Goal: Task Accomplishment & Management: Manage account settings

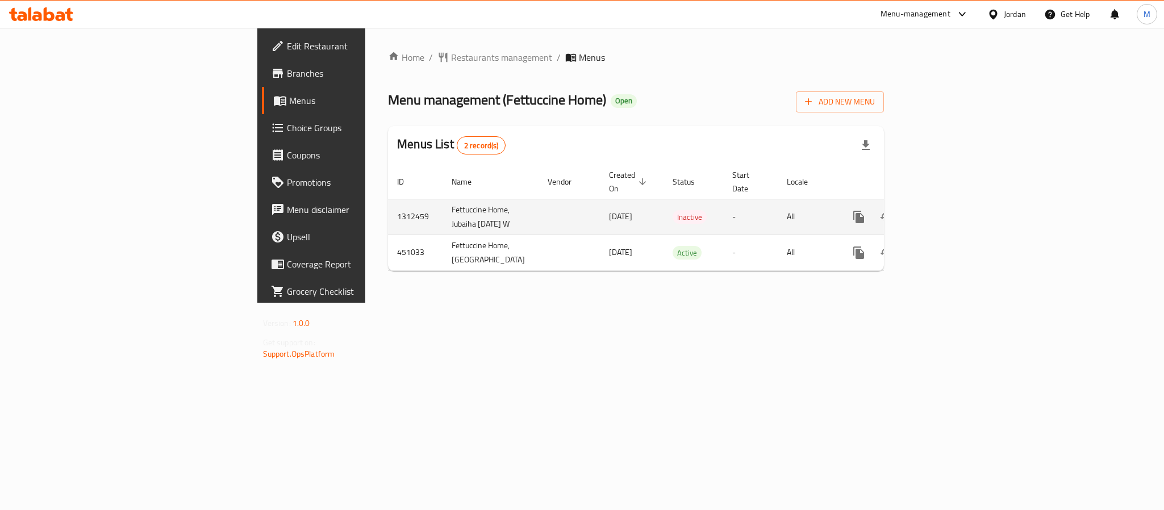
drag, startPoint x: 406, startPoint y: 218, endPoint x: 503, endPoint y: 214, distance: 97.3
click at [503, 214] on tr "1312459 Fettuccine Home, Jubaiha 9/17/2025 W 17/09/2025 Inactive - All" at bounding box center [676, 217] width 576 height 36
click at [954, 211] on link "enhanced table" at bounding box center [940, 216] width 27 height 27
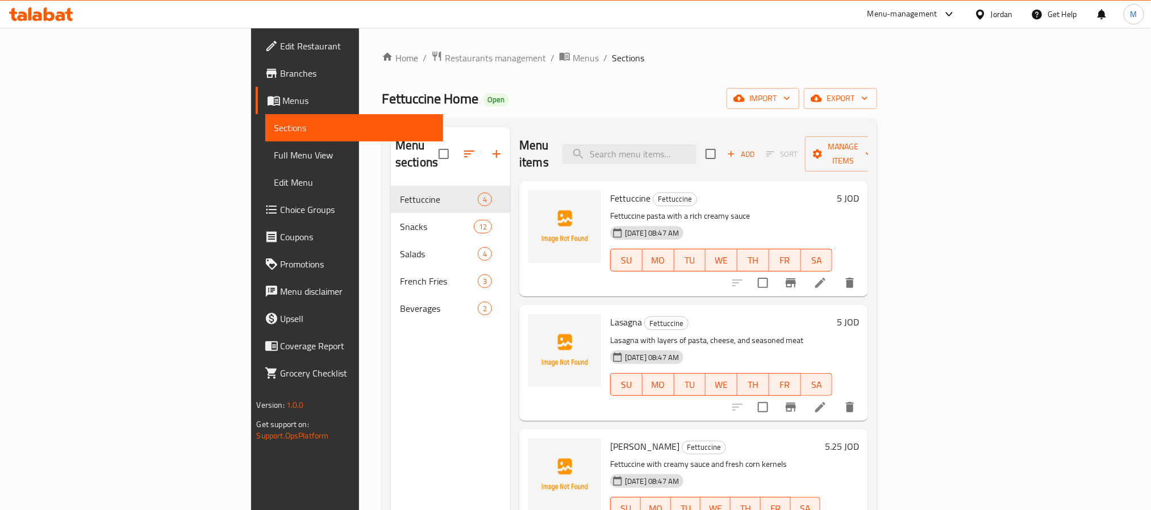
click at [274, 151] on span "Full Menu View" at bounding box center [354, 155] width 160 height 14
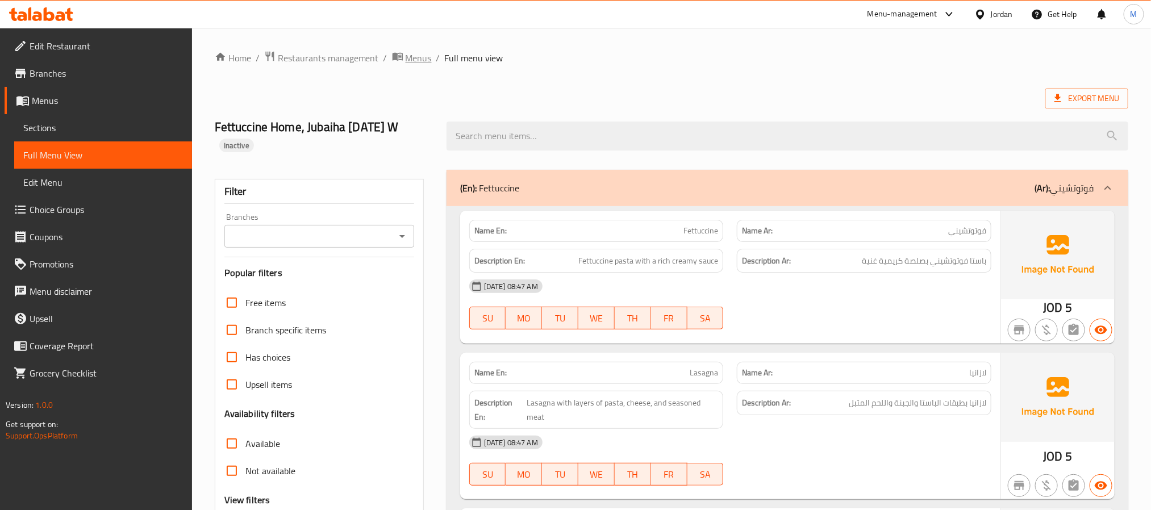
click at [406, 51] on span "Menus" at bounding box center [419, 58] width 26 height 14
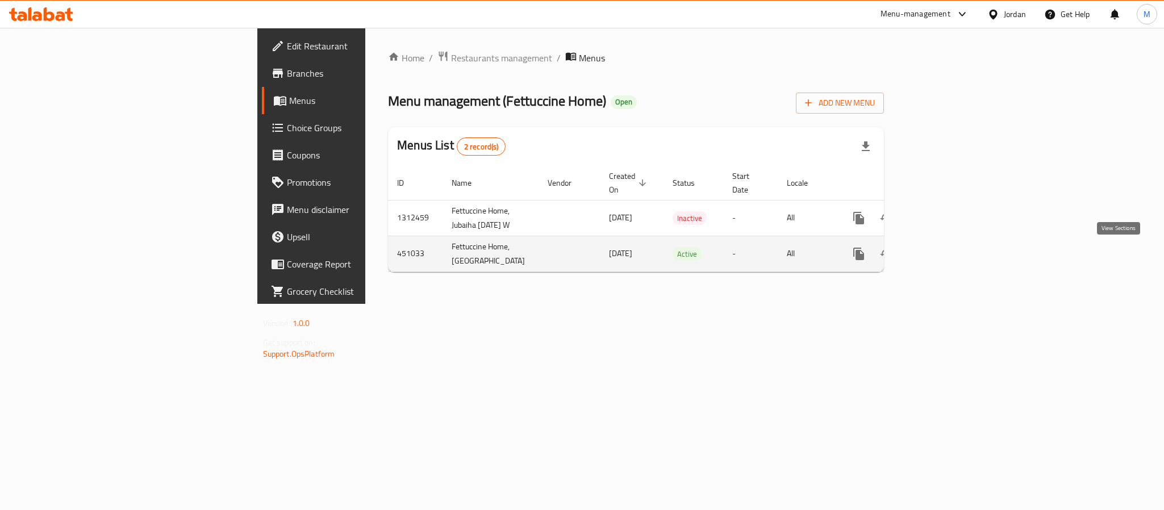
click at [948, 252] on icon "enhanced table" at bounding box center [941, 254] width 14 height 14
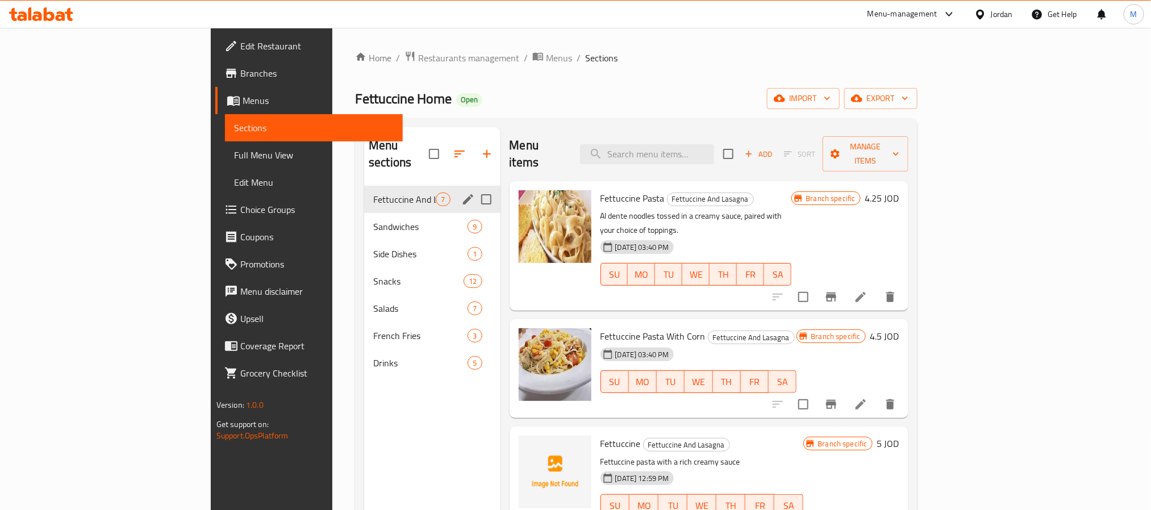
click at [364, 194] on div "Fettuccine And Lasagna 7" at bounding box center [432, 199] width 136 height 27
click at [373, 220] on span "Sandwiches" at bounding box center [404, 227] width 62 height 14
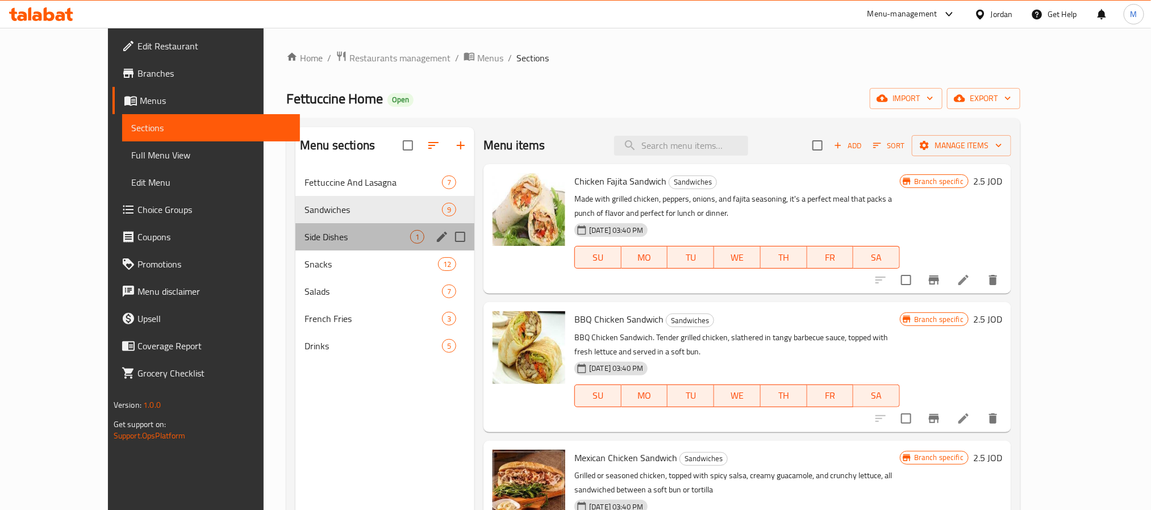
click at [295, 245] on div "Side Dishes 1" at bounding box center [384, 236] width 179 height 27
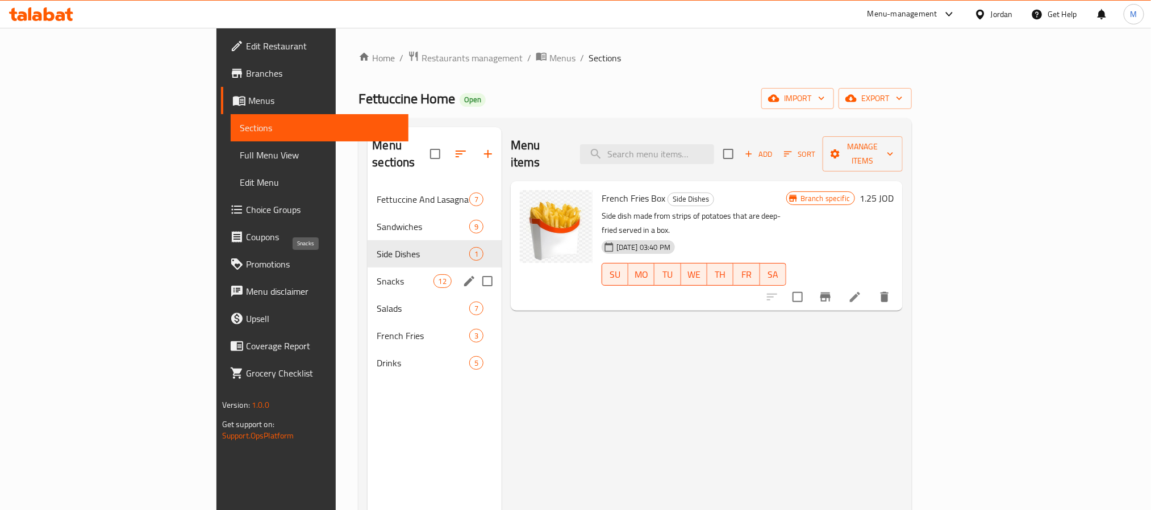
click at [377, 274] on span "Snacks" at bounding box center [405, 281] width 56 height 14
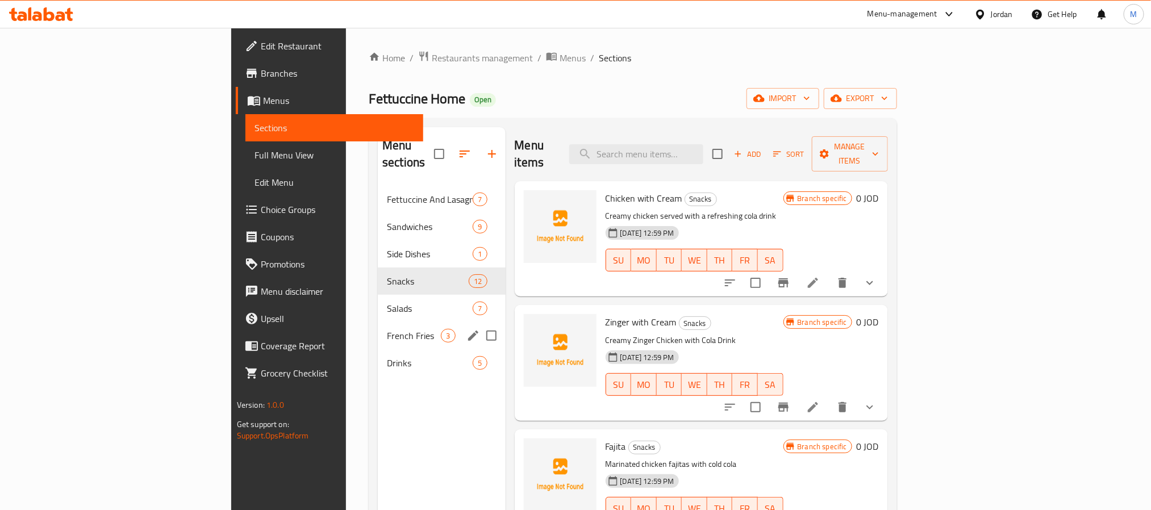
click at [378, 322] on div "French Fries 3" at bounding box center [441, 335] width 127 height 27
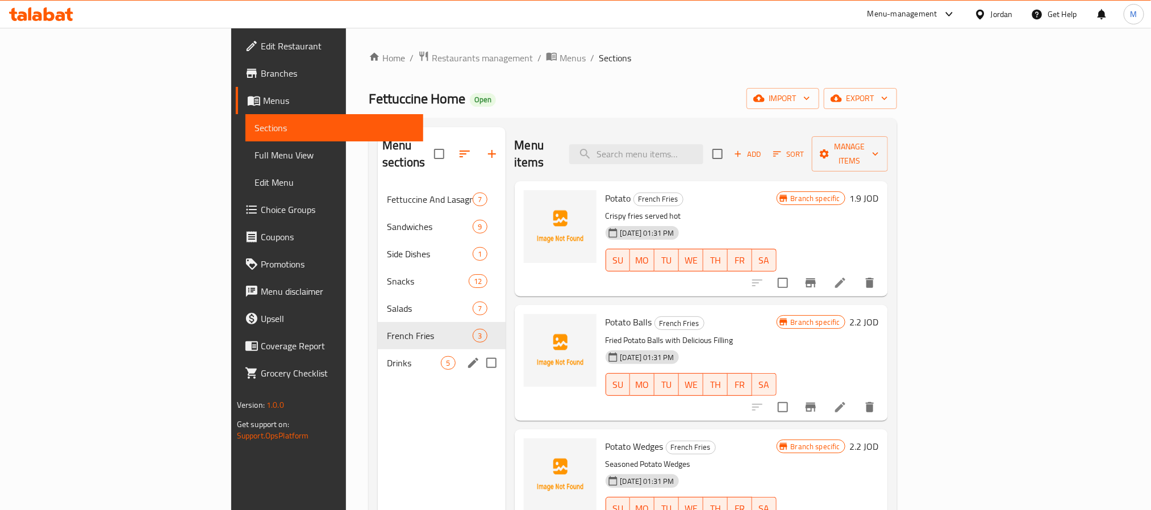
click at [378, 349] on div "Drinks 5" at bounding box center [441, 362] width 127 height 27
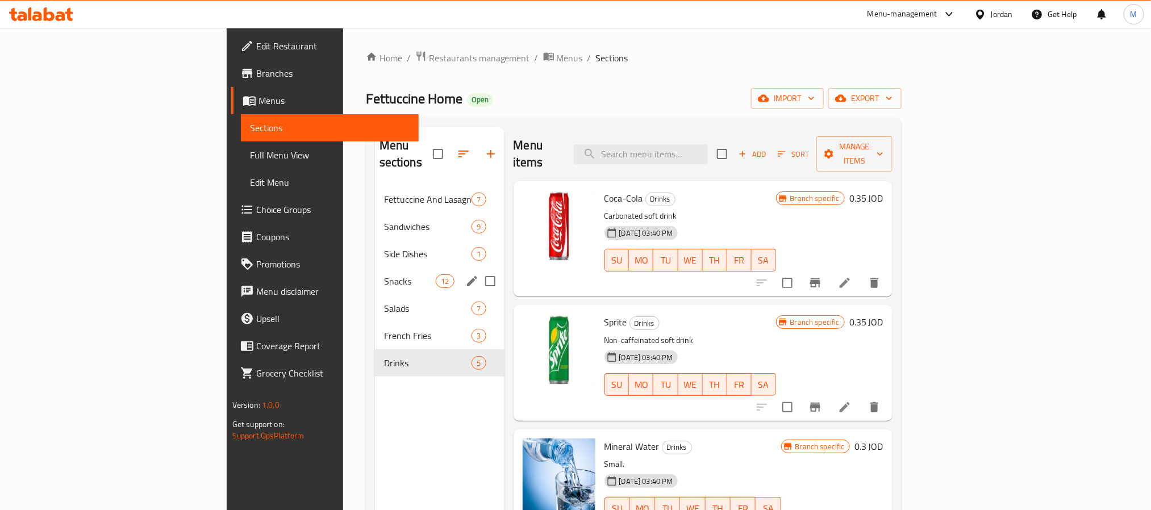
click at [375, 277] on div "Snacks 12" at bounding box center [440, 281] width 130 height 27
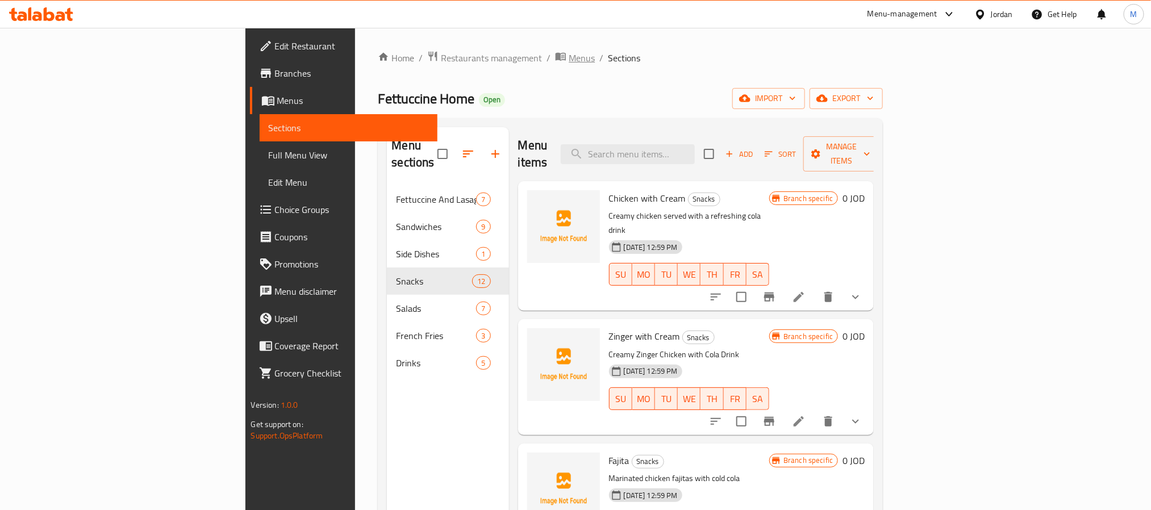
click at [569, 58] on span "Menus" at bounding box center [582, 58] width 26 height 14
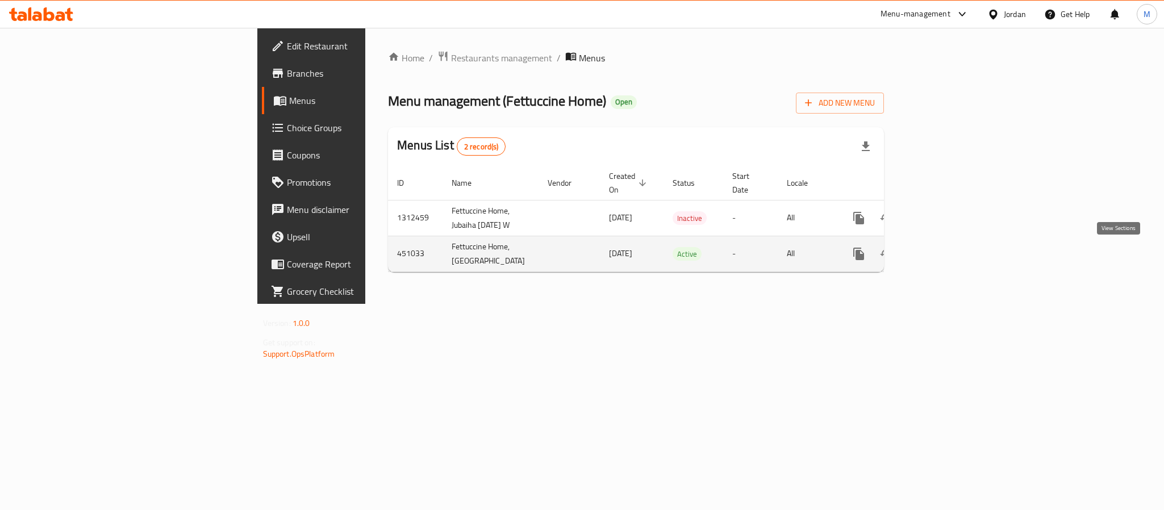
click at [948, 252] on icon "enhanced table" at bounding box center [941, 254] width 14 height 14
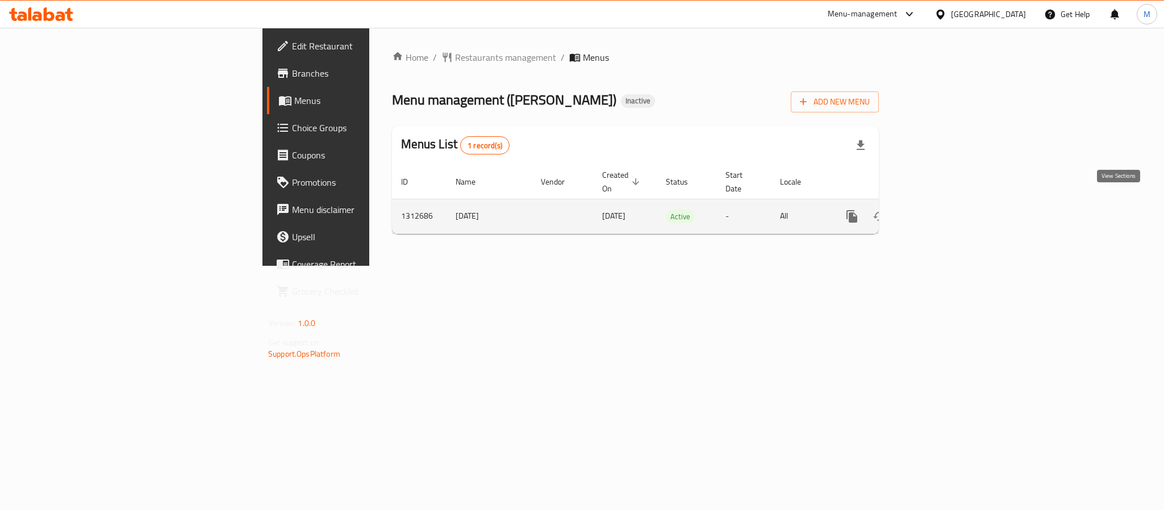
click at [939, 211] on icon "enhanced table" at bounding box center [934, 216] width 10 height 10
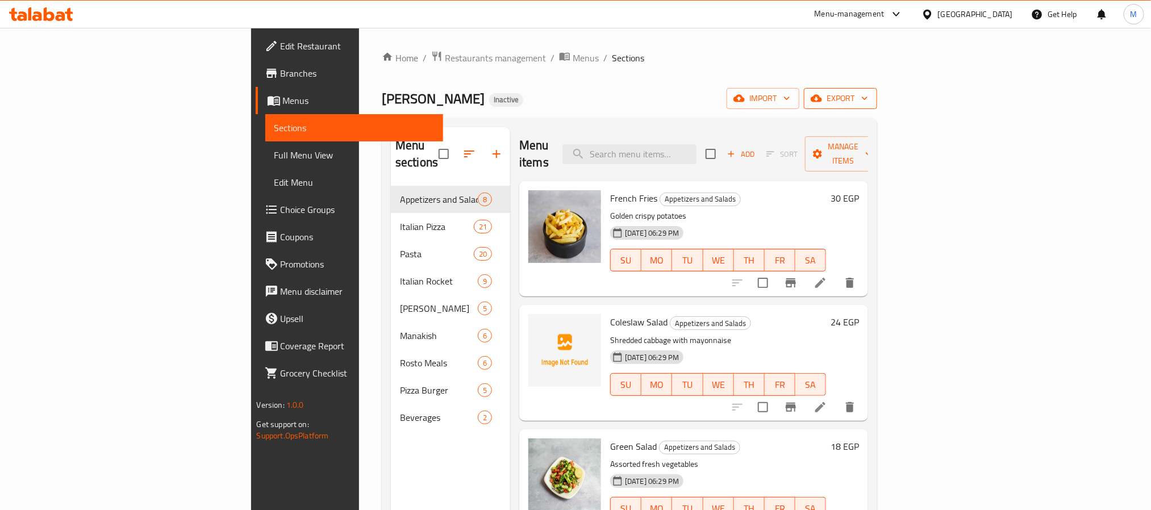
click at [868, 105] on span "export" at bounding box center [840, 98] width 55 height 14
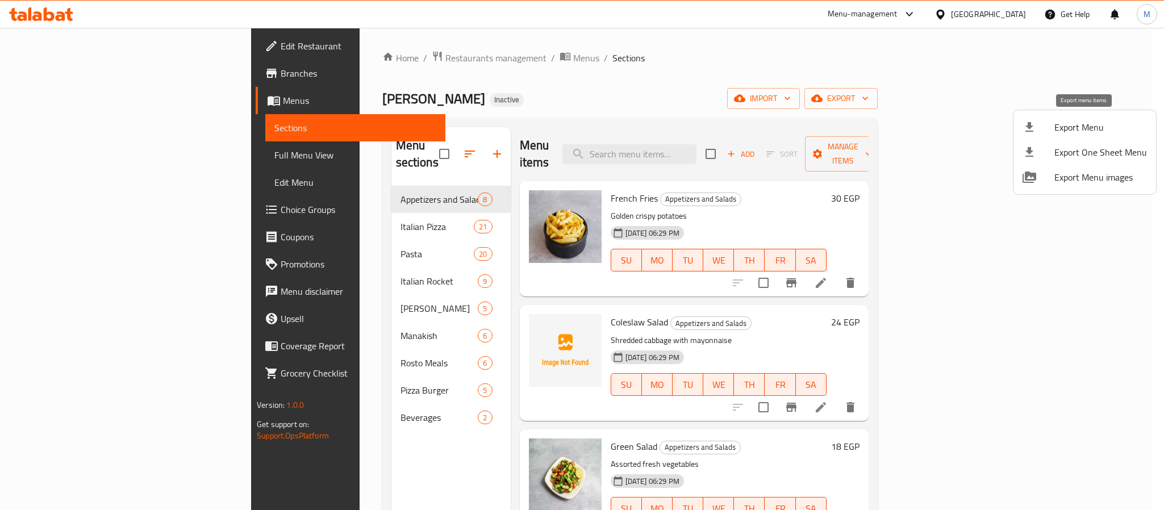
click at [1059, 134] on span "Export Menu" at bounding box center [1100, 127] width 93 height 14
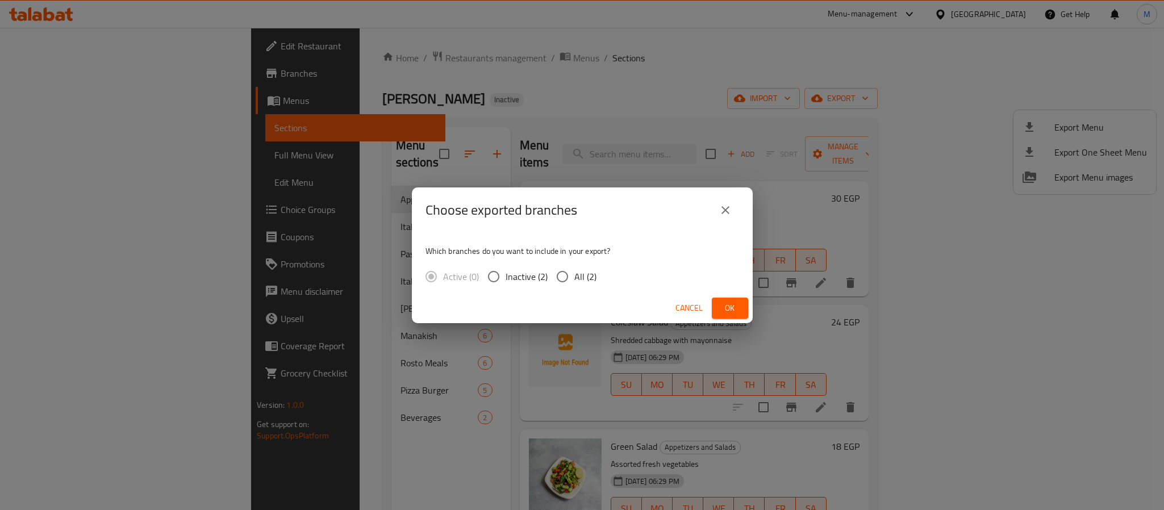
click at [572, 270] on input "All (2)" at bounding box center [563, 277] width 24 height 24
radio input "true"
click at [739, 300] on button "Ok" at bounding box center [730, 308] width 36 height 21
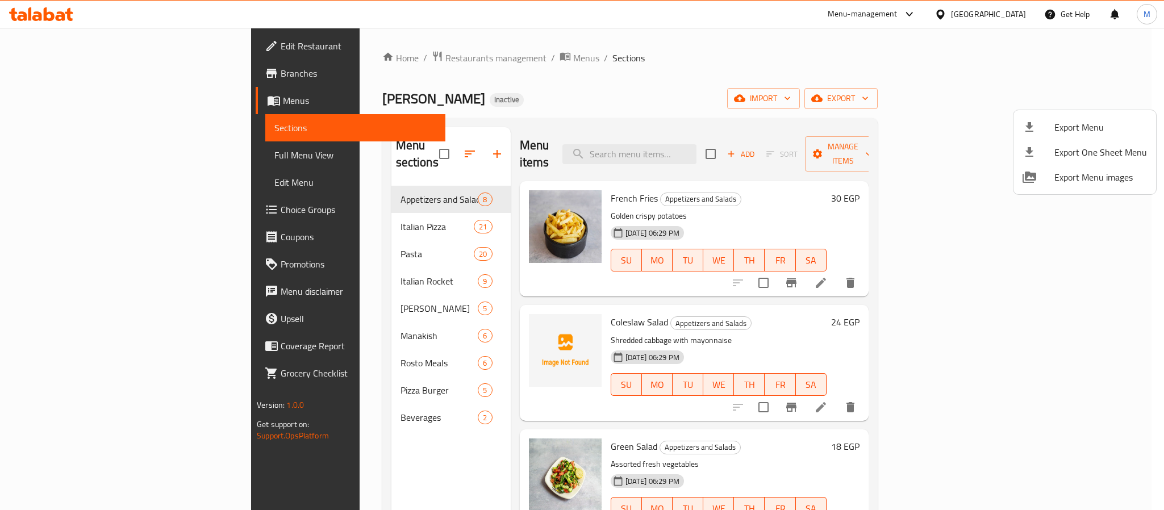
click at [314, 411] on div at bounding box center [582, 255] width 1164 height 510
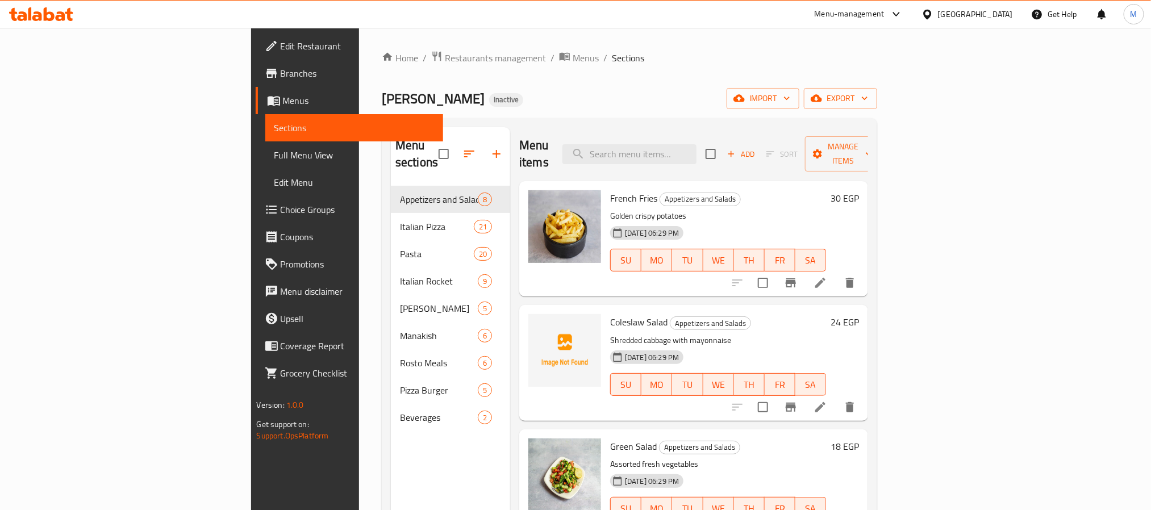
click at [391, 411] on div "Beverages 2" at bounding box center [450, 417] width 119 height 27
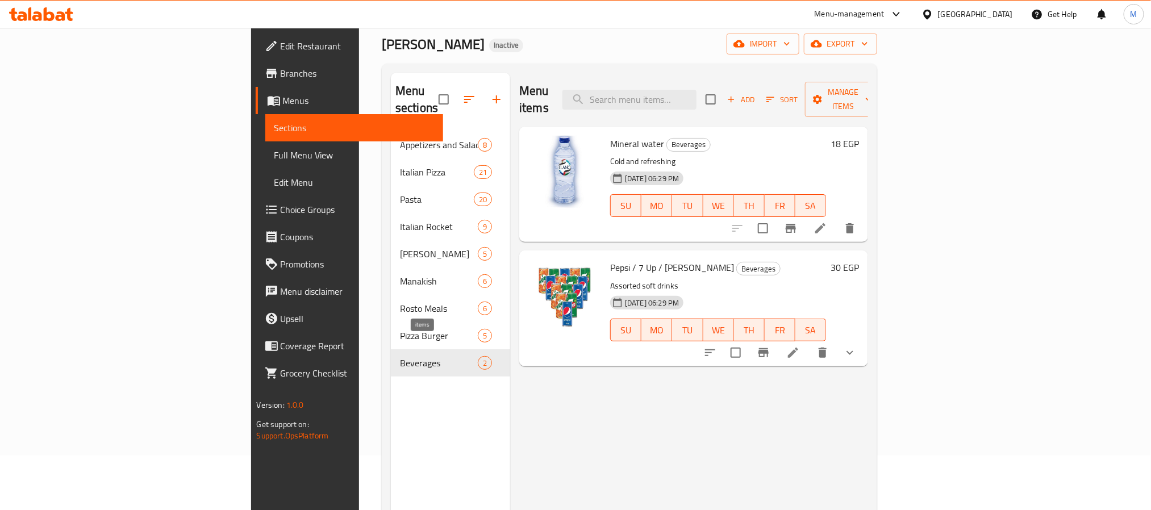
scroll to position [85, 0]
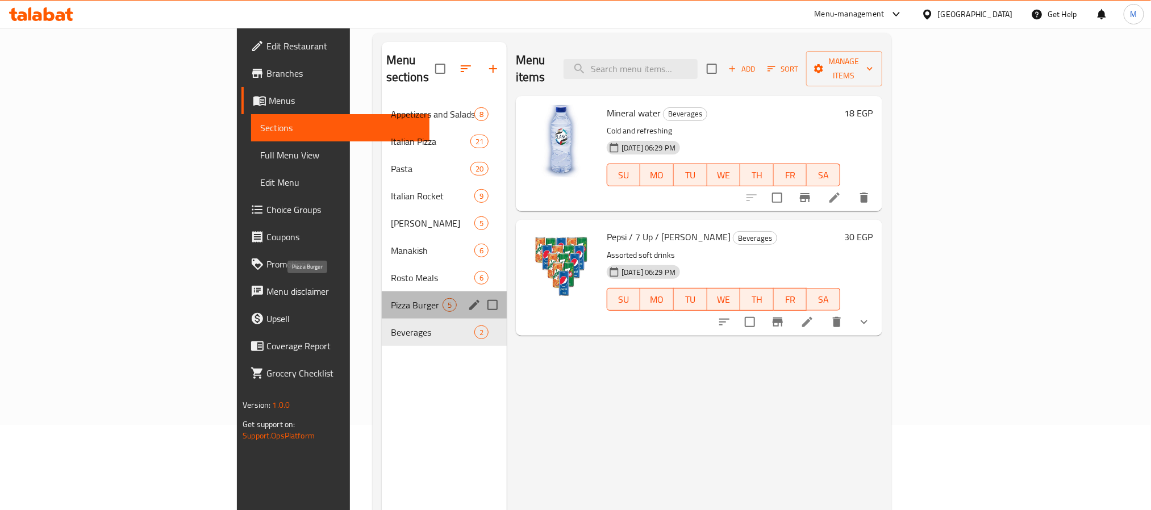
click at [391, 298] on span "Pizza Burger" at bounding box center [417, 305] width 52 height 14
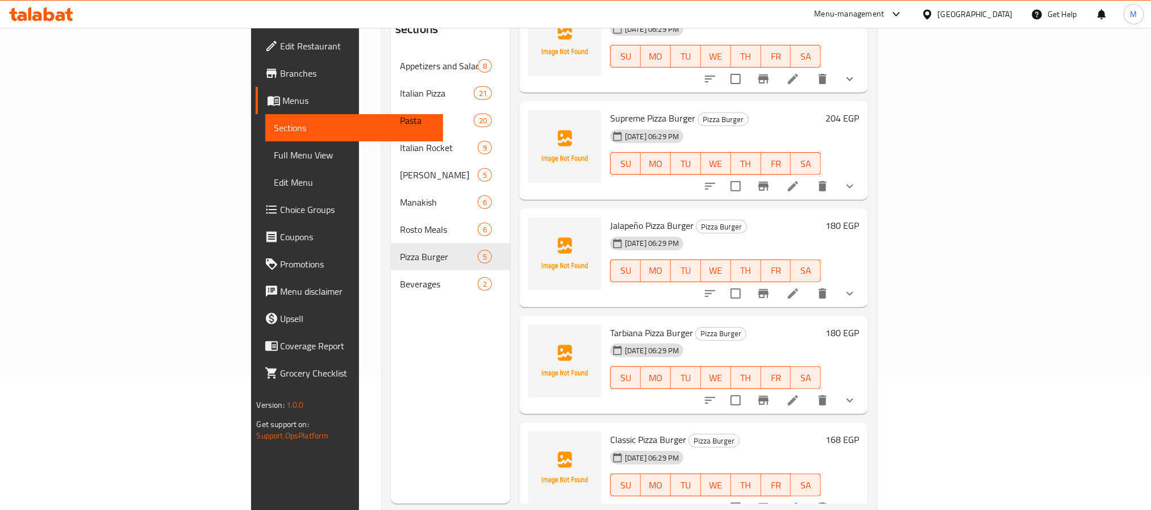
scroll to position [159, 0]
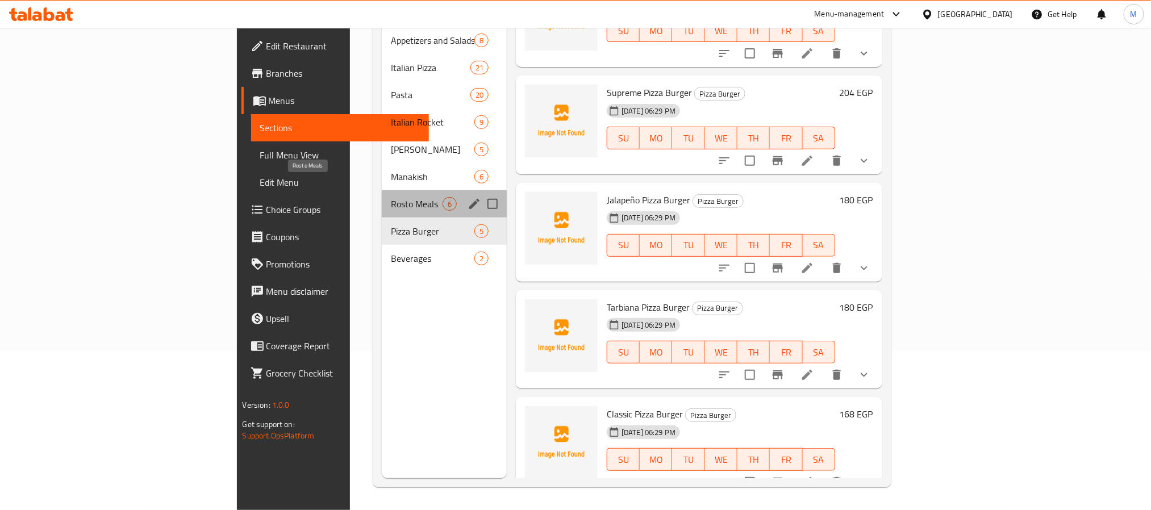
click at [391, 197] on span "Rosto Meals" at bounding box center [417, 204] width 52 height 14
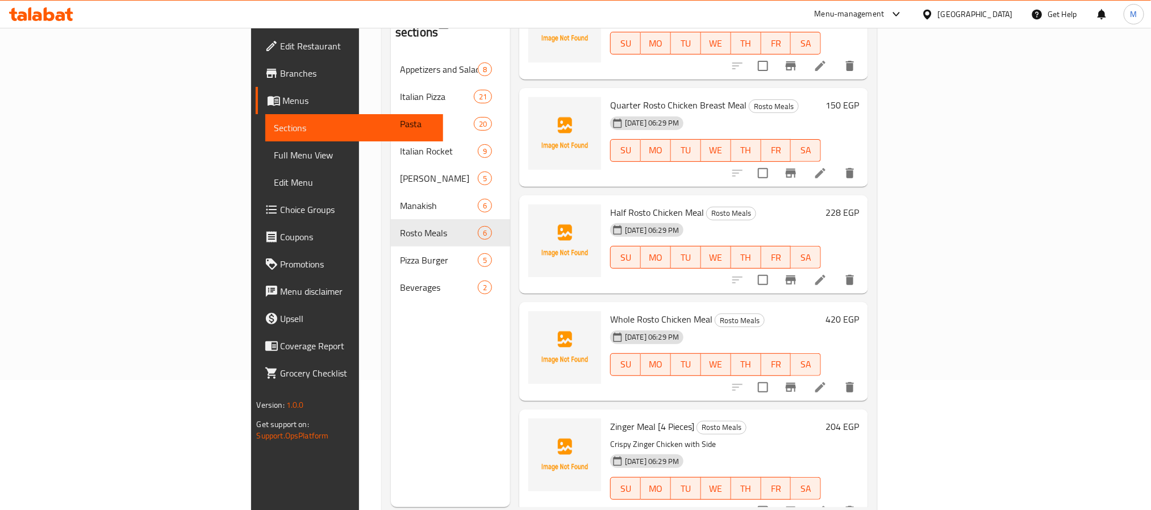
scroll to position [159, 0]
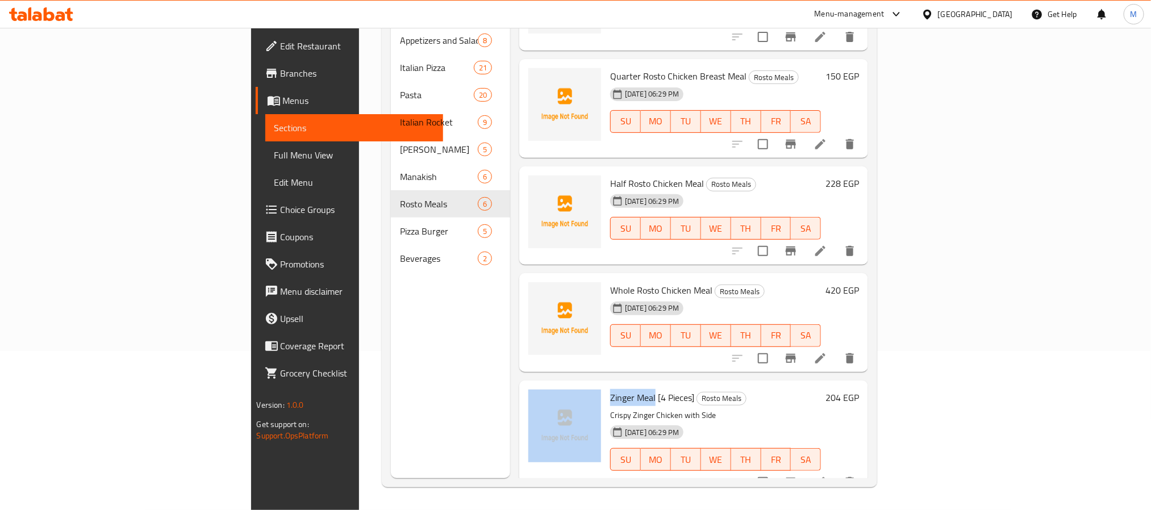
drag, startPoint x: 593, startPoint y: 377, endPoint x: 539, endPoint y: 381, distance: 54.1
click at [539, 385] on div "Zinger Meal [4 Pieces] Rosto Meals Crispy Zinger Chicken with Side 17-09-2025 0…" at bounding box center [694, 438] width 340 height 106
copy div "Zinger Meal"
click at [610, 389] on span "Zinger Meal [4 Pieces]" at bounding box center [652, 397] width 84 height 17
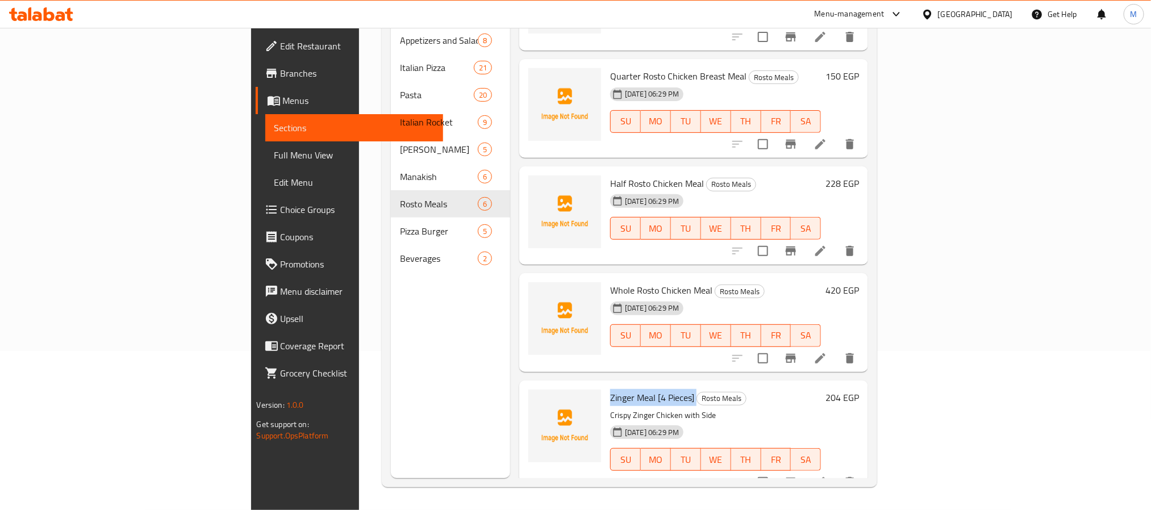
click at [610, 389] on span "Zinger Meal [4 Pieces]" at bounding box center [652, 397] width 84 height 17
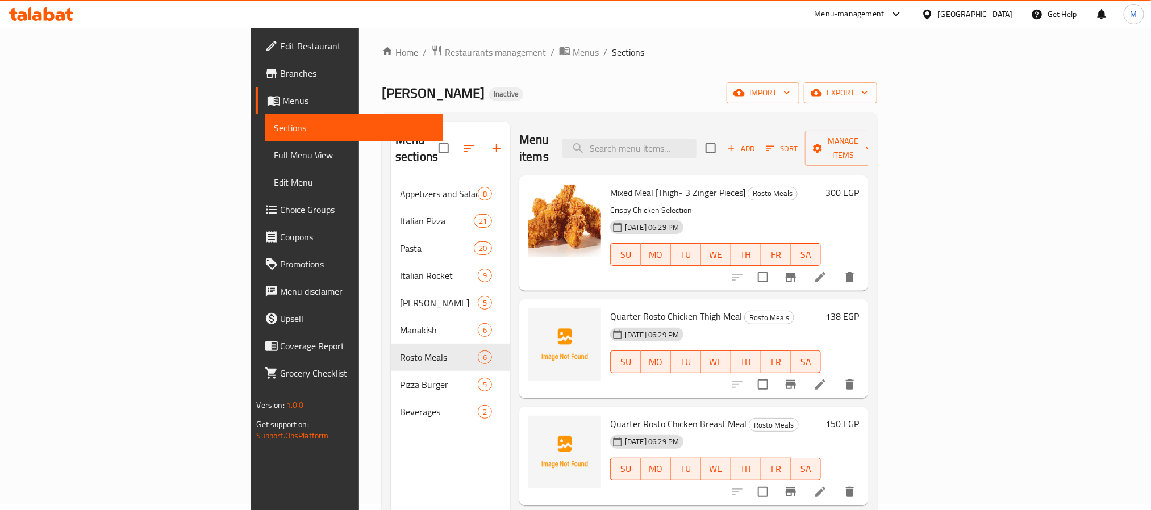
scroll to position [0, 0]
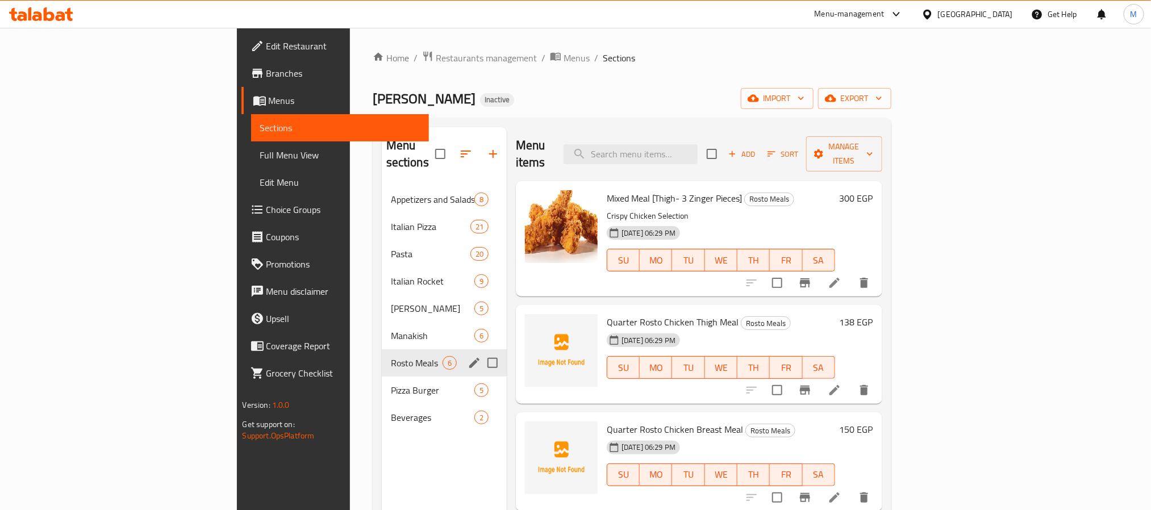
click at [382, 329] on div "Manakish 6" at bounding box center [444, 335] width 125 height 27
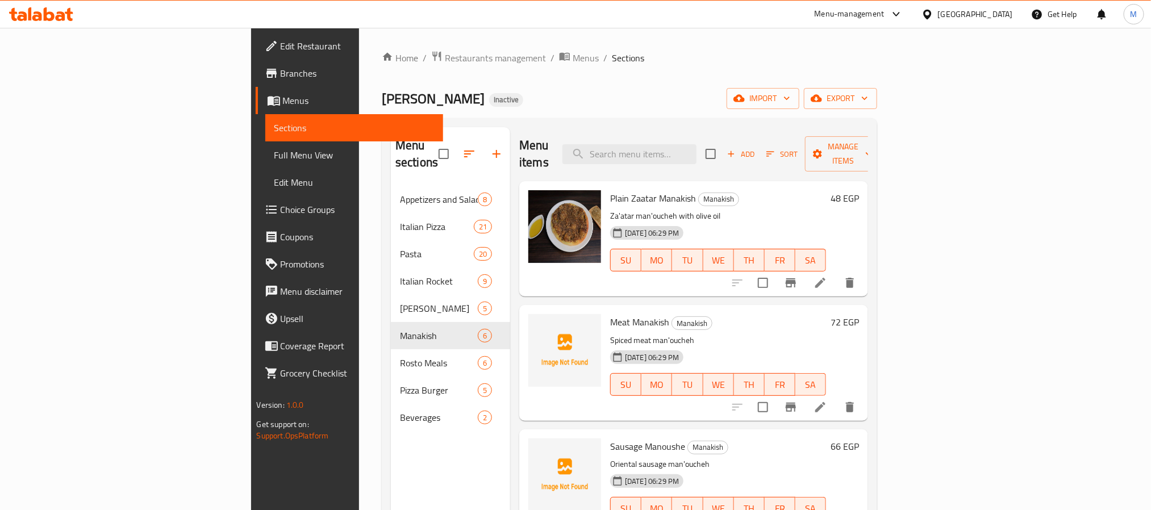
scroll to position [85, 0]
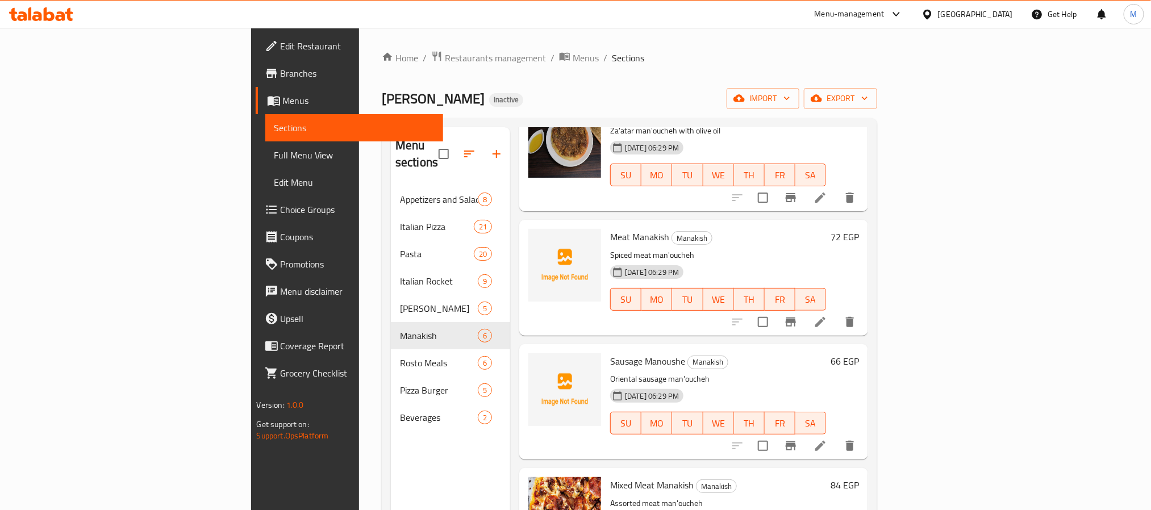
click at [610, 228] on span "Meat Manakish" at bounding box center [639, 236] width 59 height 17
copy h6 "Meat Manakish"
click at [610, 228] on span "Meat Manakish" at bounding box center [639, 236] width 59 height 17
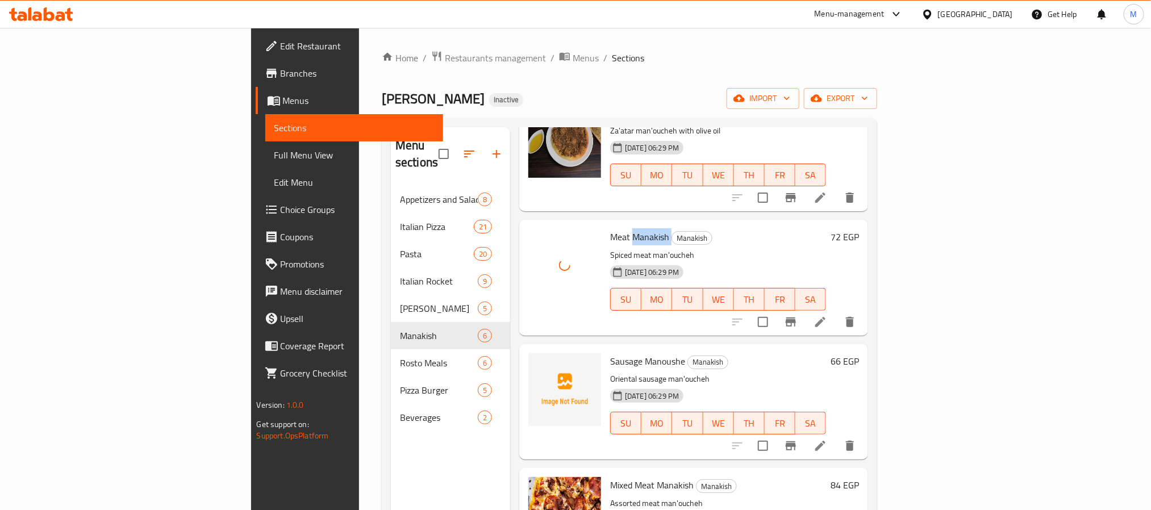
click at [610, 228] on span "Meat Manakish" at bounding box center [639, 236] width 59 height 17
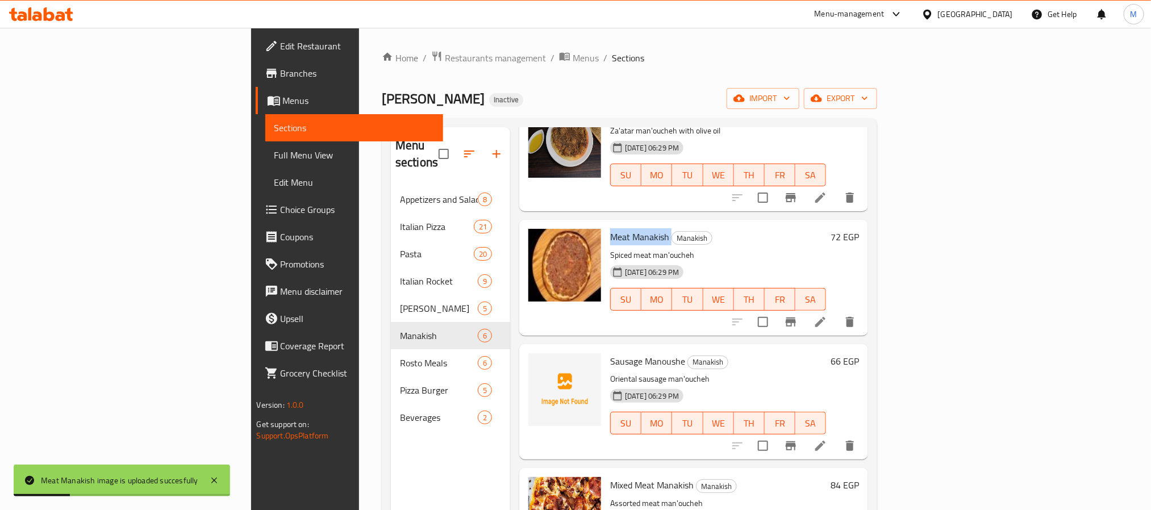
click at [610, 353] on span "Sausage Manoushe" at bounding box center [647, 361] width 75 height 17
copy h6 "Sausage Manoushe"
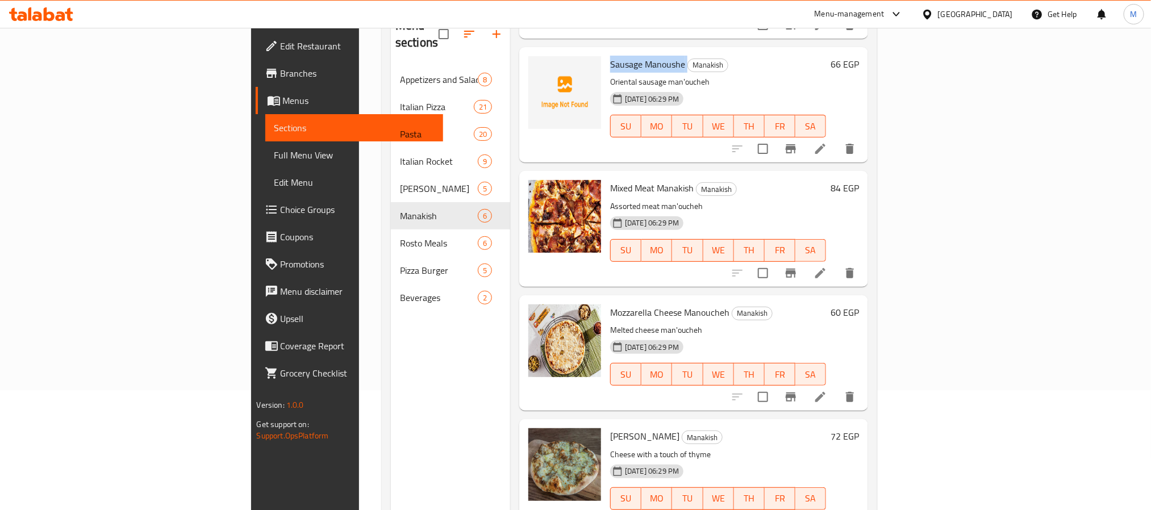
scroll to position [159, 0]
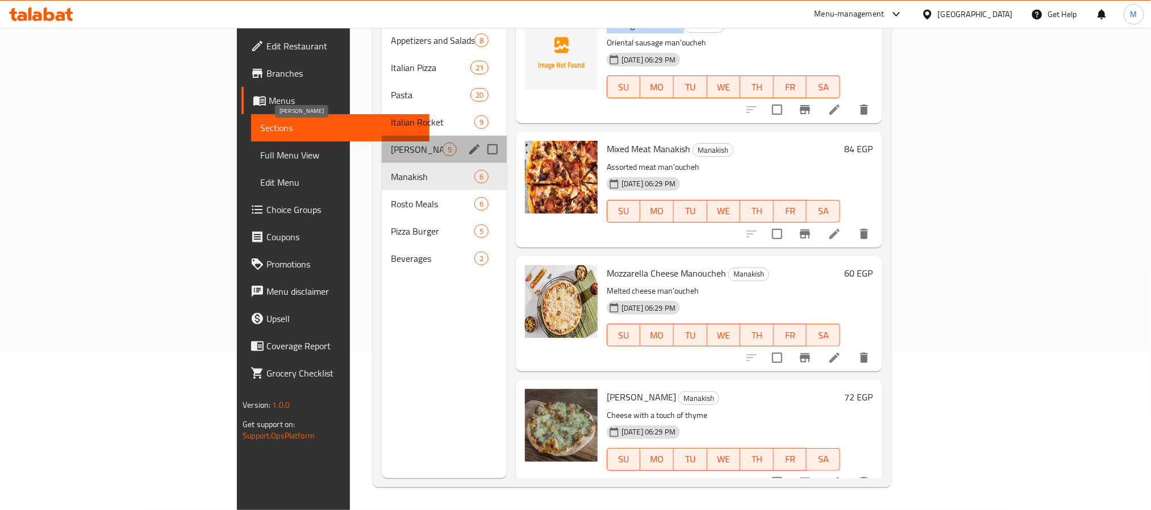
click at [391, 143] on span "Alexandrian Hawawshi" at bounding box center [417, 150] width 52 height 14
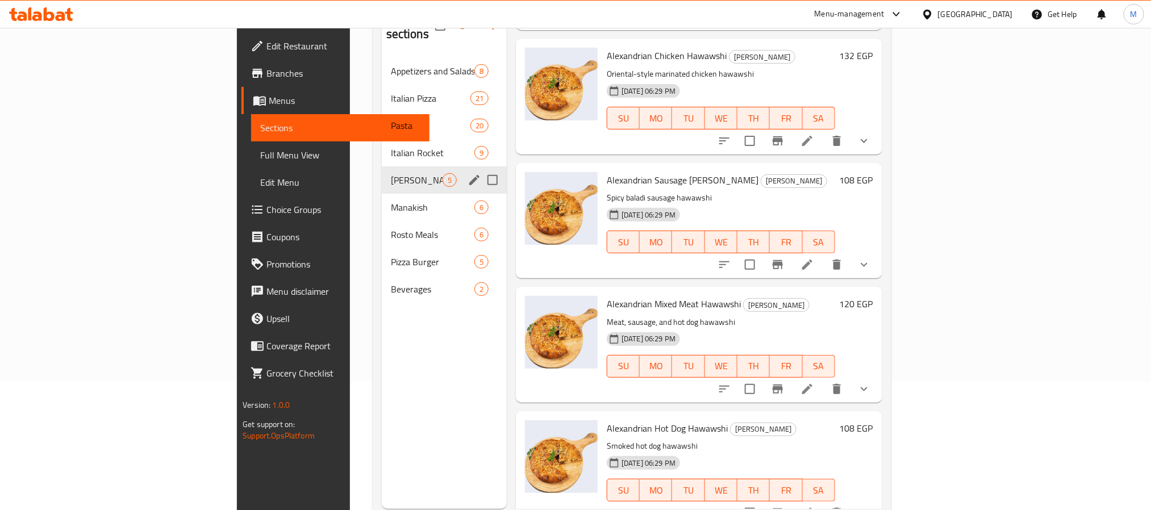
scroll to position [74, 0]
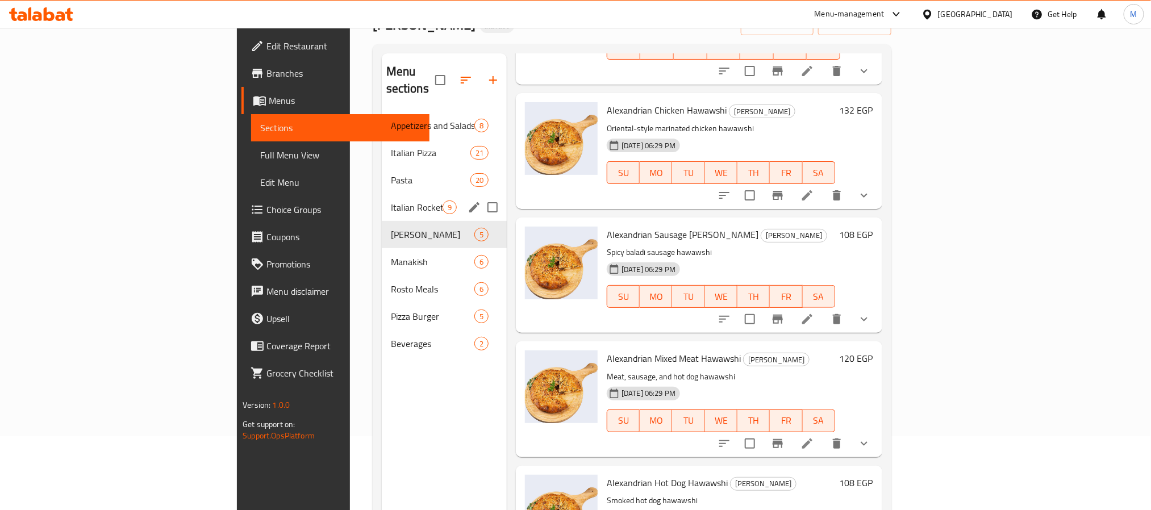
click at [391, 201] on span "Italian Rocket" at bounding box center [417, 208] width 52 height 14
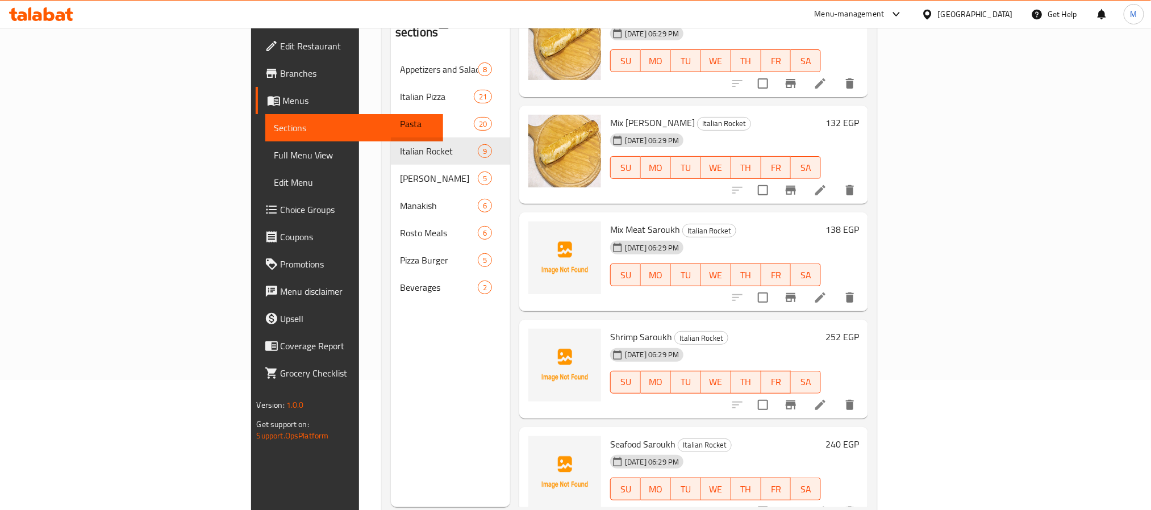
scroll to position [159, 0]
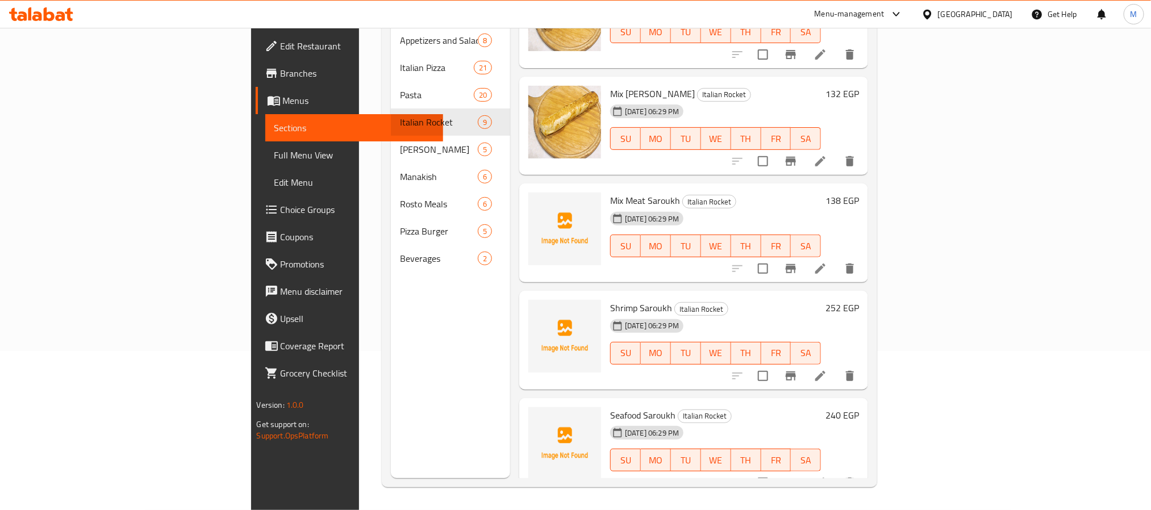
click at [610, 192] on span "Mix Meat Saroukh" at bounding box center [645, 200] width 70 height 17
copy h6 "Saroukh"
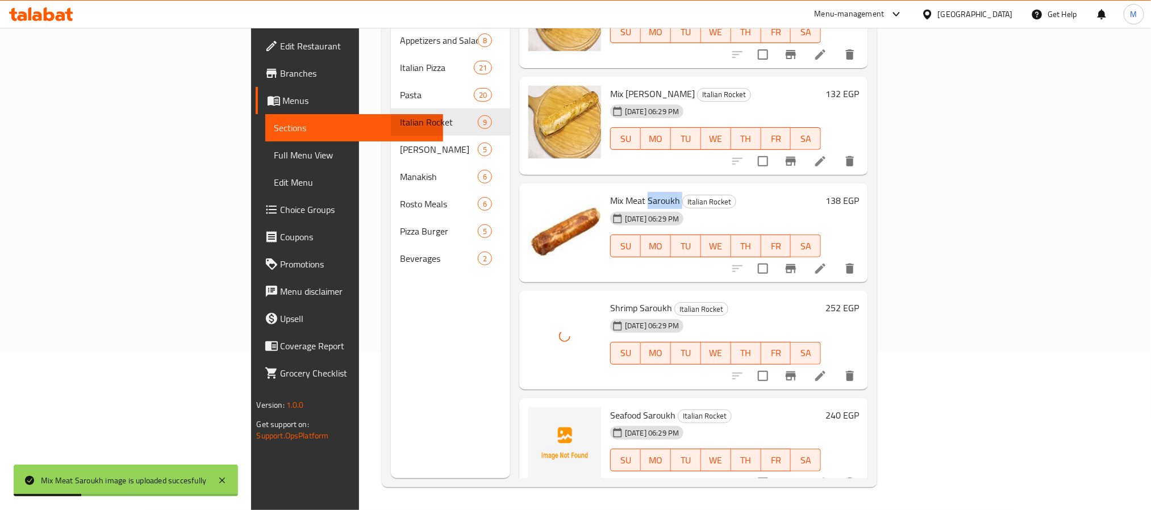
click at [610, 192] on span "Mix Meat Saroukh" at bounding box center [645, 200] width 70 height 17
copy h6 "Mix Meat Saroukh"
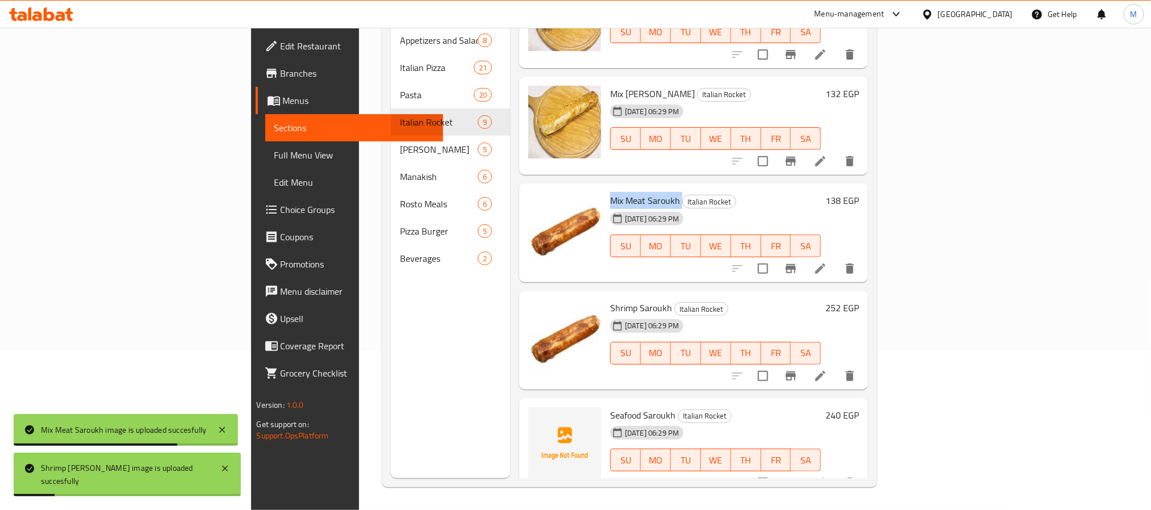
click at [610, 299] on span "Shrimp Saroukh" at bounding box center [641, 307] width 62 height 17
copy h6 "Shrimp Saroukh"
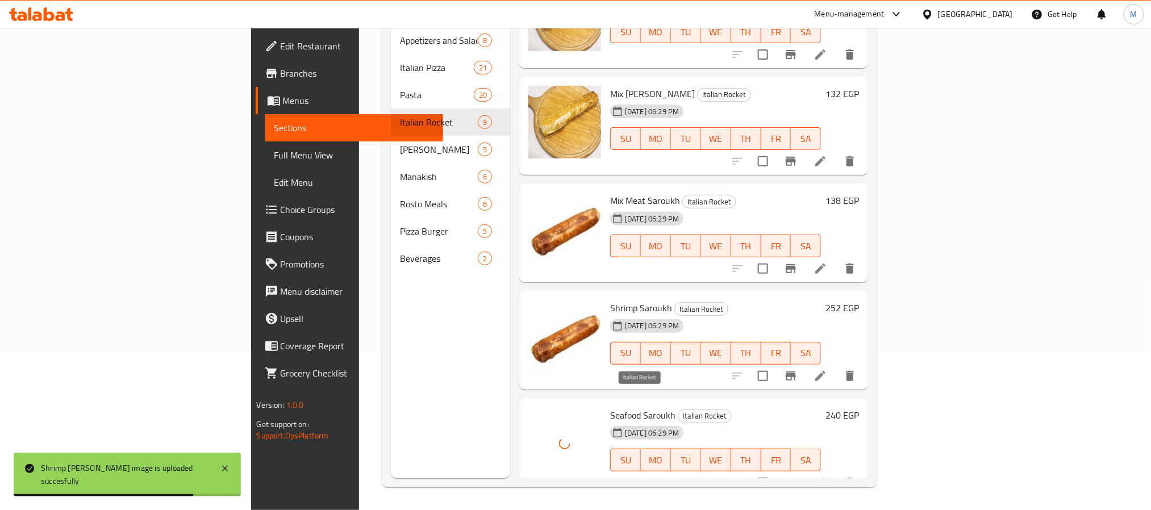
click at [610, 407] on span "Seafood Saroukh" at bounding box center [642, 415] width 65 height 17
copy h6 "Seafood Saroukh"
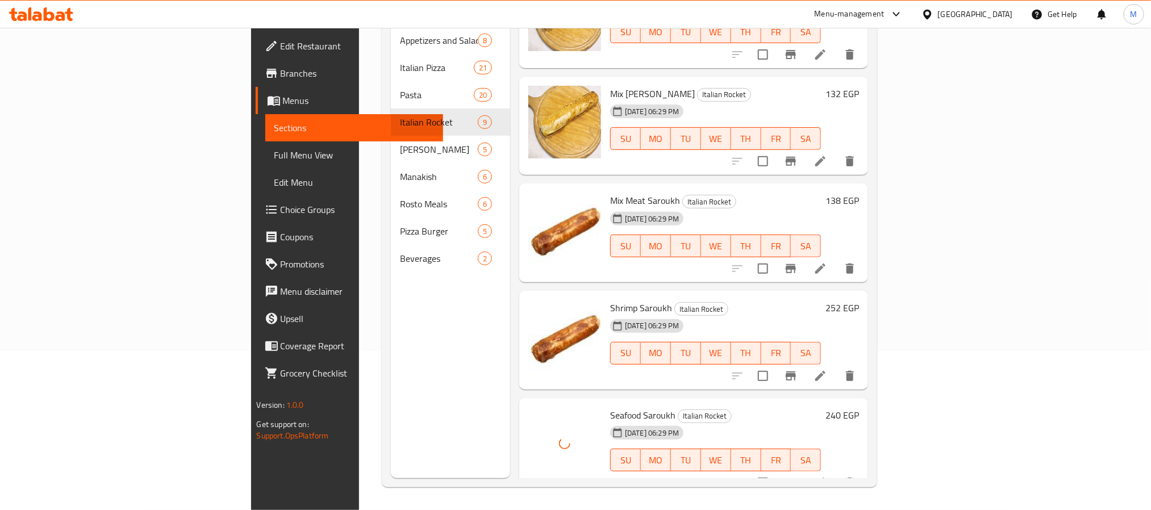
click at [391, 374] on div "Menu sections Appetizers and Salads 8 Italian Pizza 21 Pasta 20 Italian Rocket …" at bounding box center [450, 223] width 119 height 510
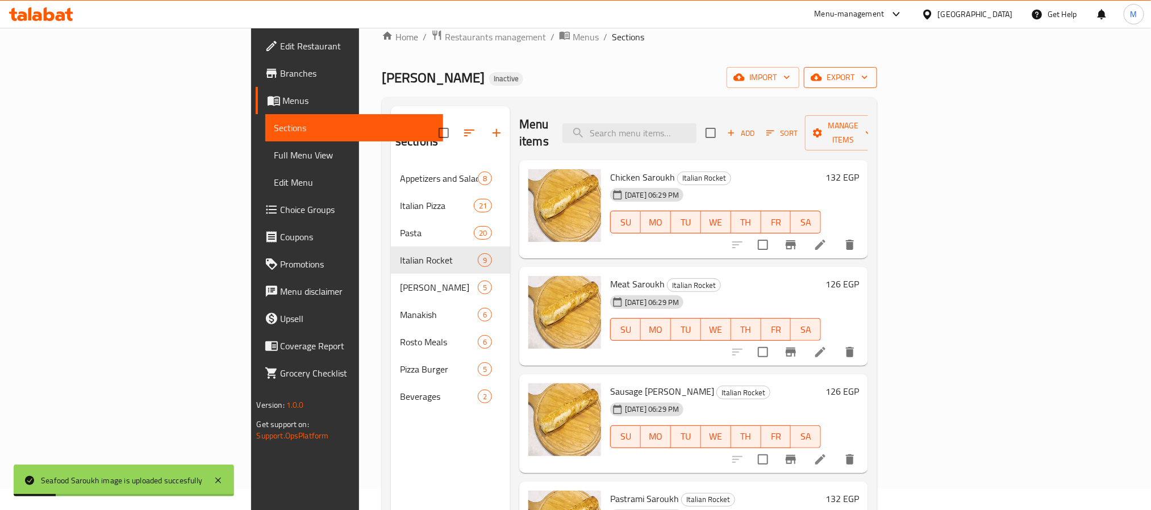
scroll to position [0, 0]
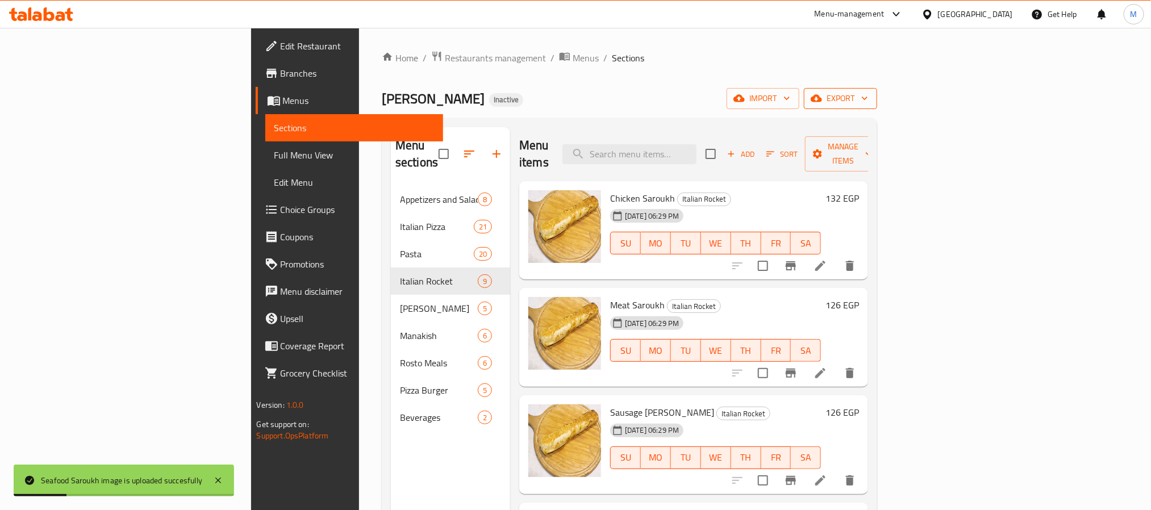
click at [868, 102] on span "export" at bounding box center [840, 98] width 55 height 14
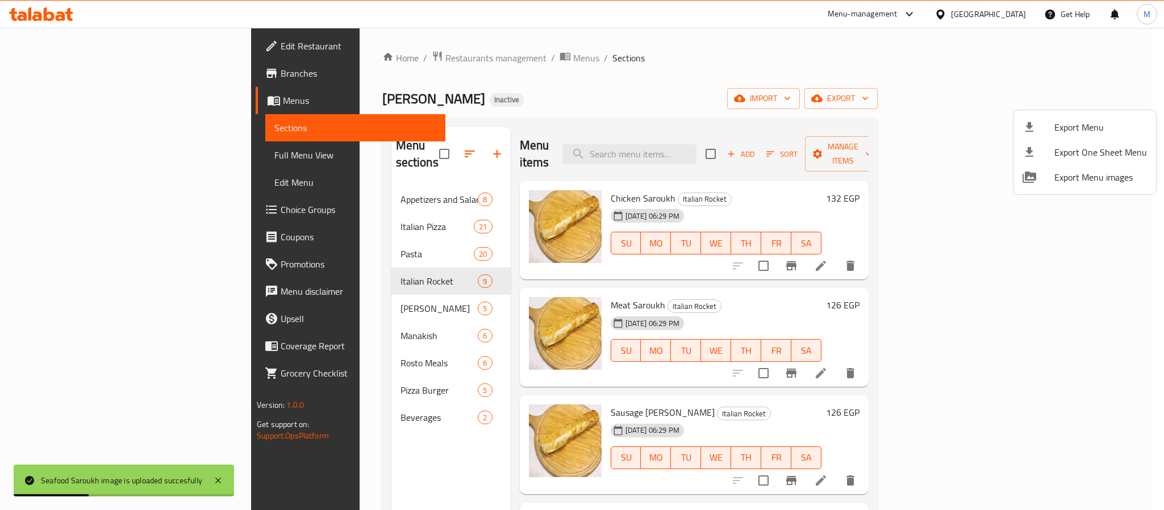
click at [1084, 118] on li "Export Menu" at bounding box center [1085, 127] width 143 height 25
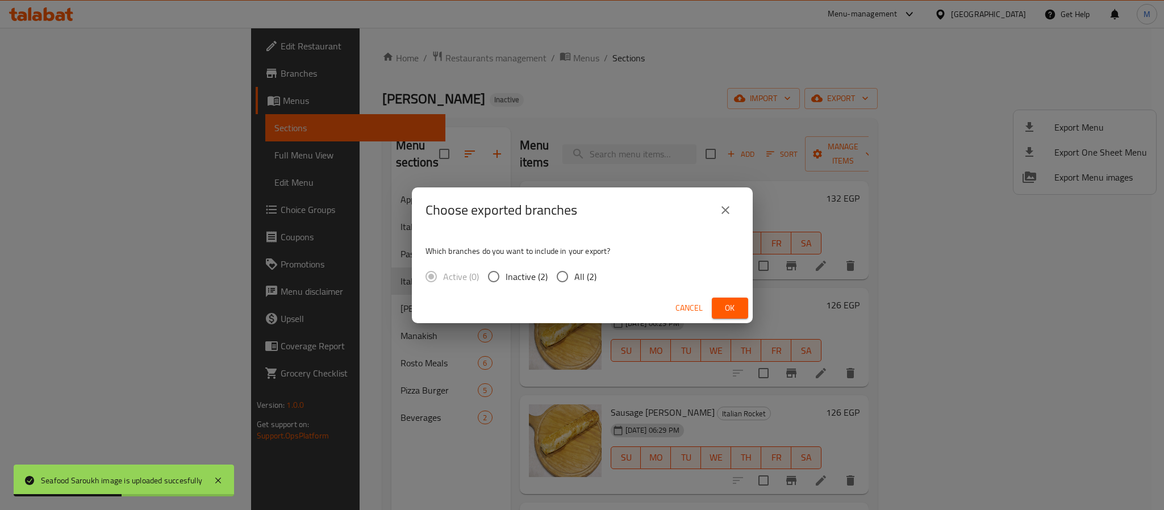
click at [571, 277] on input "All (2)" at bounding box center [563, 277] width 24 height 24
radio input "true"
click at [740, 299] on button "Ok" at bounding box center [730, 308] width 36 height 21
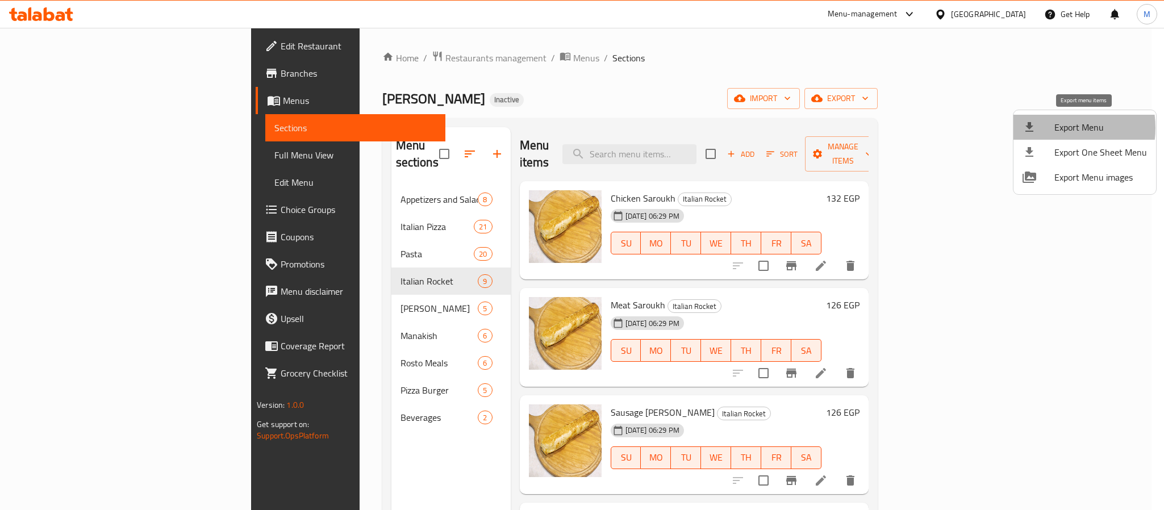
click at [1057, 128] on span "Export Menu" at bounding box center [1100, 127] width 93 height 14
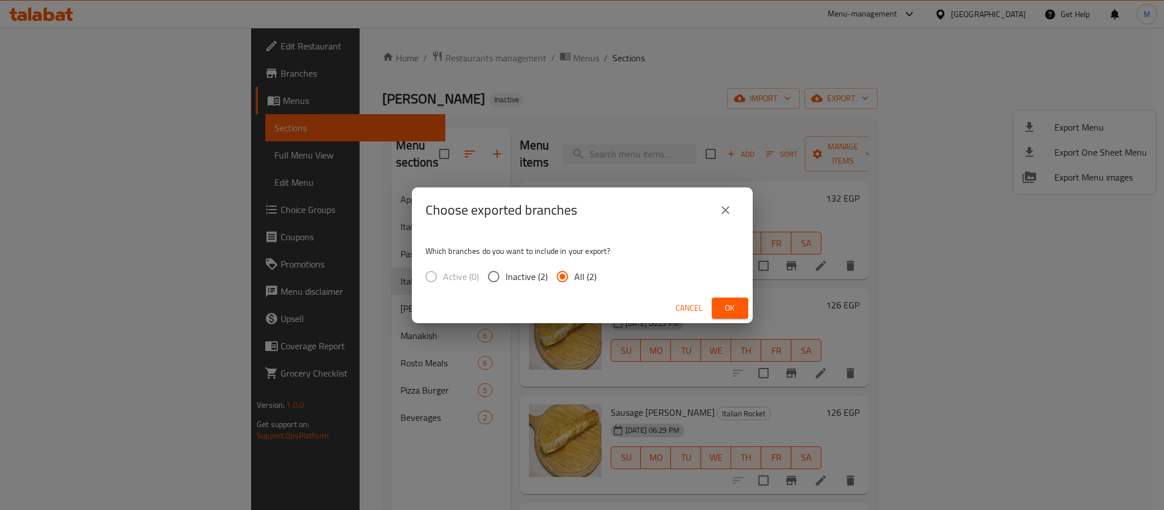
click at [747, 302] on button "Ok" at bounding box center [730, 308] width 36 height 21
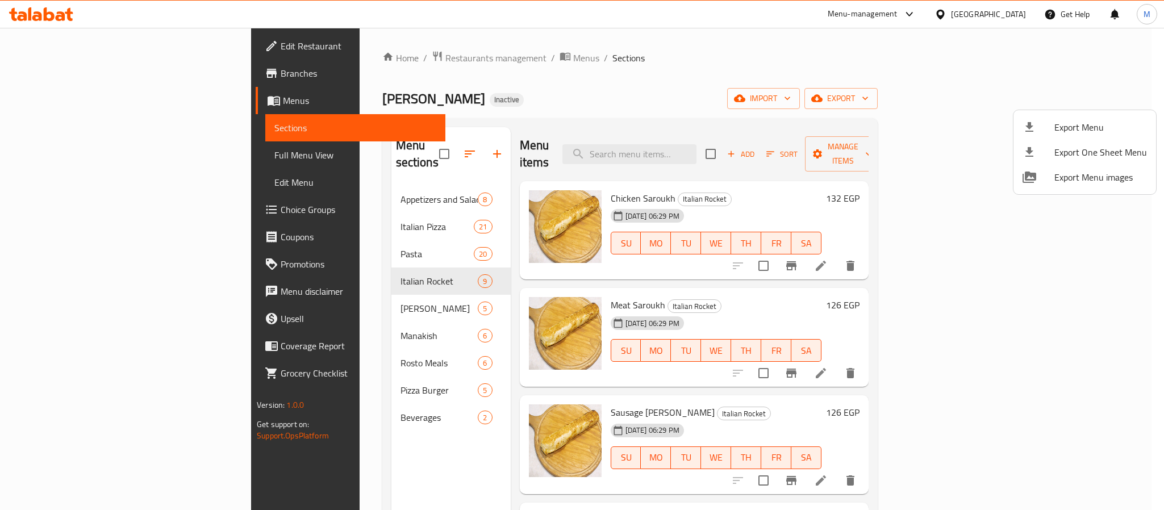
click at [1003, 3] on div at bounding box center [582, 255] width 1164 height 510
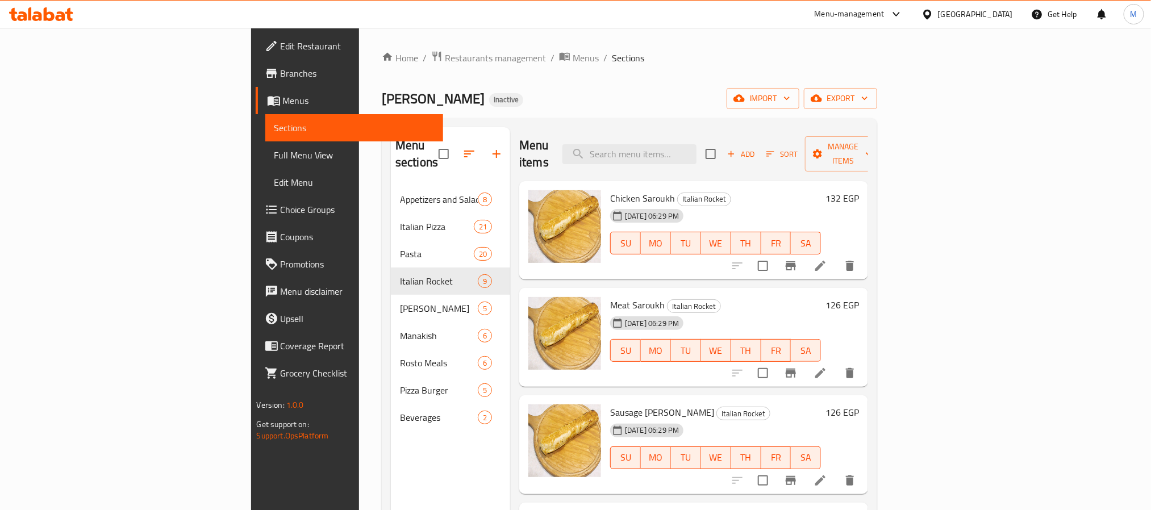
click at [1004, 12] on div "Egypt" at bounding box center [975, 14] width 75 height 12
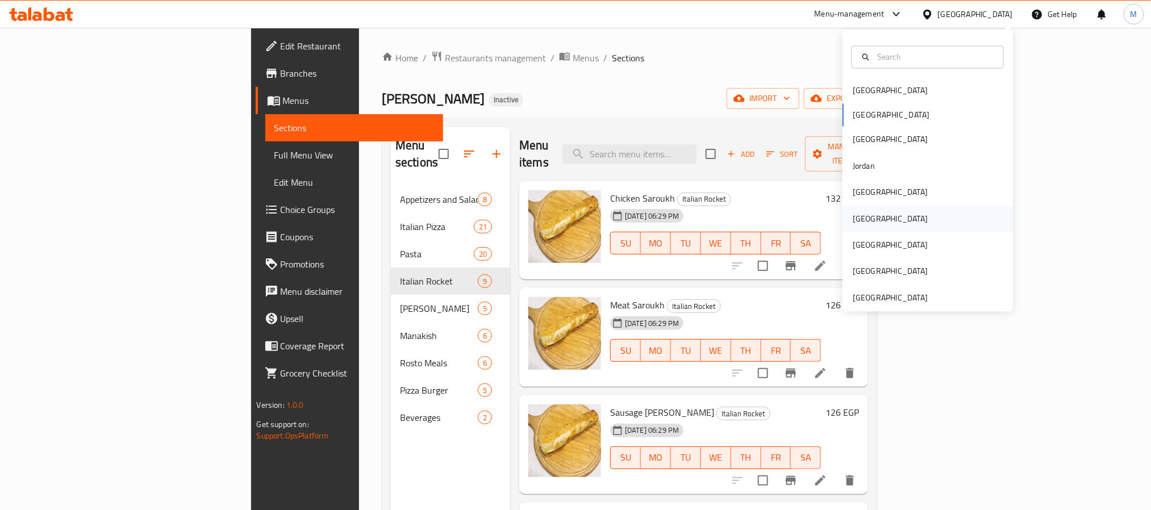
click at [866, 214] on div "Oman" at bounding box center [890, 219] width 93 height 26
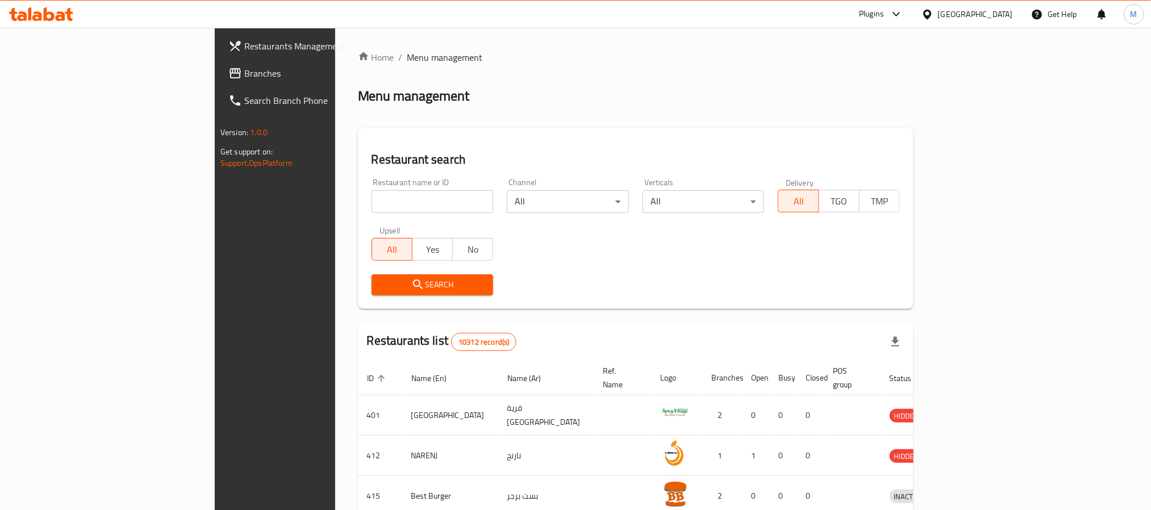
click at [244, 68] on span "Branches" at bounding box center [320, 73] width 153 height 14
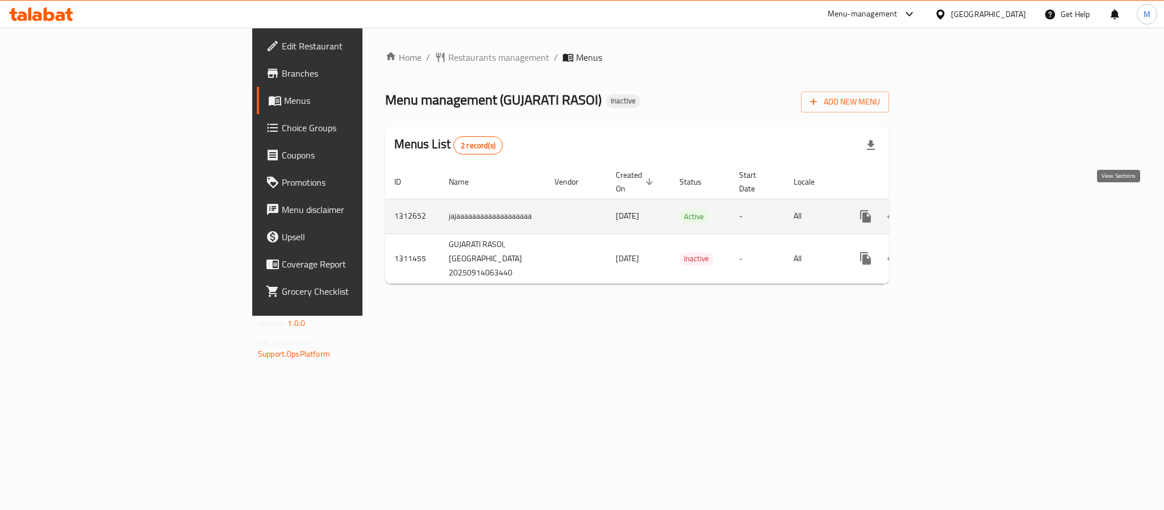
click at [961, 207] on link "enhanced table" at bounding box center [947, 216] width 27 height 27
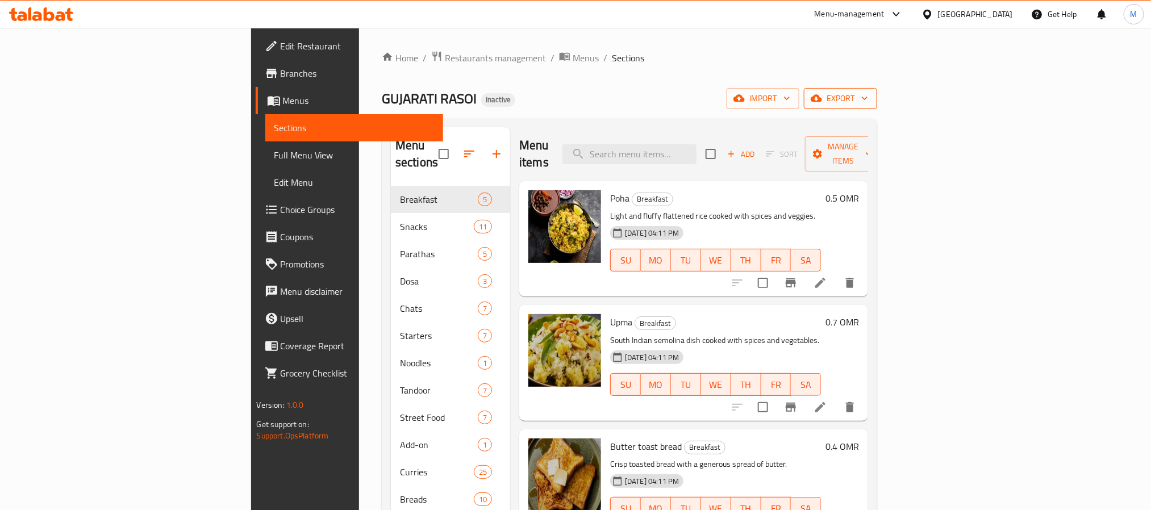
click at [877, 89] on button "export" at bounding box center [840, 98] width 73 height 21
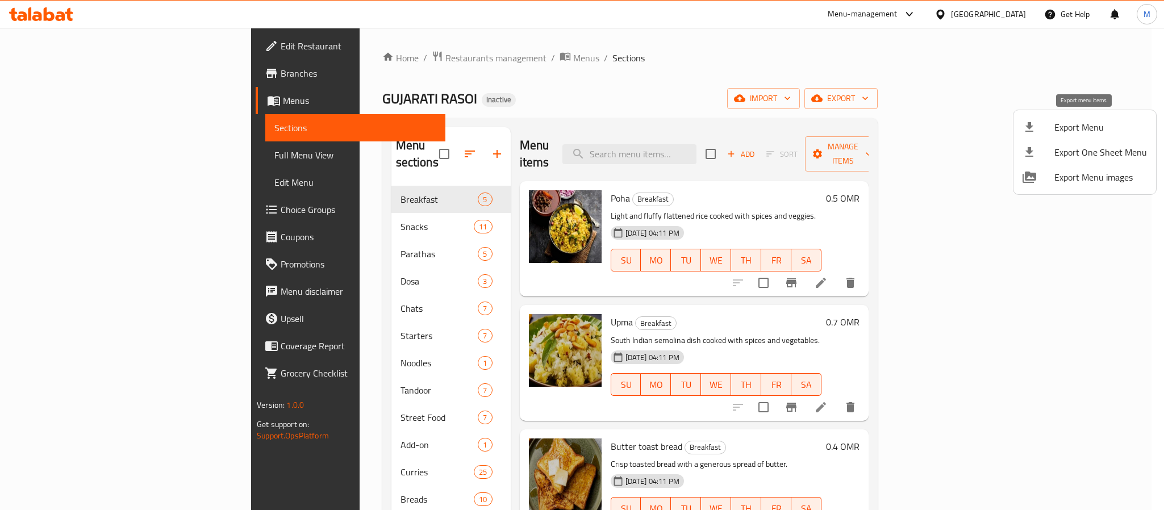
click at [1062, 130] on span "Export Menu" at bounding box center [1100, 127] width 93 height 14
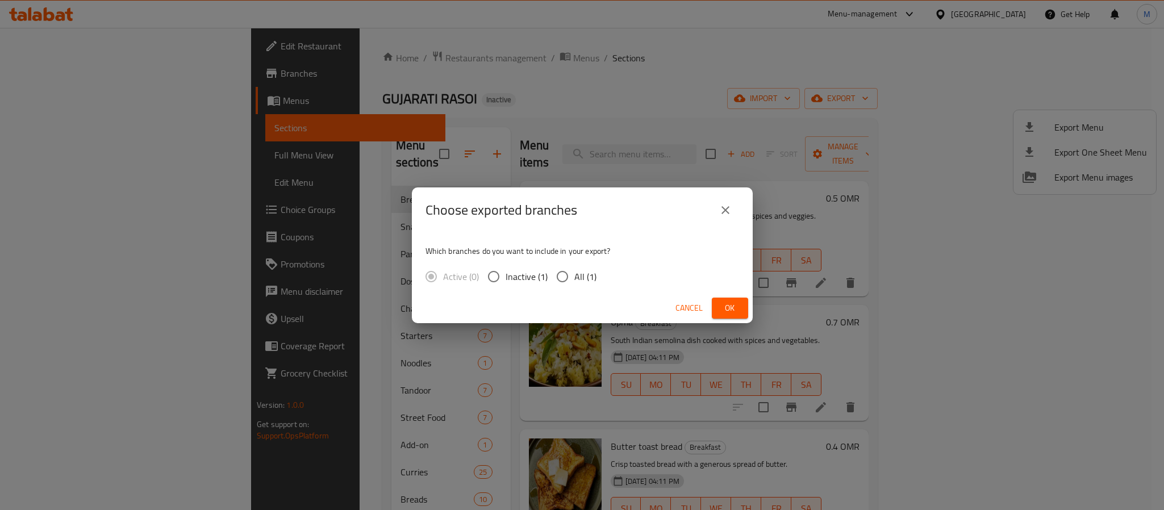
click at [568, 277] on input "All (1)" at bounding box center [563, 277] width 24 height 24
radio input "true"
click at [711, 306] on div "Cancel Ok" at bounding box center [582, 308] width 341 height 30
click at [723, 305] on span "Ok" at bounding box center [730, 308] width 18 height 14
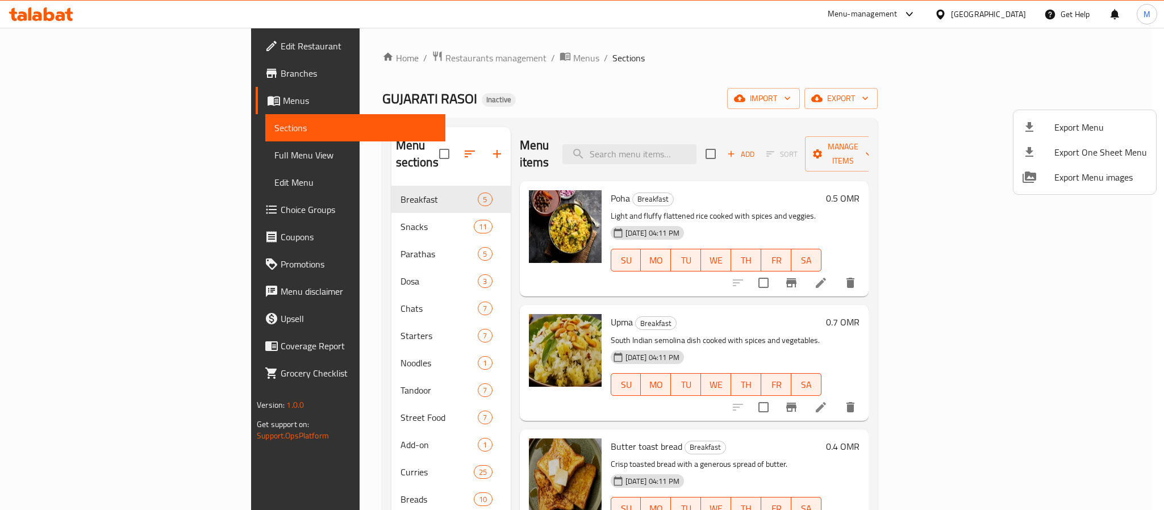
click at [1014, 9] on div at bounding box center [582, 255] width 1164 height 510
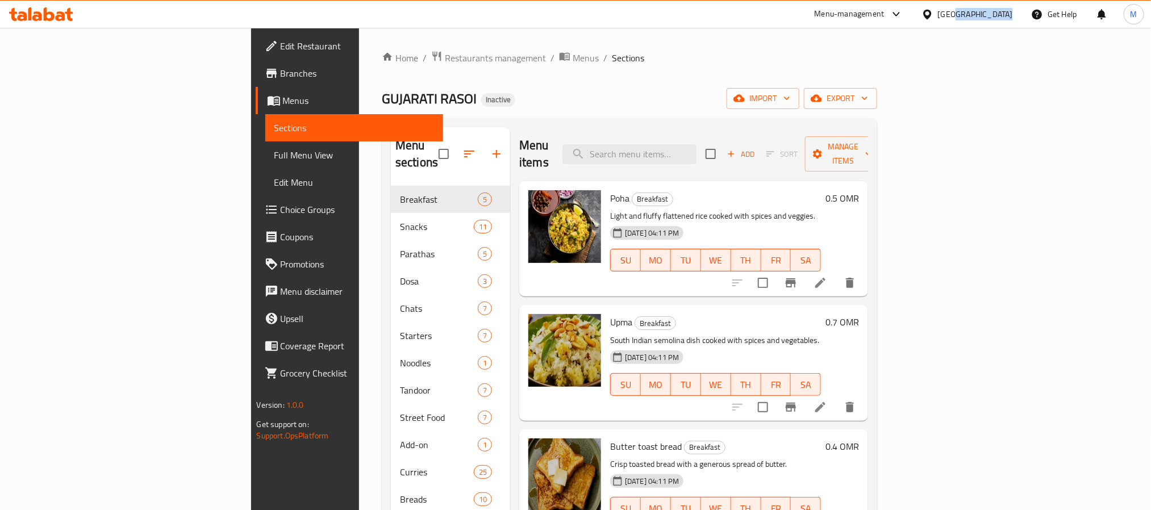
click at [1014, 9] on div "[GEOGRAPHIC_DATA]" at bounding box center [967, 14] width 110 height 27
click at [987, 4] on div "[GEOGRAPHIC_DATA]" at bounding box center [967, 14] width 110 height 27
click at [938, 12] on div at bounding box center [930, 14] width 16 height 12
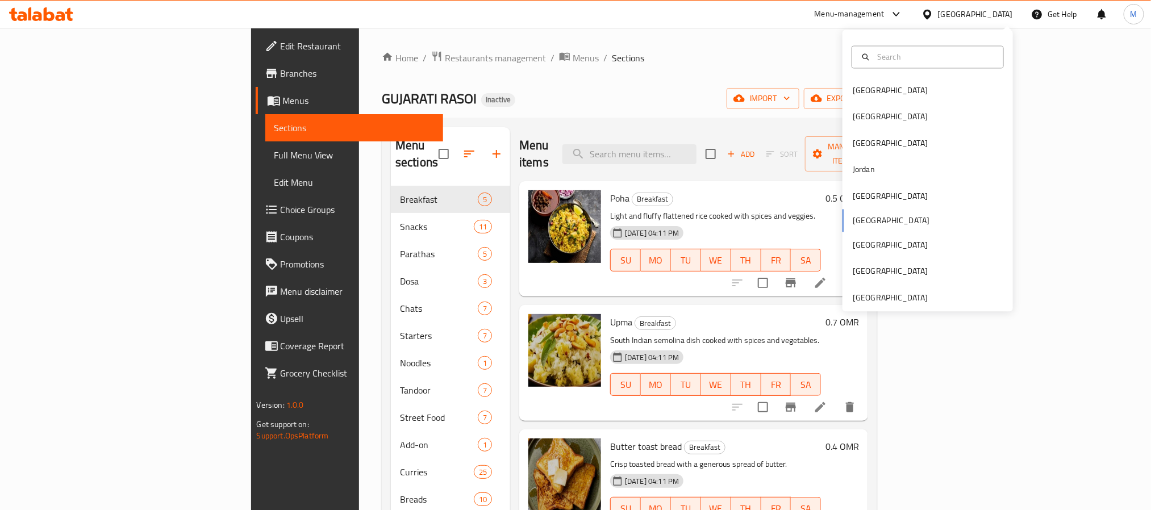
click at [958, 310] on div "Bahrain Egypt Iraq Jordan Kuwait Oman Qatar Saudi Arabia United Arab Emirates" at bounding box center [928, 171] width 170 height 282
click at [929, 297] on div "[GEOGRAPHIC_DATA]" at bounding box center [928, 298] width 170 height 26
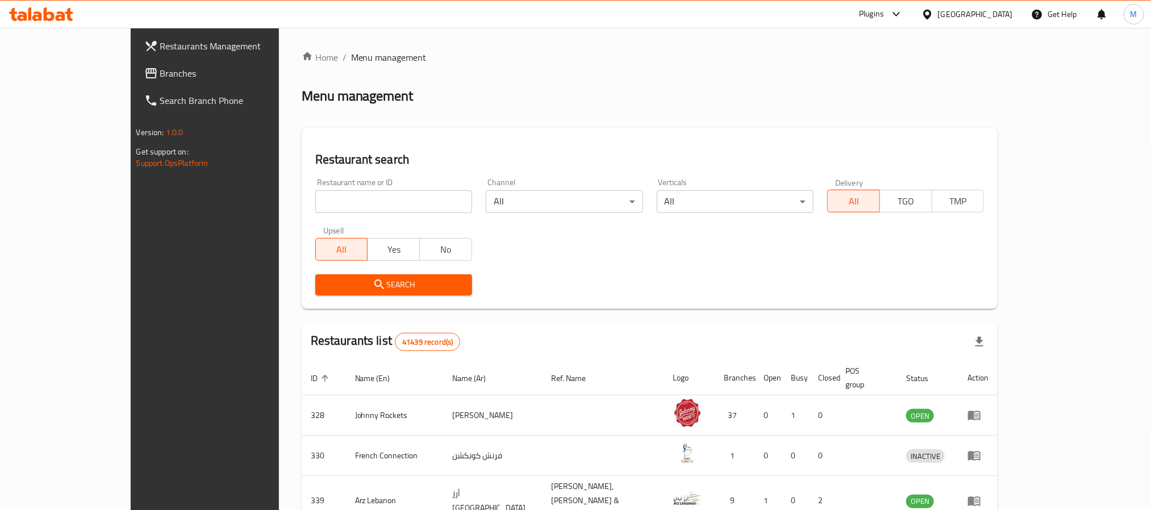
click at [135, 81] on link "Branches" at bounding box center [228, 73] width 187 height 27
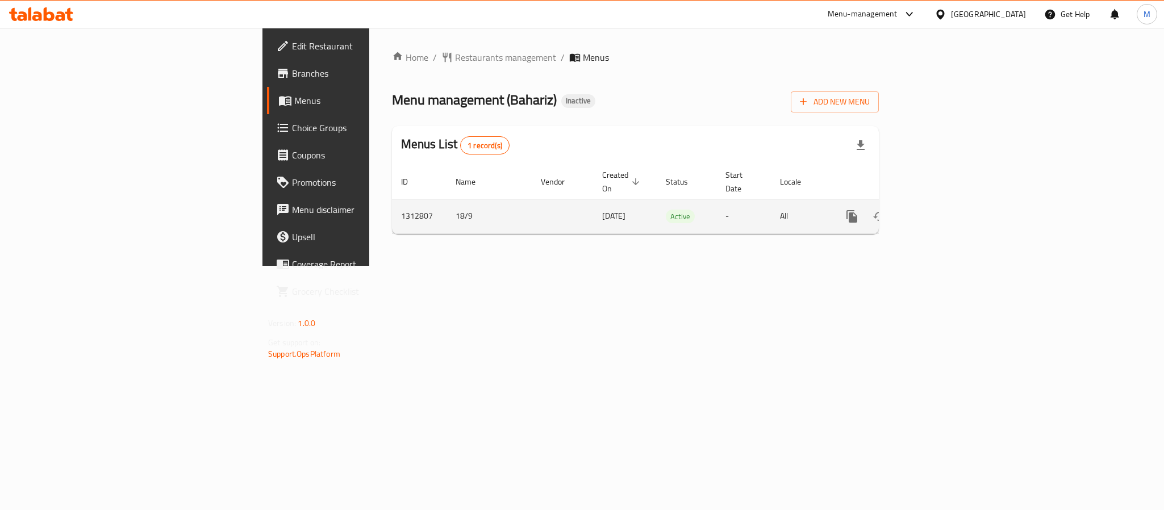
click at [941, 210] on icon "enhanced table" at bounding box center [934, 217] width 14 height 14
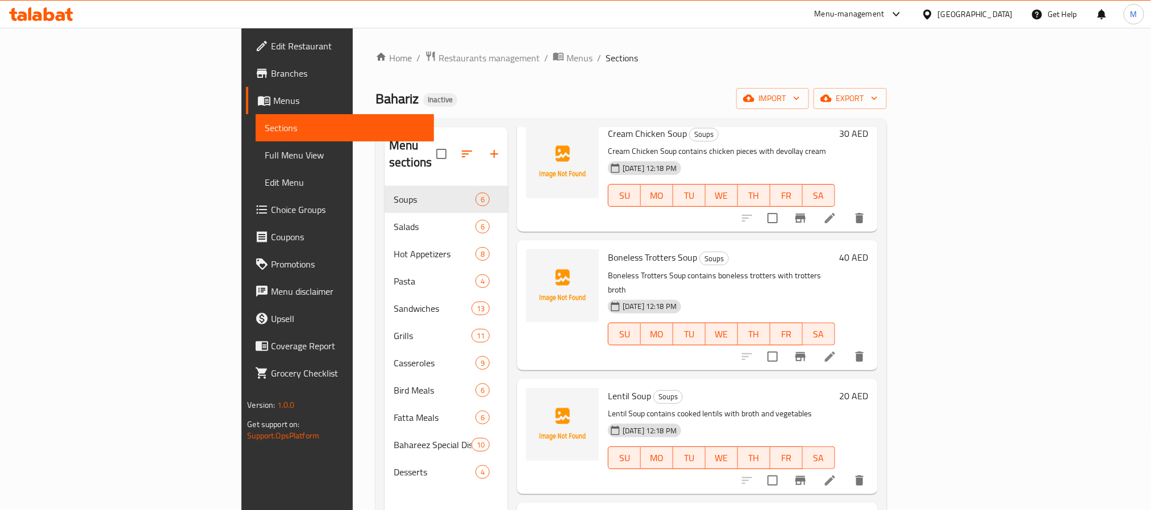
scroll to position [170, 0]
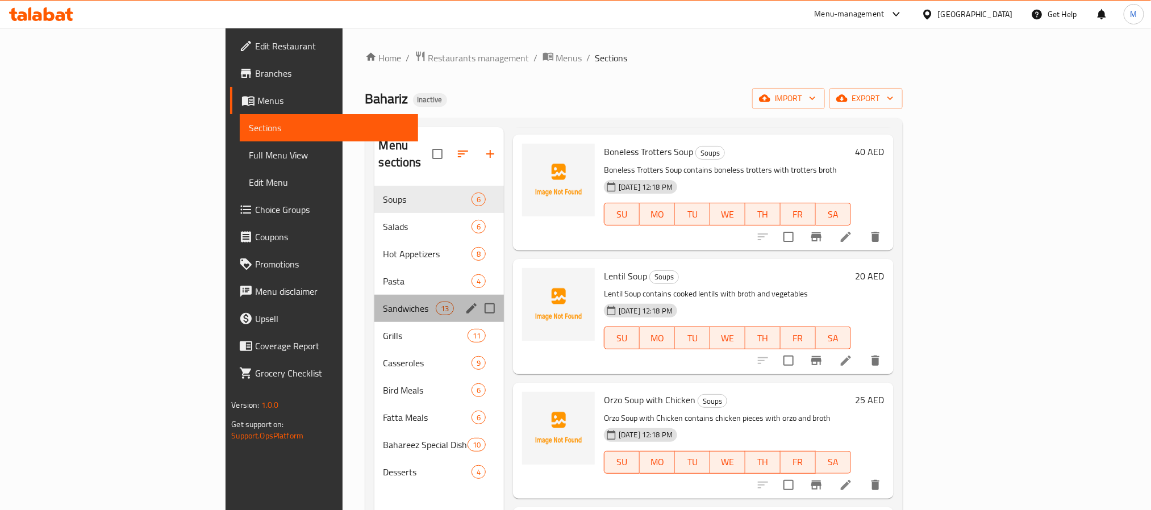
click at [374, 295] on div "Sandwiches 13" at bounding box center [439, 308] width 130 height 27
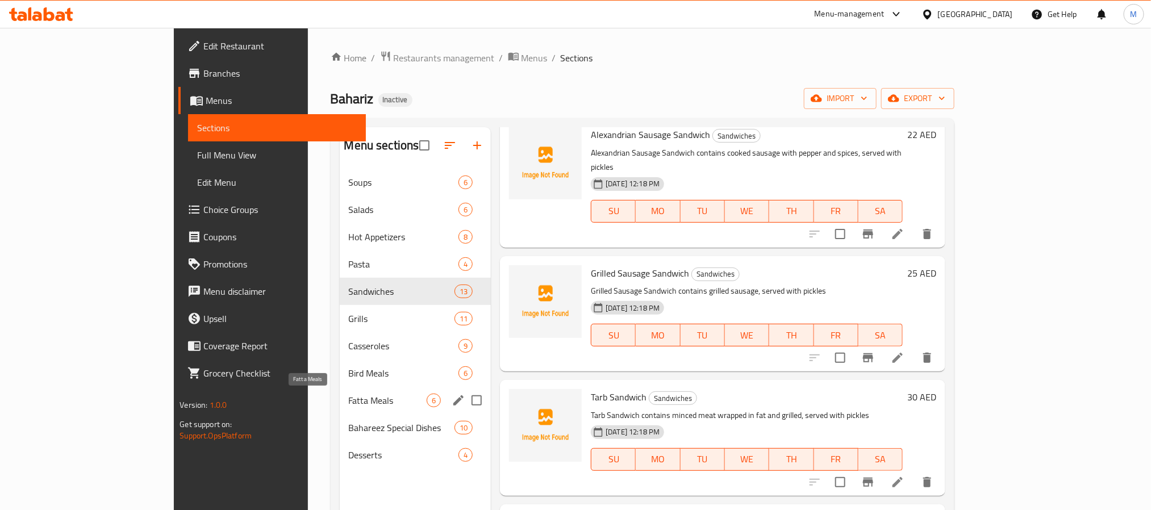
click at [349, 403] on span "Fatta Meals" at bounding box center [388, 401] width 78 height 14
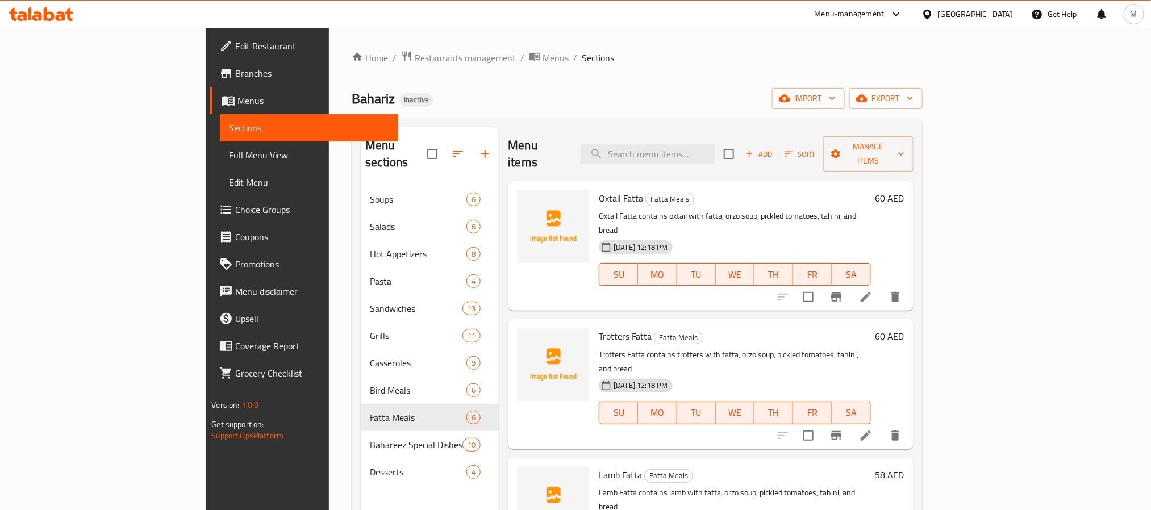
click at [423, 66] on div "Home / Restaurants management / Menus / Sections Bahariz Inactive import export…" at bounding box center [637, 349] width 570 height 596
click at [543, 60] on span "Menus" at bounding box center [556, 58] width 26 height 14
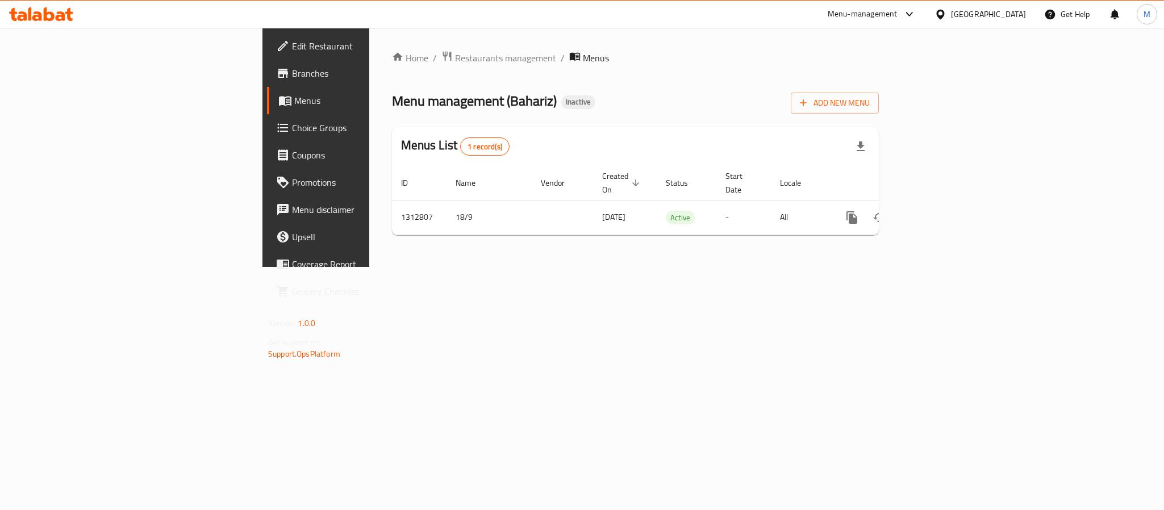
click at [977, 15] on div "[GEOGRAPHIC_DATA]" at bounding box center [988, 14] width 75 height 12
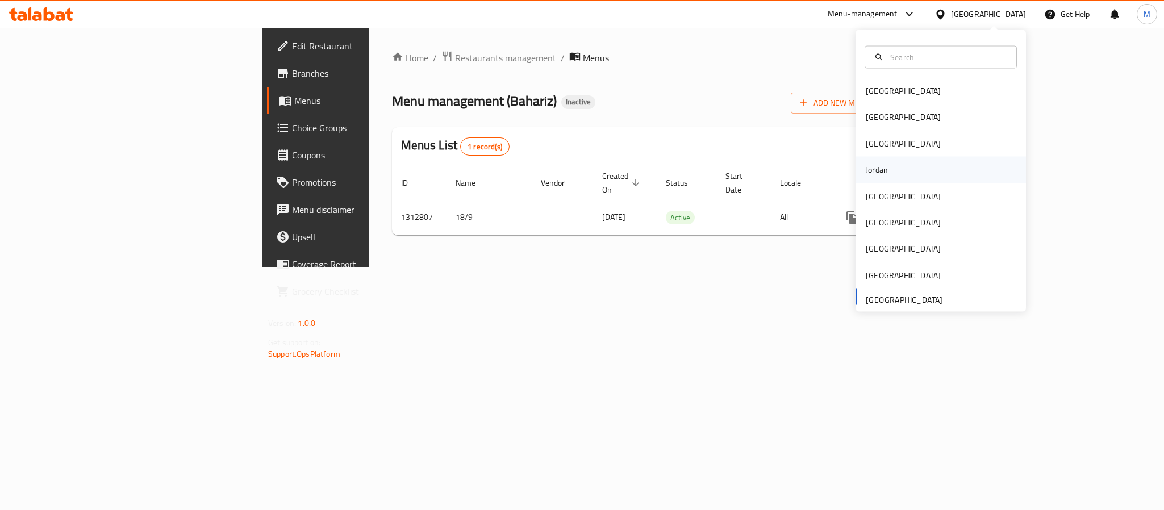
click at [897, 174] on div "Jordan" at bounding box center [941, 170] width 170 height 26
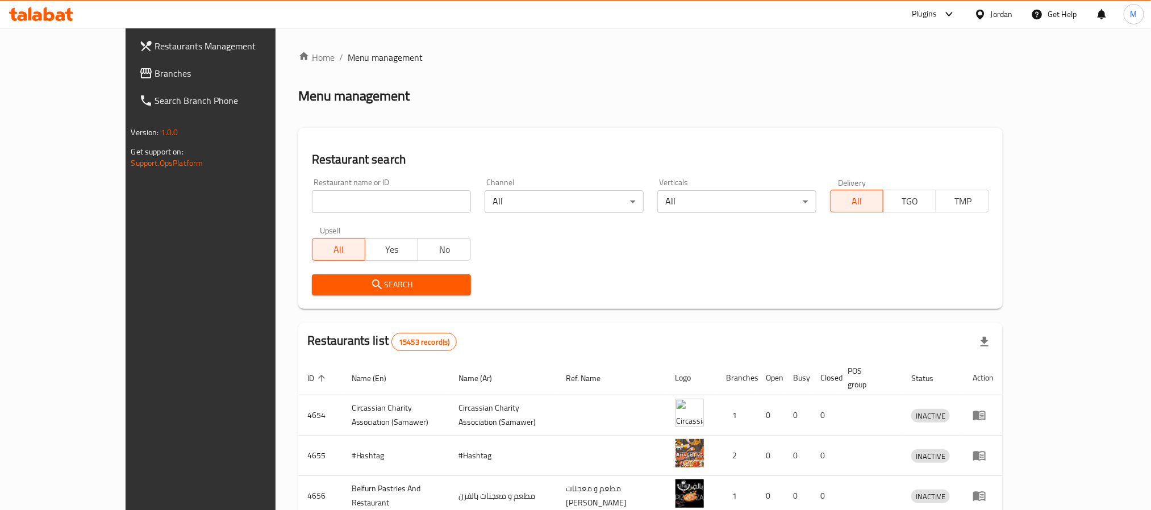
drag, startPoint x: 70, startPoint y: 81, endPoint x: 166, endPoint y: 95, distance: 96.6
click at [130, 81] on link "Branches" at bounding box center [223, 73] width 187 height 27
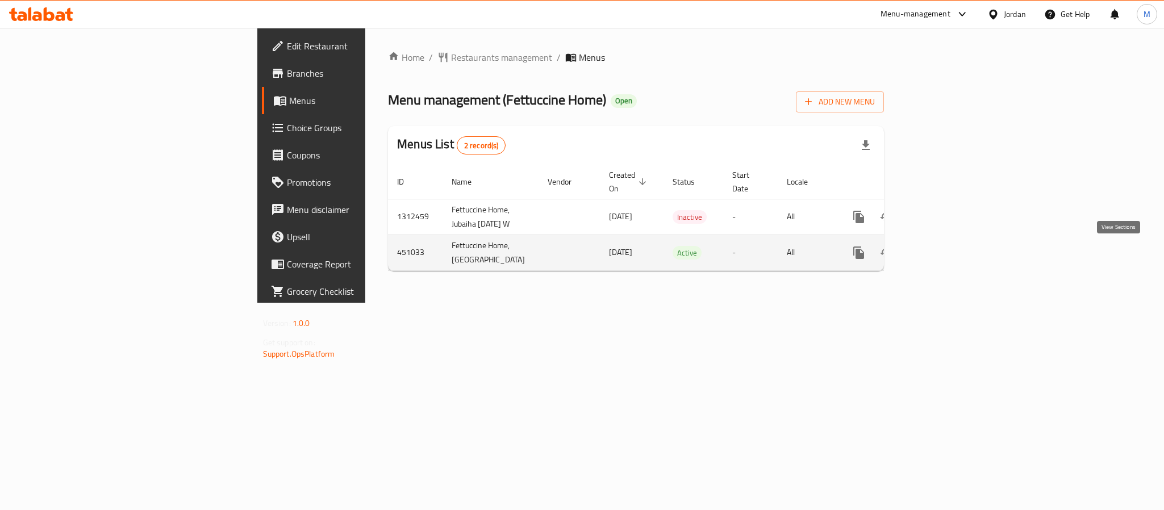
click at [946, 251] on icon "enhanced table" at bounding box center [941, 253] width 10 height 10
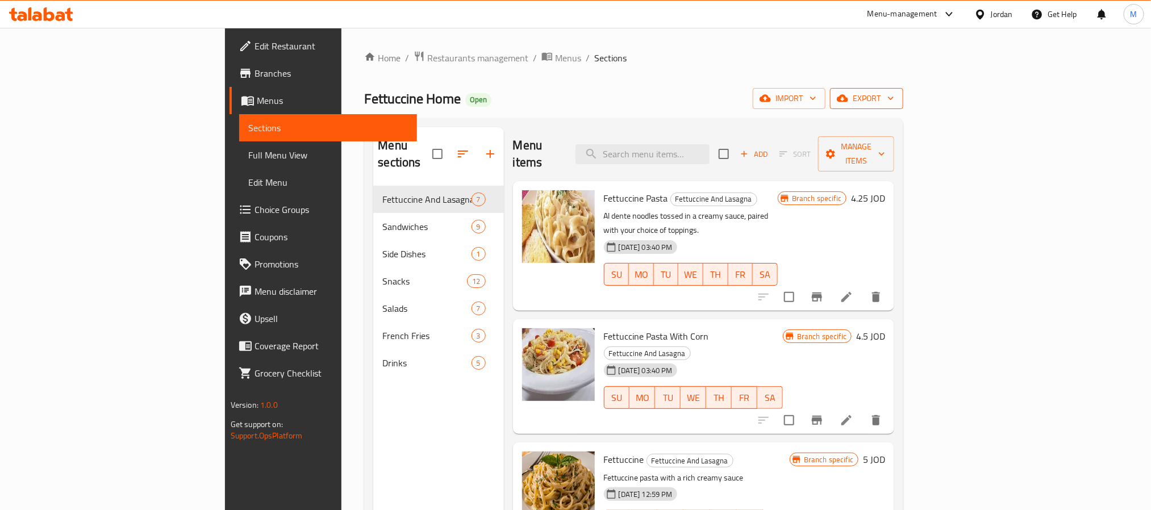
click at [894, 99] on span "export" at bounding box center [866, 98] width 55 height 14
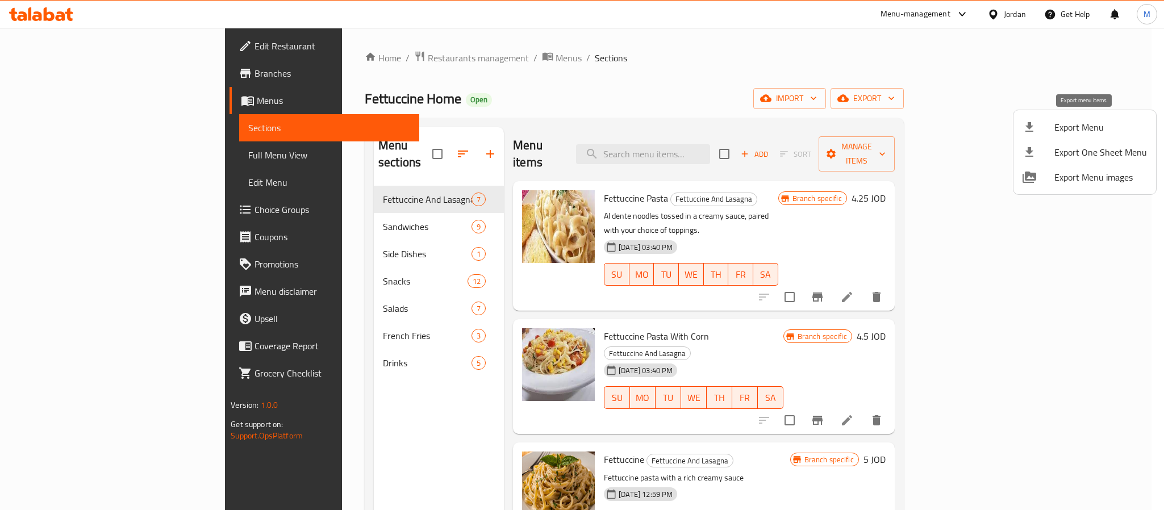
click at [1084, 118] on li "Export Menu" at bounding box center [1085, 127] width 143 height 25
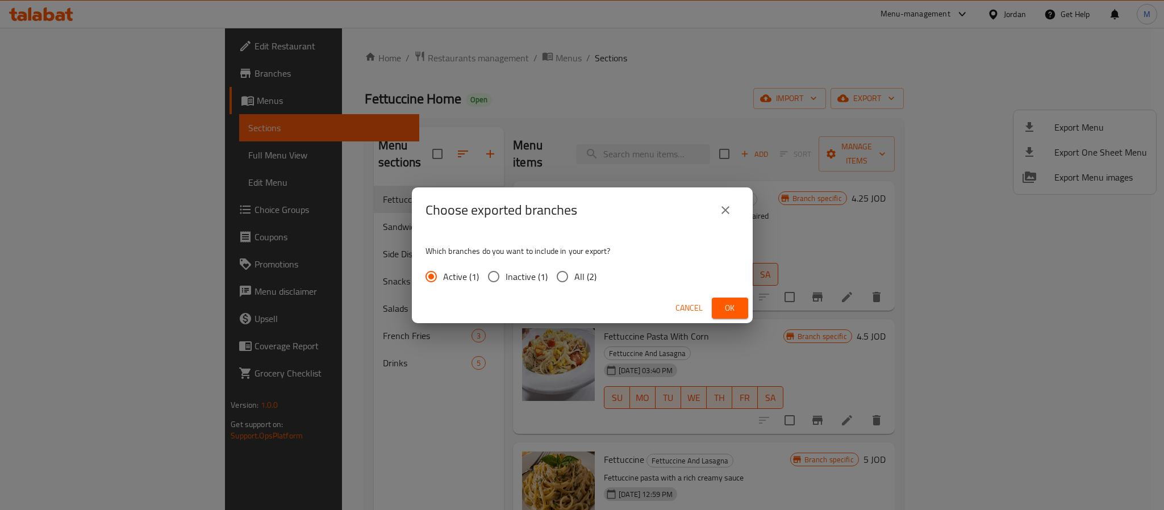
click at [580, 277] on span "All (2)" at bounding box center [585, 277] width 22 height 14
click at [574, 277] on input "All (2)" at bounding box center [563, 277] width 24 height 24
radio input "true"
click at [735, 302] on span "Ok" at bounding box center [730, 308] width 18 height 14
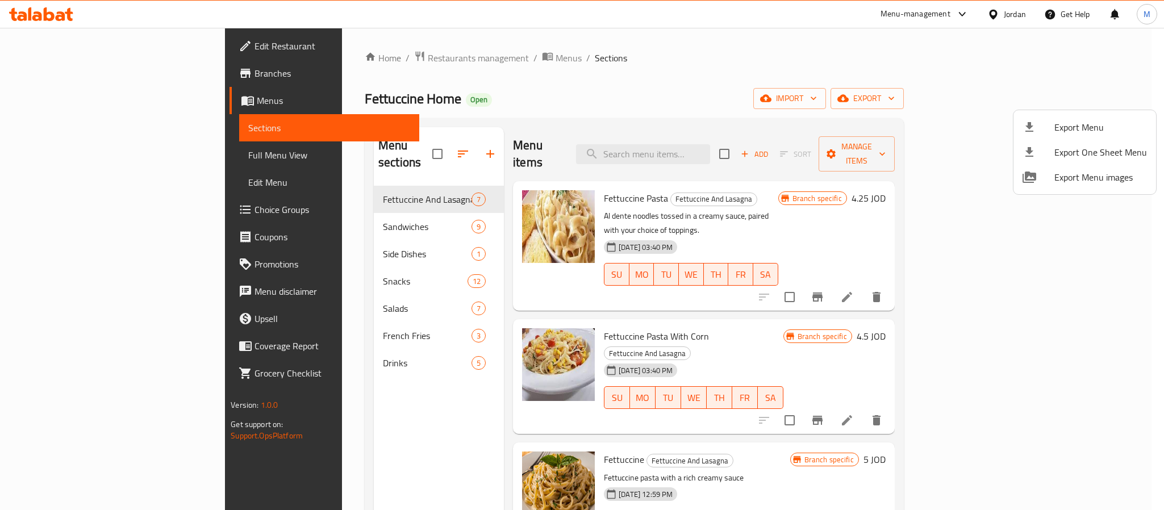
click at [1026, 9] on div at bounding box center [582, 255] width 1164 height 510
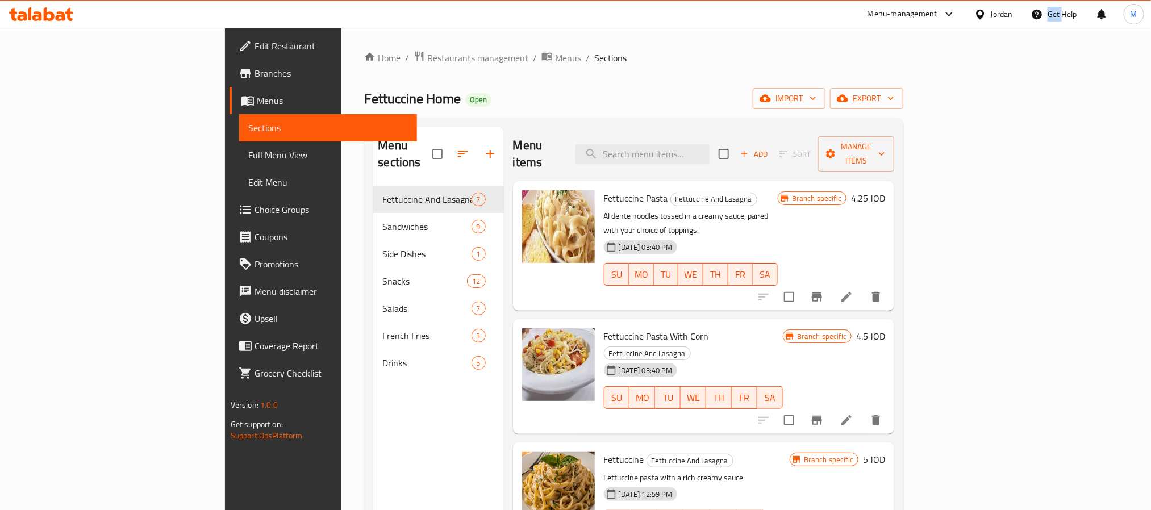
click at [1024, 9] on div "Get Help" at bounding box center [1054, 14] width 64 height 27
click at [992, 11] on div "Jordan" at bounding box center [1002, 14] width 22 height 12
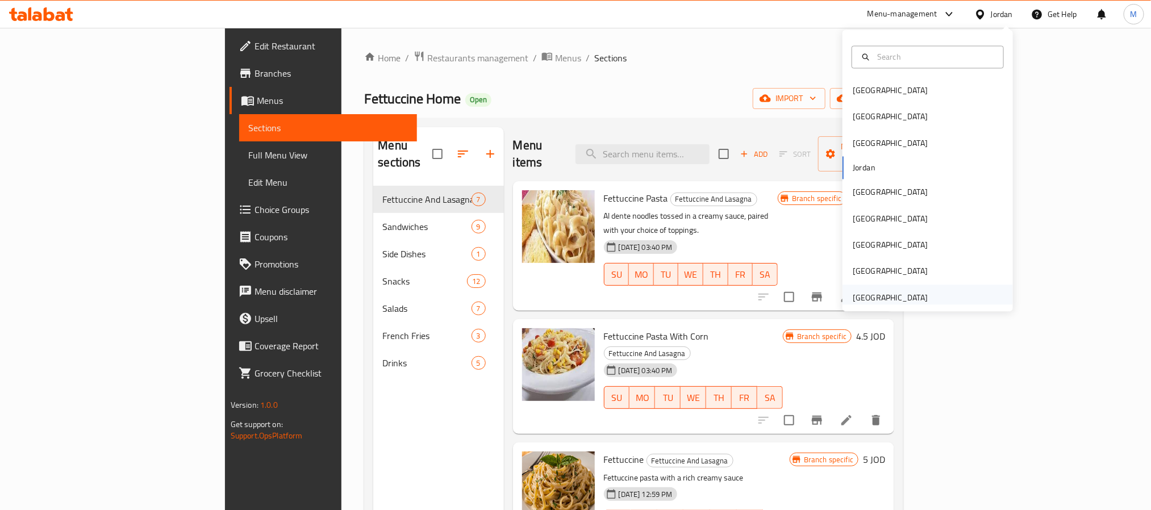
click at [872, 287] on div "[GEOGRAPHIC_DATA]" at bounding box center [890, 298] width 93 height 26
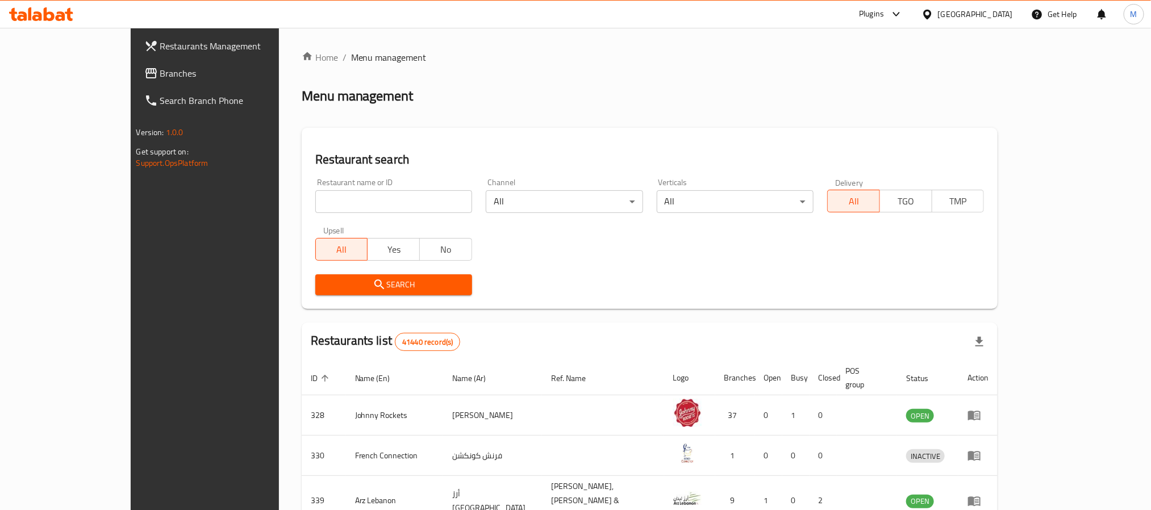
drag, startPoint x: 37, startPoint y: 63, endPoint x: 194, endPoint y: 76, distance: 157.3
click at [135, 63] on link "Branches" at bounding box center [228, 73] width 187 height 27
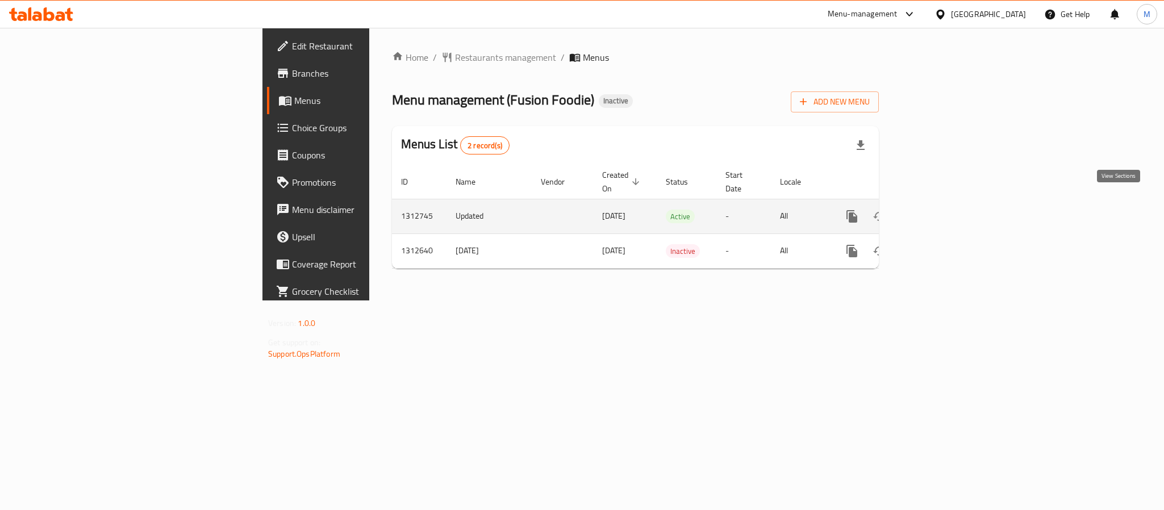
click at [941, 210] on icon "enhanced table" at bounding box center [934, 217] width 14 height 14
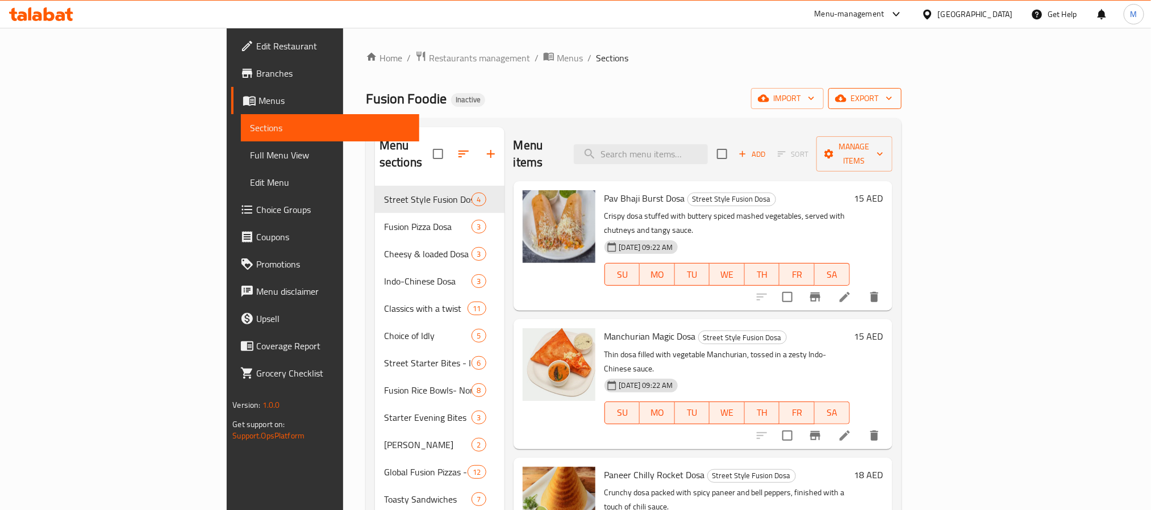
click at [893, 102] on span "export" at bounding box center [864, 98] width 55 height 14
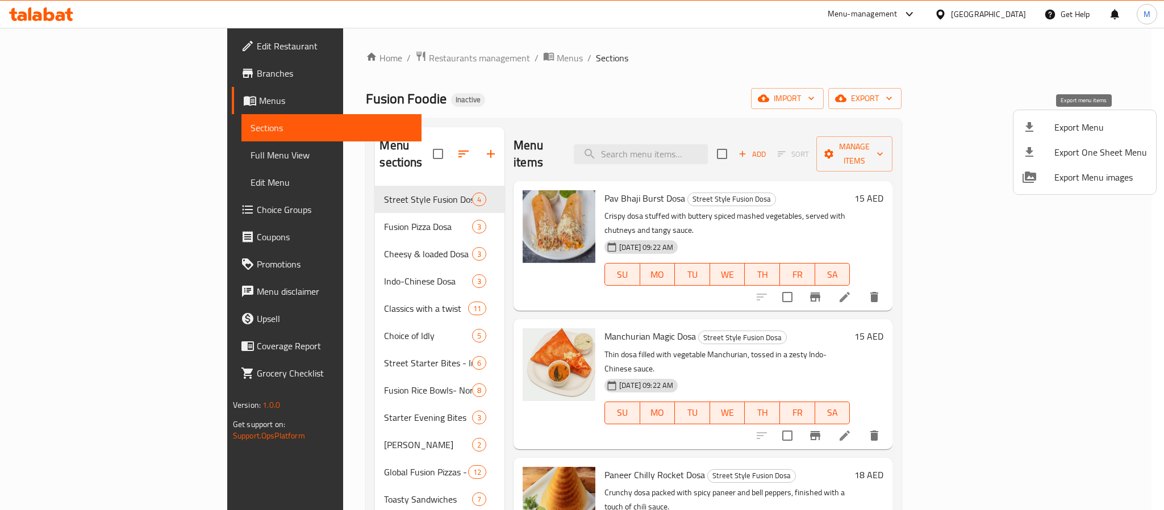
click at [1065, 123] on span "Export Menu" at bounding box center [1100, 127] width 93 height 14
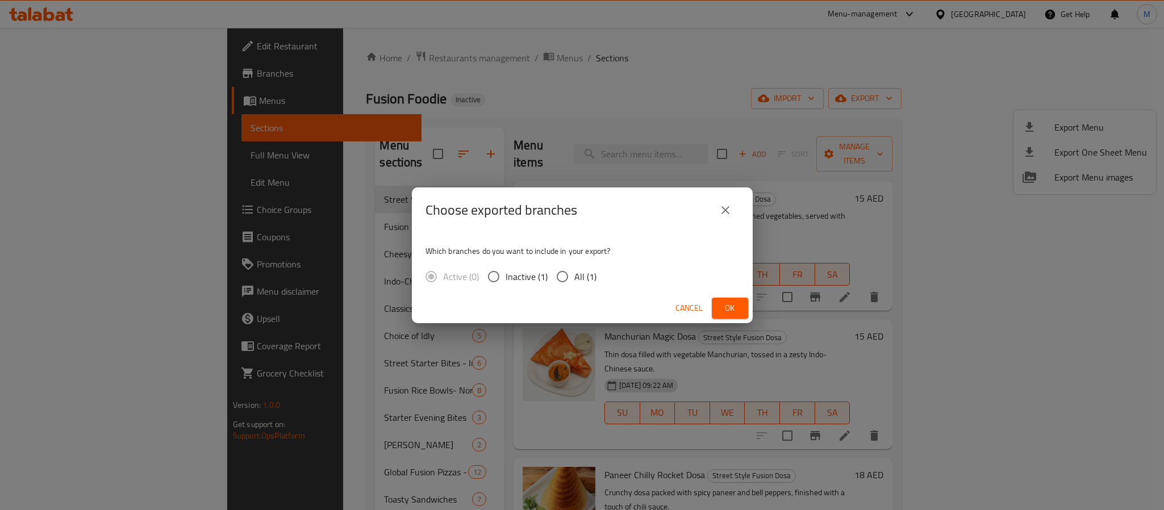
click at [574, 278] on span "All (1)" at bounding box center [585, 277] width 22 height 14
click at [573, 278] on input "All (1)" at bounding box center [563, 277] width 24 height 24
radio input "true"
click at [732, 309] on span "Ok" at bounding box center [730, 308] width 18 height 14
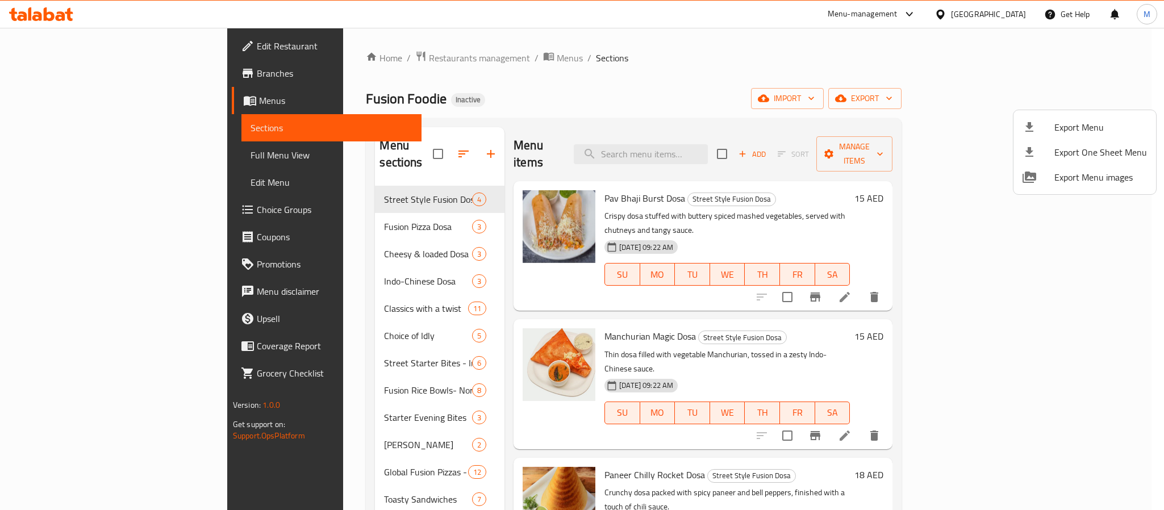
click at [115, 39] on div at bounding box center [582, 255] width 1164 height 510
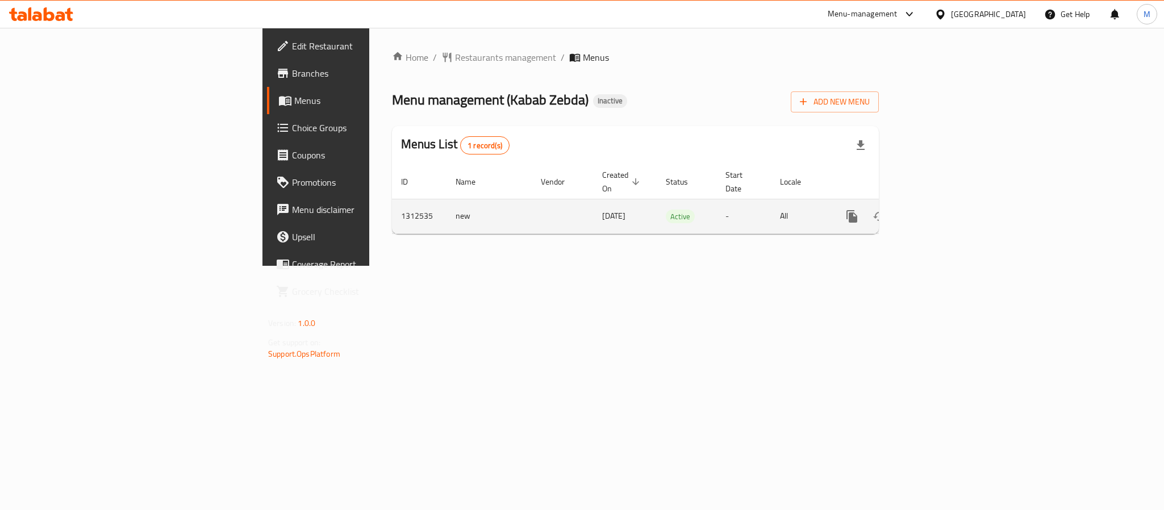
click at [941, 210] on icon "enhanced table" at bounding box center [934, 217] width 14 height 14
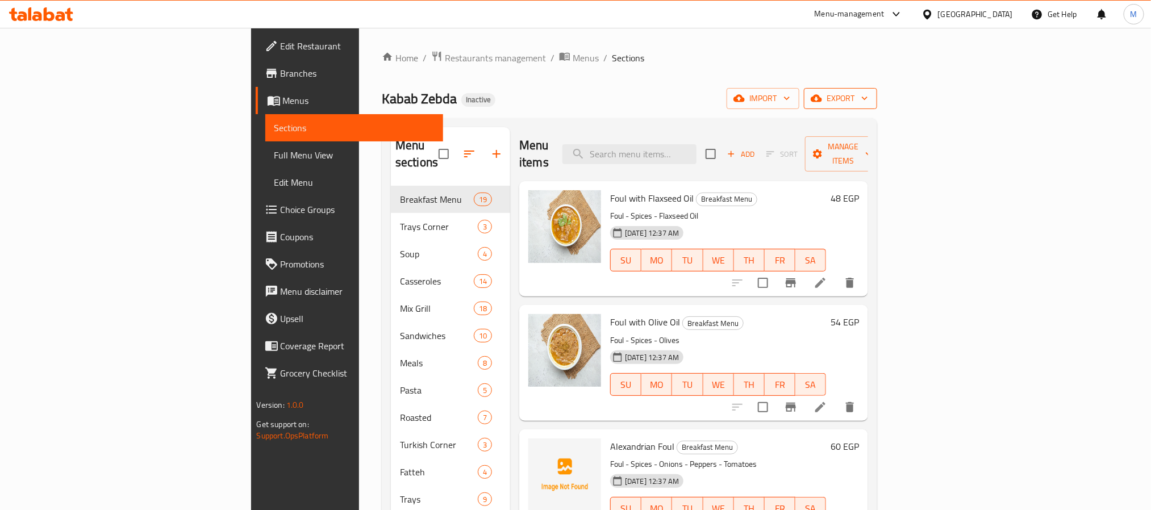
click at [868, 103] on span "export" at bounding box center [840, 98] width 55 height 14
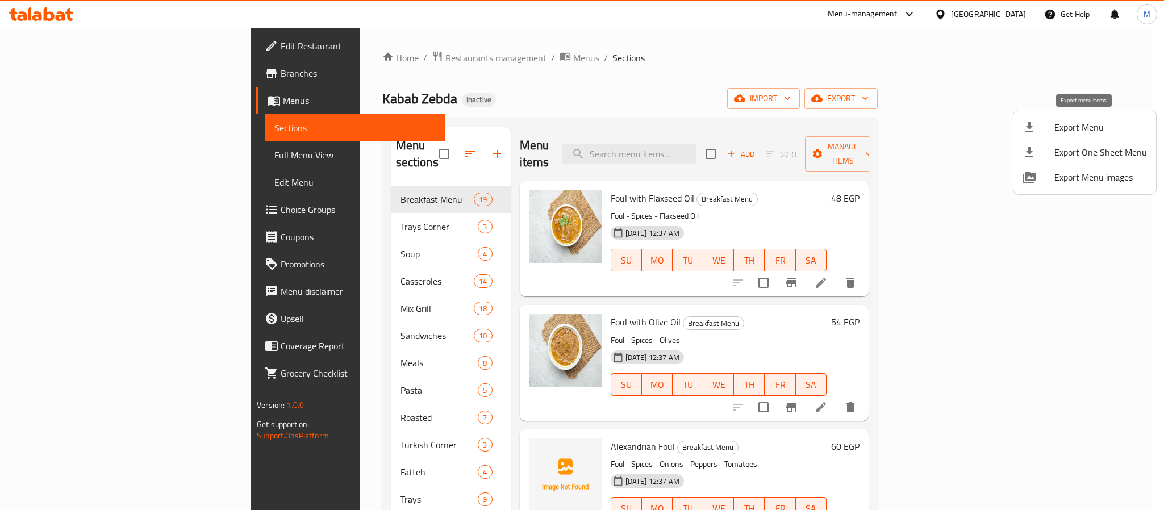
click at [1045, 128] on div at bounding box center [1039, 127] width 32 height 14
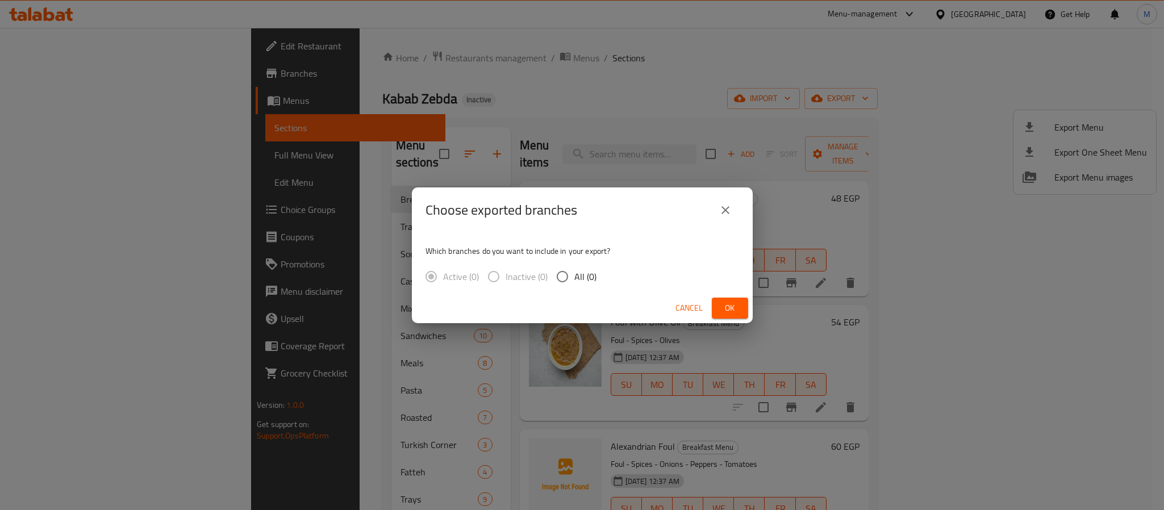
click at [578, 272] on span "All (0)" at bounding box center [585, 277] width 22 height 14
click at [574, 272] on input "All (0)" at bounding box center [563, 277] width 24 height 24
radio input "true"
click at [727, 214] on icon "close" at bounding box center [726, 210] width 14 height 14
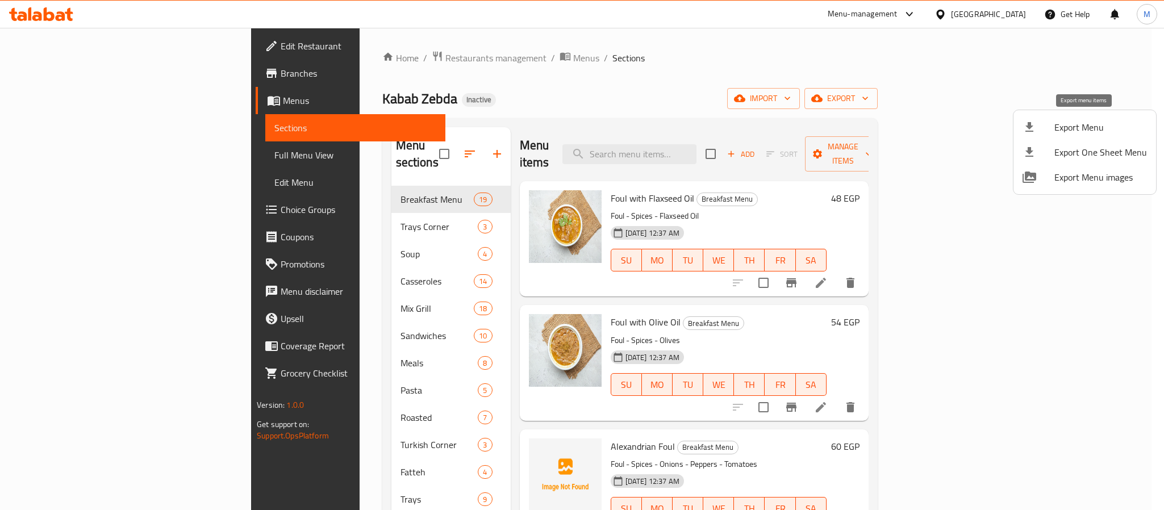
click at [1058, 131] on span "Export Menu" at bounding box center [1100, 127] width 93 height 14
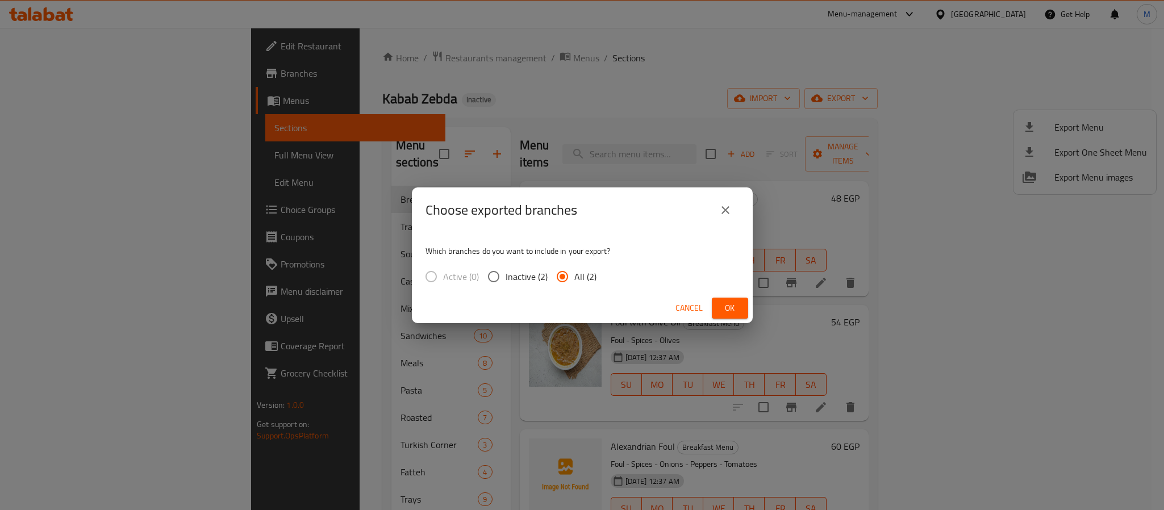
click at [735, 309] on span "Ok" at bounding box center [730, 308] width 18 height 14
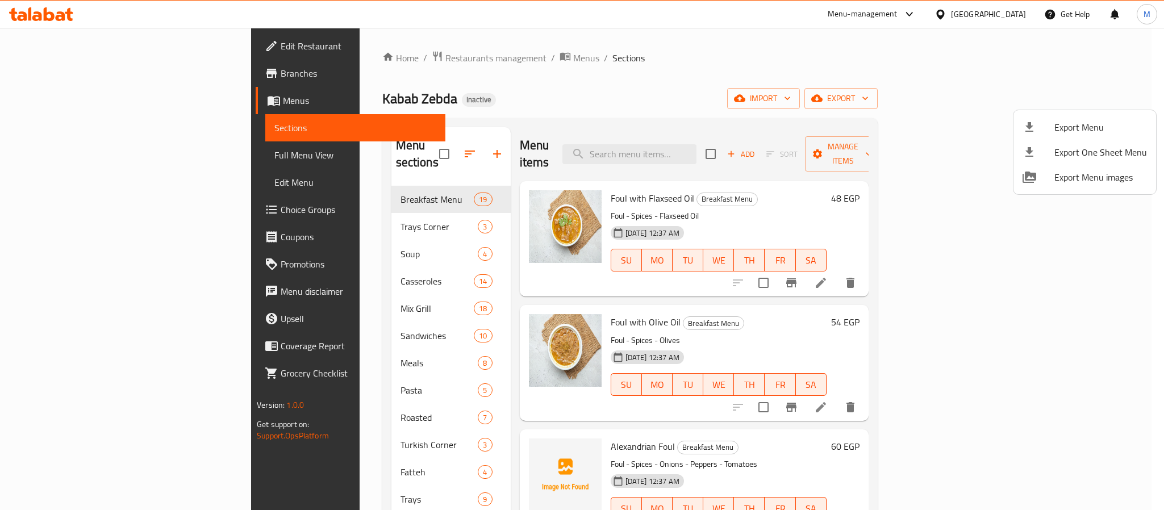
click at [1011, 14] on div at bounding box center [582, 255] width 1164 height 510
click at [1011, 14] on div "Egypt" at bounding box center [988, 14] width 75 height 12
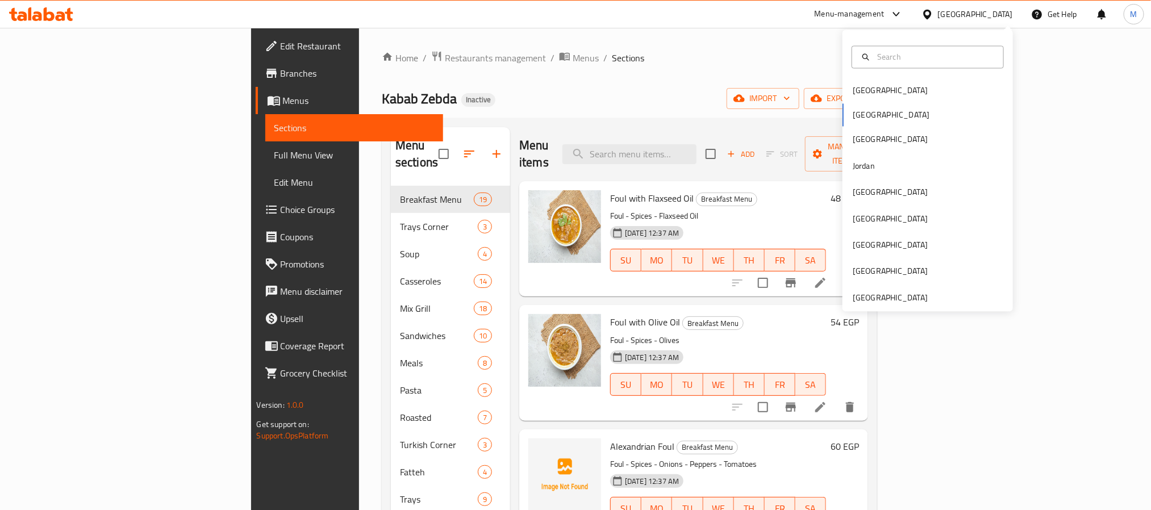
click at [900, 47] on div "Home / Restaurants management / Menus / Sections Kabab Zebda Inactive import ex…" at bounding box center [629, 348] width 541 height 641
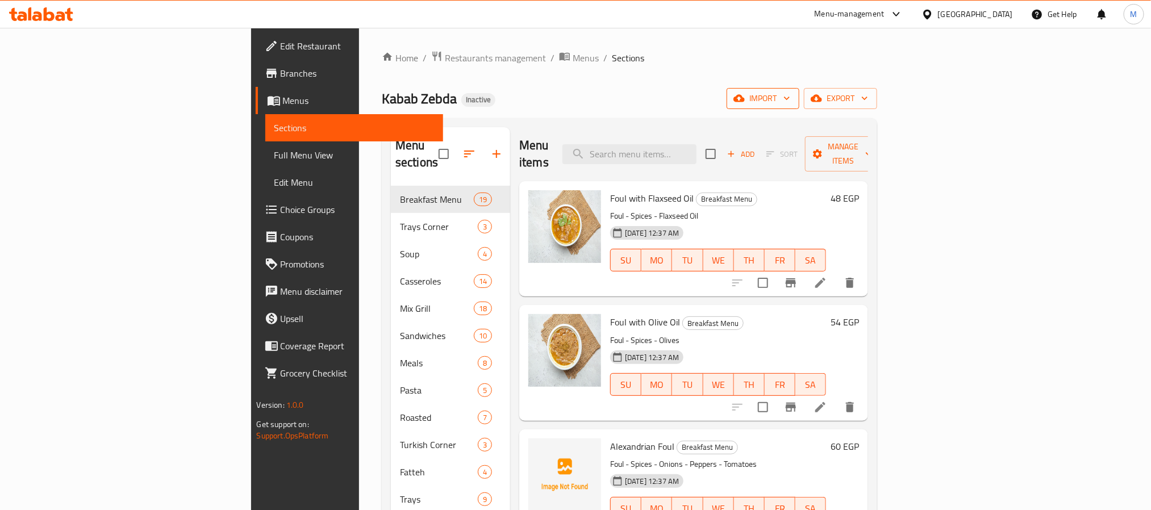
click at [790, 94] on span "import" at bounding box center [763, 98] width 55 height 14
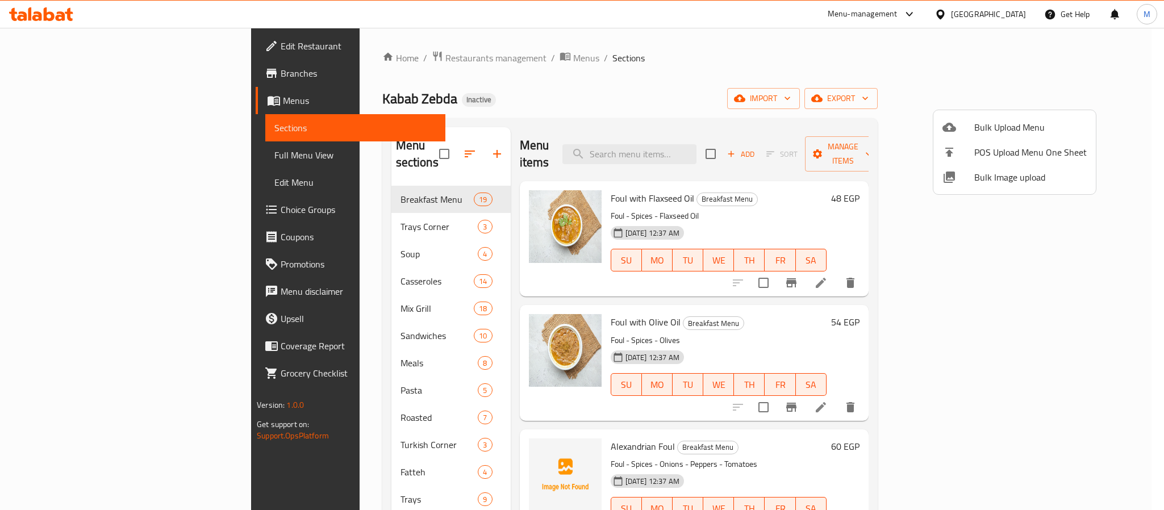
click at [1025, 15] on div at bounding box center [582, 255] width 1164 height 510
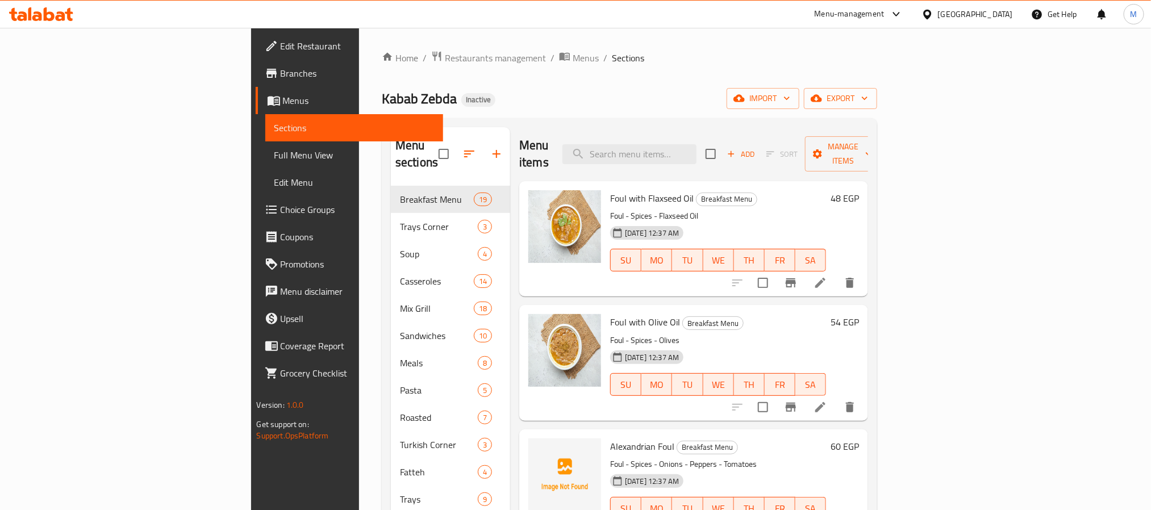
click at [1016, 18] on div "Egypt" at bounding box center [967, 14] width 110 height 27
click at [1002, 18] on div "Egypt" at bounding box center [975, 14] width 75 height 12
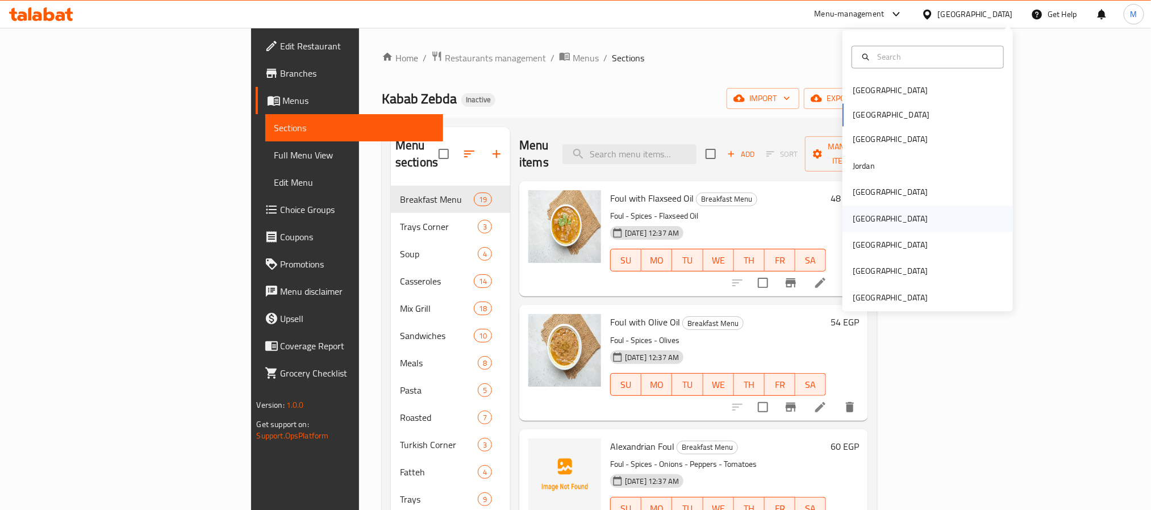
click at [859, 224] on div "[GEOGRAPHIC_DATA]" at bounding box center [890, 218] width 75 height 12
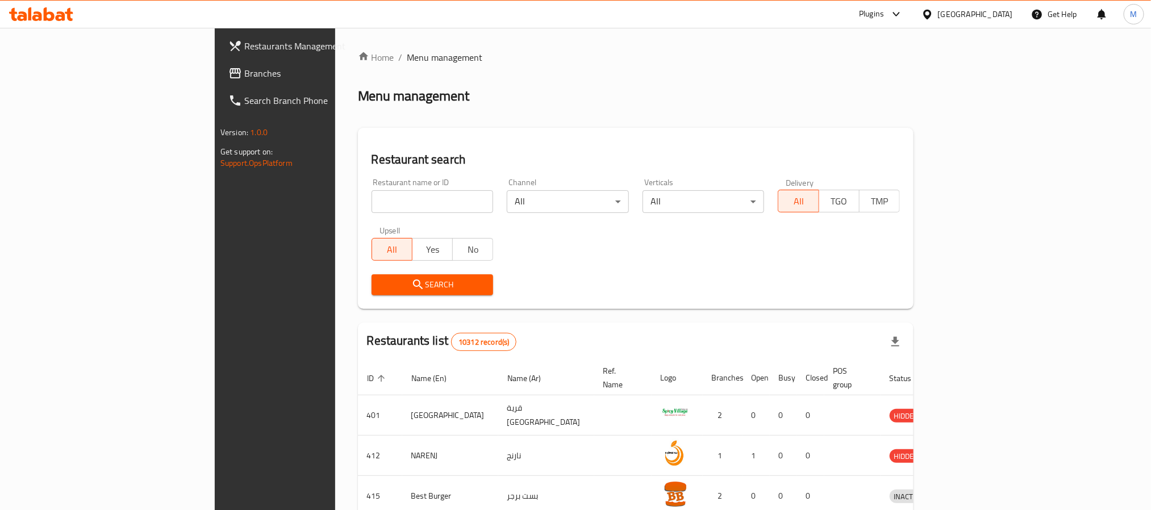
drag, startPoint x: 67, startPoint y: 73, endPoint x: 124, endPoint y: 106, distance: 65.9
click at [244, 73] on span "Branches" at bounding box center [320, 73] width 153 height 14
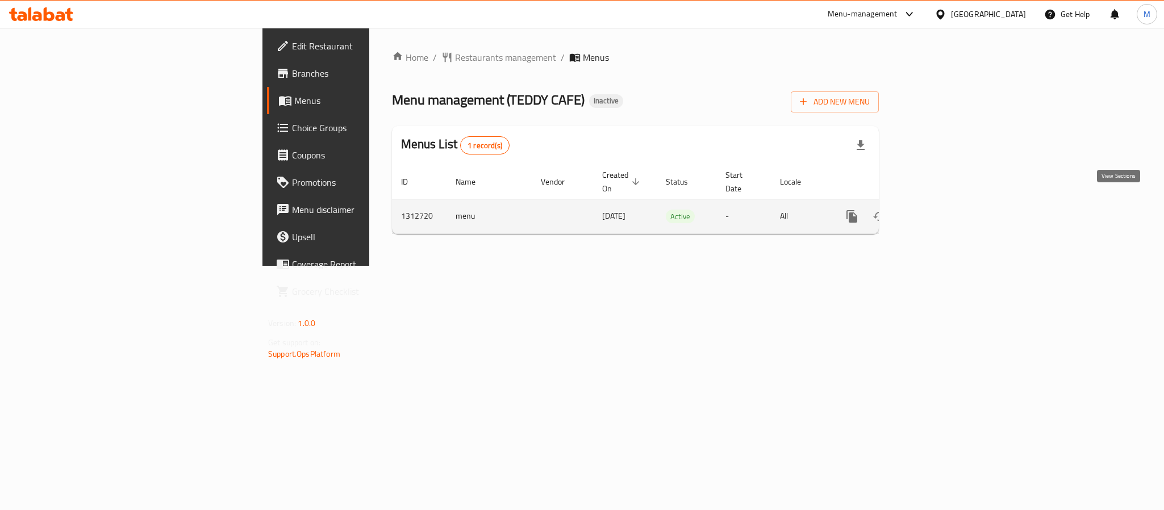
click at [948, 207] on link "enhanced table" at bounding box center [933, 216] width 27 height 27
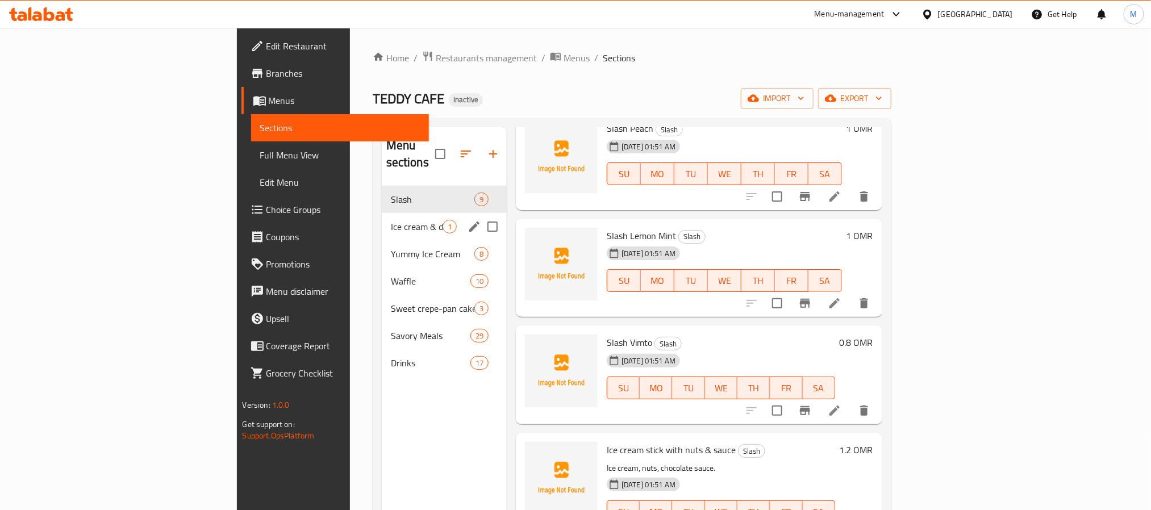
drag, startPoint x: 309, startPoint y: 210, endPoint x: 324, endPoint y: 241, distance: 34.3
click at [391, 220] on span "Ice cream & desserts" at bounding box center [417, 227] width 52 height 14
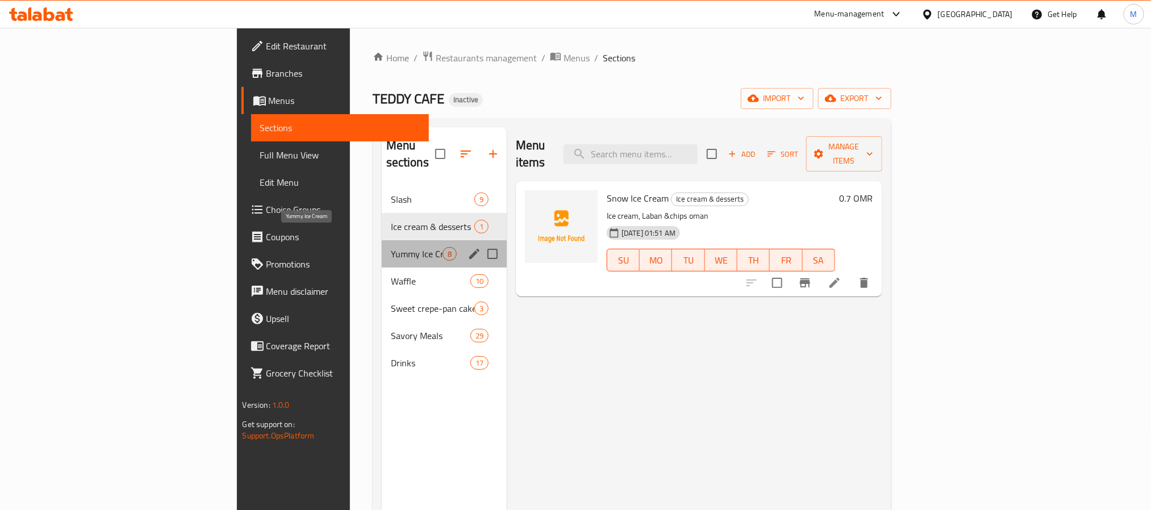
click at [391, 247] on span "Yummy Ice Cream" at bounding box center [417, 254] width 52 height 14
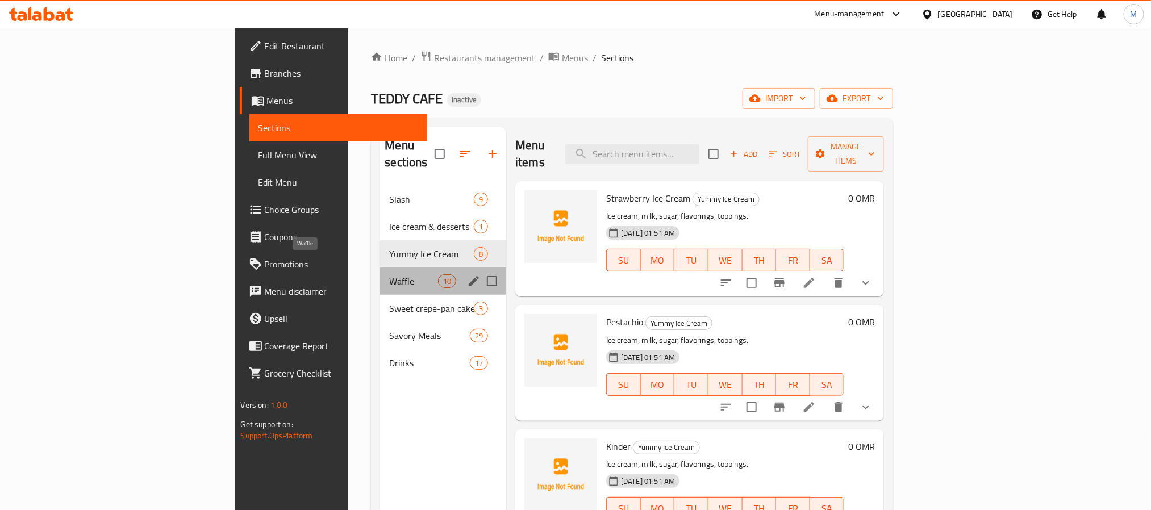
click at [389, 274] on span "Waffle" at bounding box center [413, 281] width 48 height 14
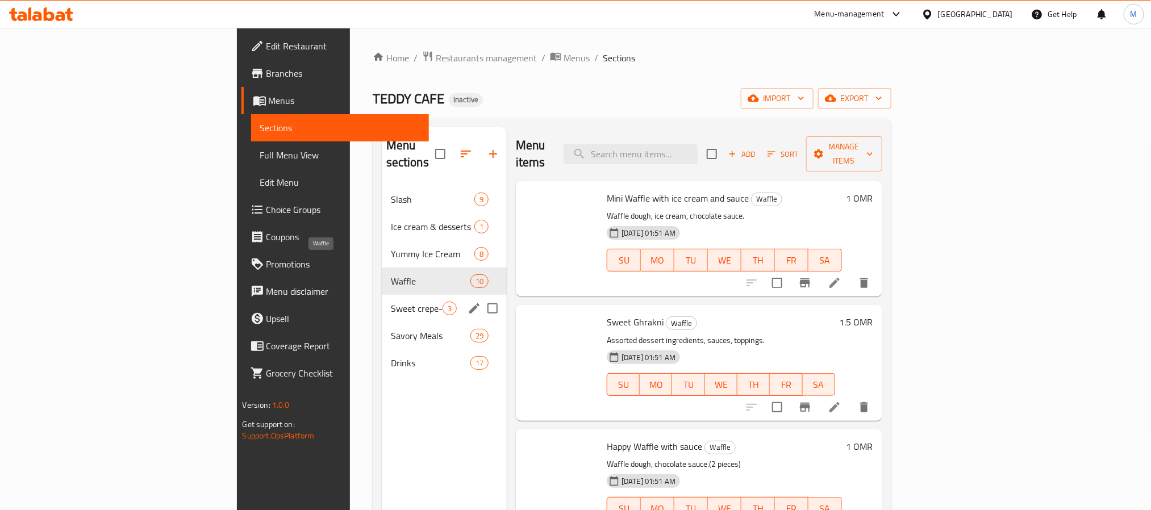
click at [382, 301] on div "Sweet crepe-pan cake 3" at bounding box center [444, 308] width 125 height 27
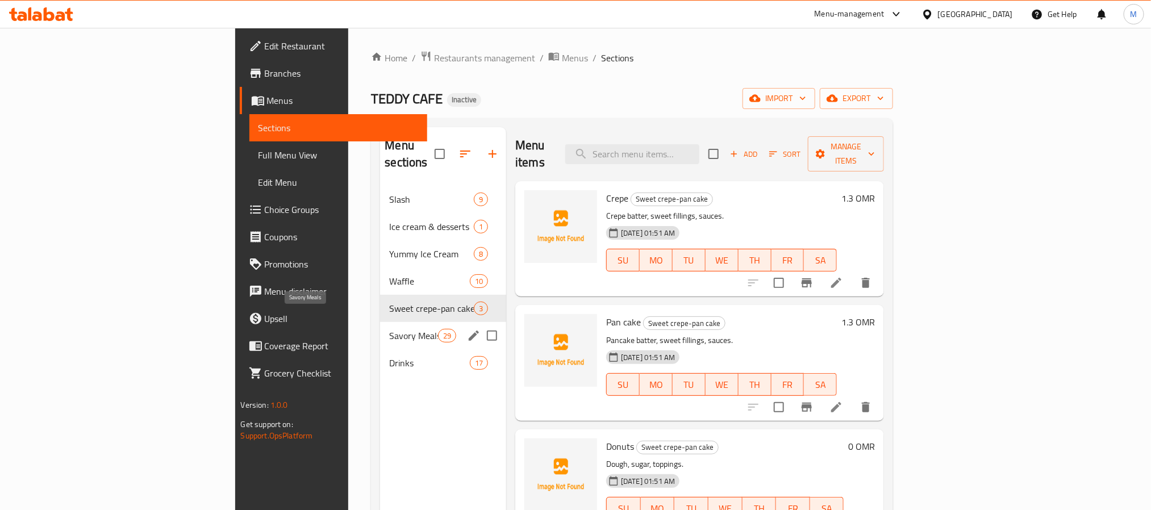
click at [389, 329] on span "Savory Meals" at bounding box center [413, 336] width 48 height 14
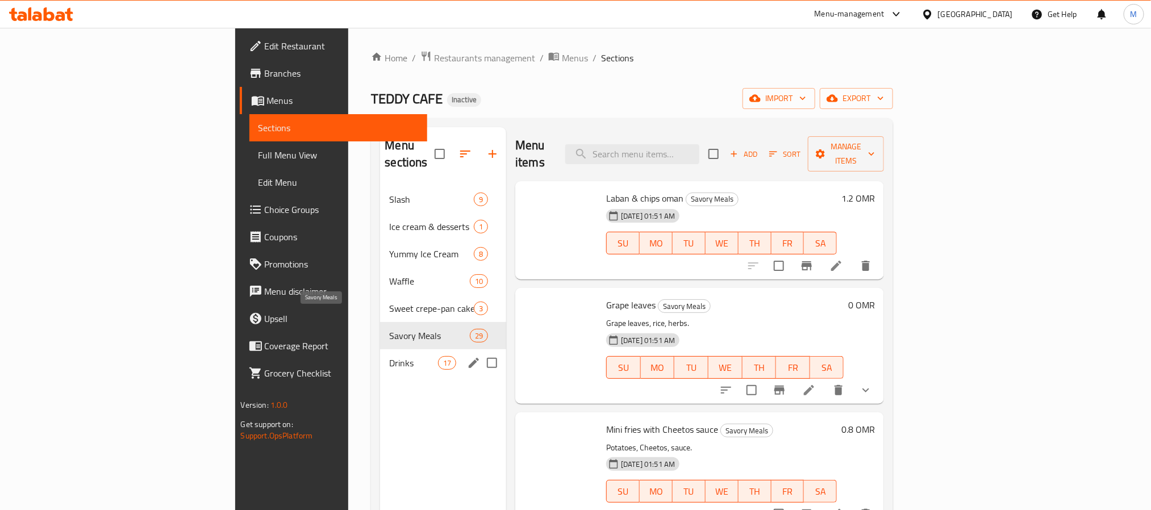
click at [389, 356] on span "Drinks" at bounding box center [413, 363] width 48 height 14
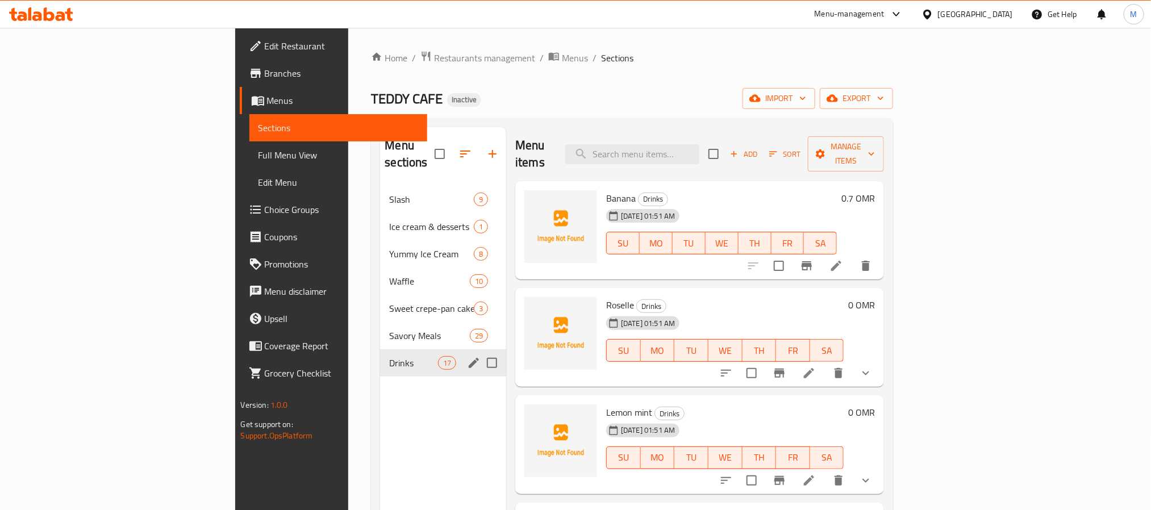
scroll to position [85, 0]
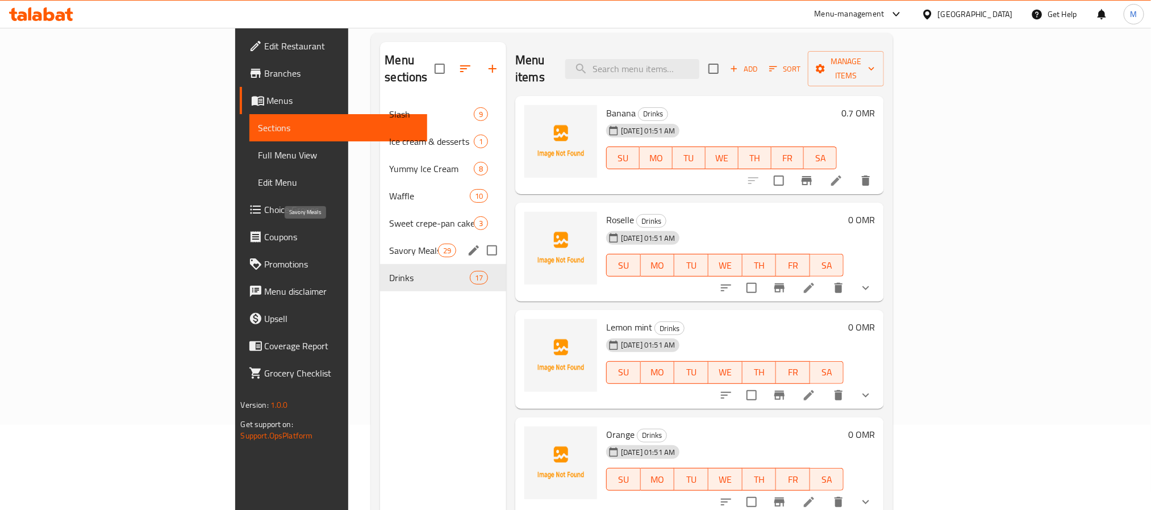
drag, startPoint x: 297, startPoint y: 237, endPoint x: 360, endPoint y: 283, distance: 78.1
click at [389, 244] on span "Savory Meals" at bounding box center [413, 251] width 48 height 14
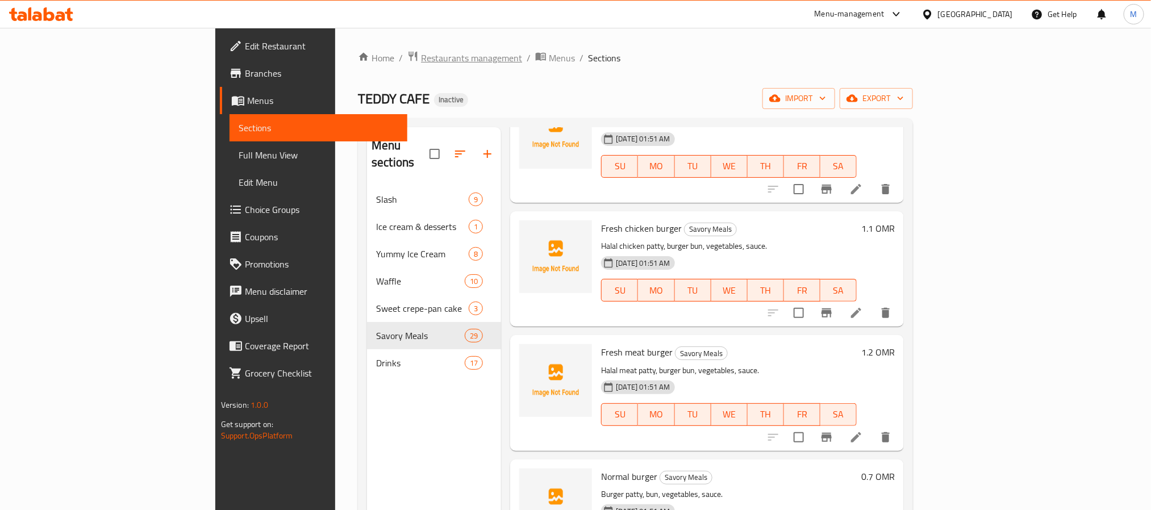
click at [421, 59] on span "Restaurants management" at bounding box center [471, 58] width 101 height 14
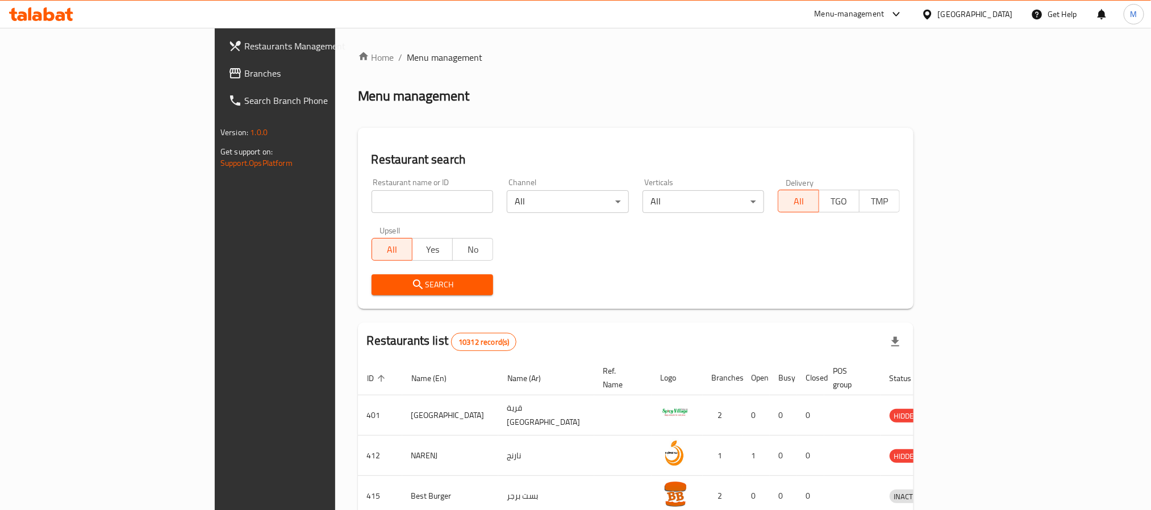
click at [244, 74] on span "Branches" at bounding box center [320, 73] width 153 height 14
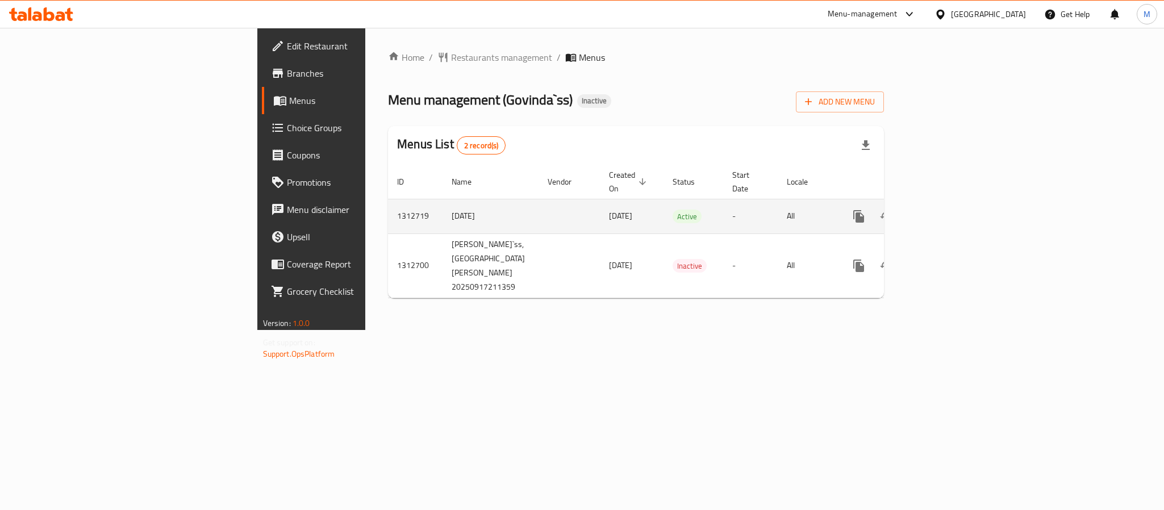
click at [948, 210] on icon "enhanced table" at bounding box center [941, 217] width 14 height 14
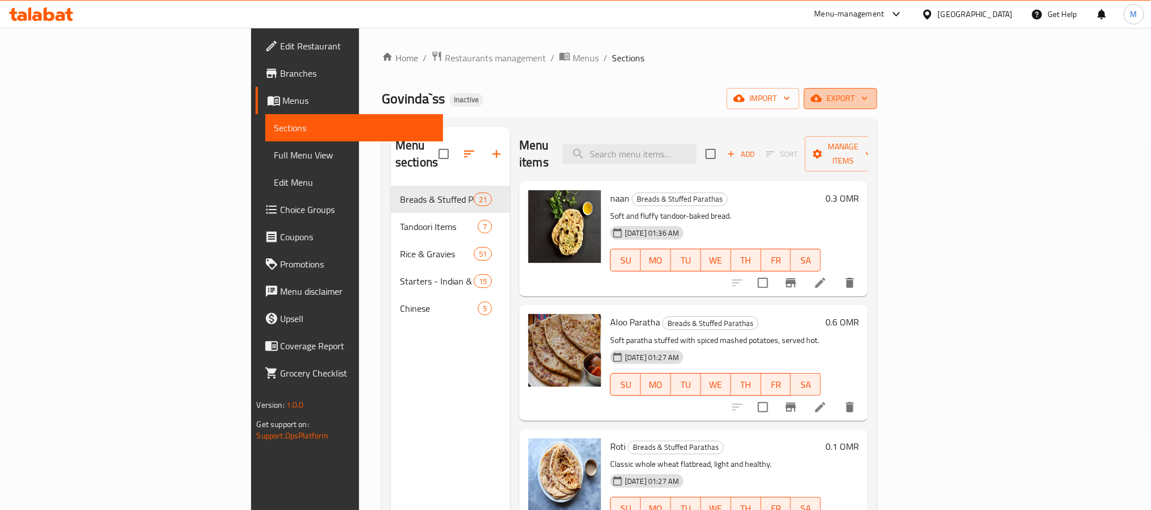
click at [868, 99] on span "export" at bounding box center [840, 98] width 55 height 14
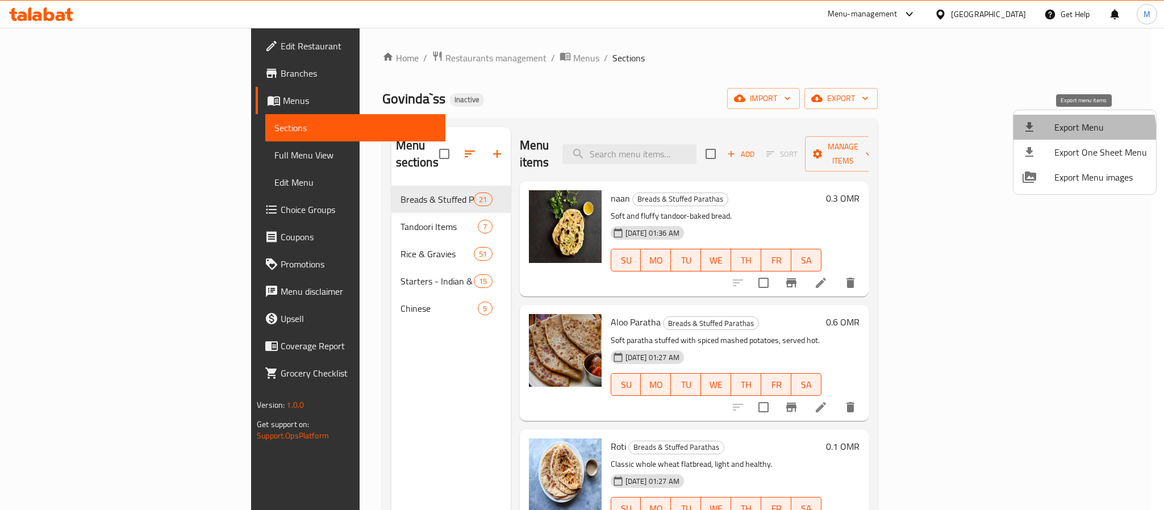
click at [1062, 134] on span "Export Menu" at bounding box center [1100, 127] width 93 height 14
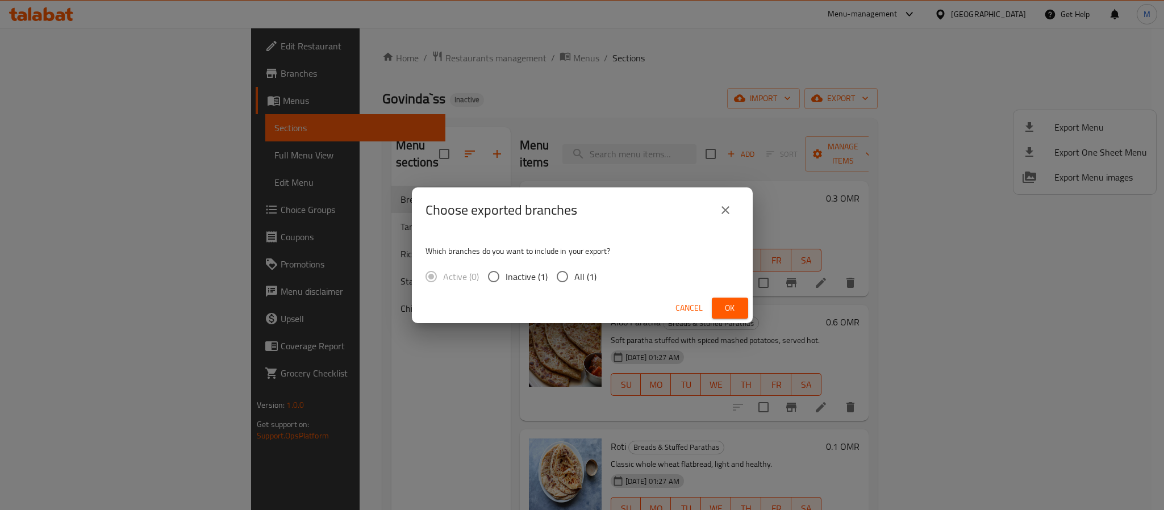
click at [583, 277] on span "All (1)" at bounding box center [585, 277] width 22 height 14
click at [574, 277] on input "All (1)" at bounding box center [563, 277] width 24 height 24
radio input "true"
click at [723, 302] on span "Ok" at bounding box center [730, 308] width 18 height 14
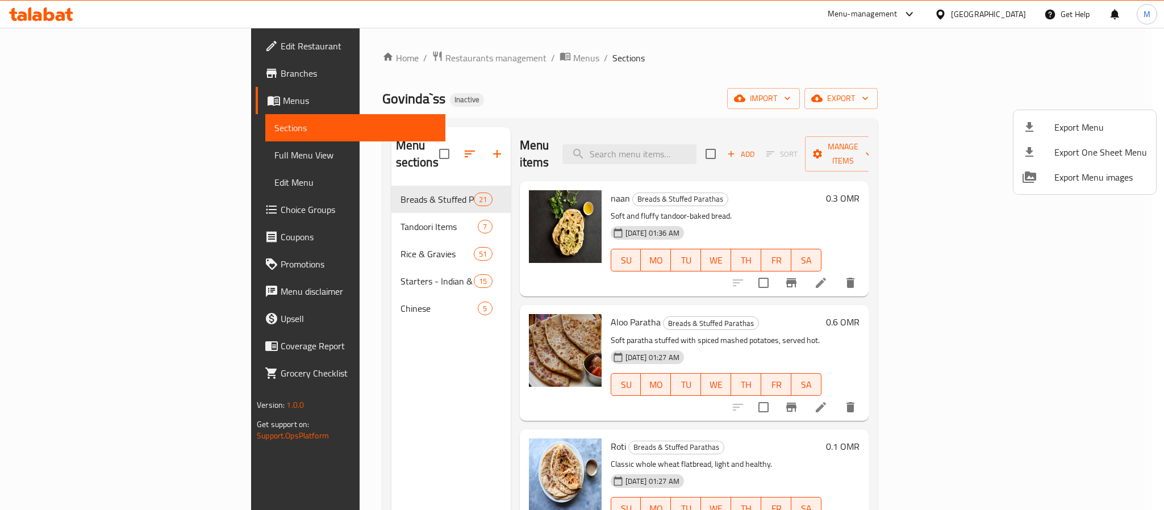
click at [310, 290] on div at bounding box center [582, 255] width 1164 height 510
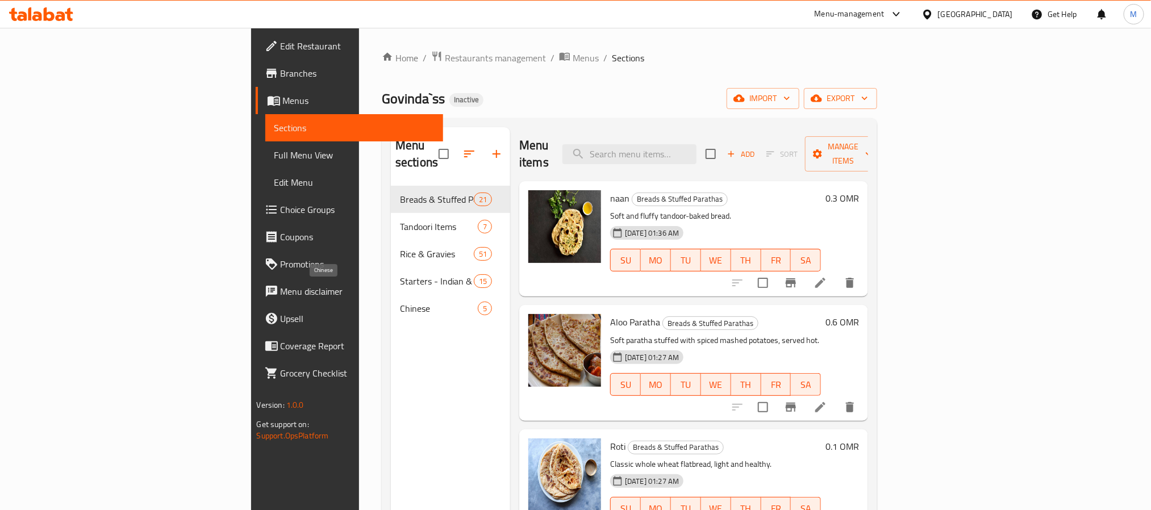
click at [400, 302] on span "Chinese" at bounding box center [439, 309] width 78 height 14
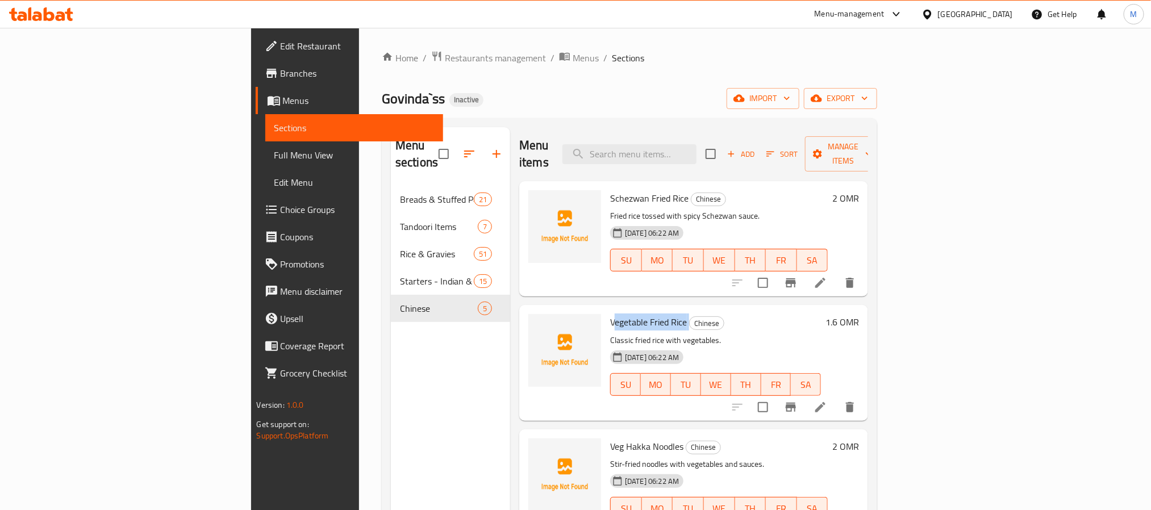
drag, startPoint x: 626, startPoint y: 300, endPoint x: 551, endPoint y: 311, distance: 75.8
click at [610, 314] on h6 "Vegetable Fried Rice Chinese" at bounding box center [715, 322] width 211 height 16
click at [610, 314] on span "Vegetable Fried Rice" at bounding box center [648, 322] width 77 height 17
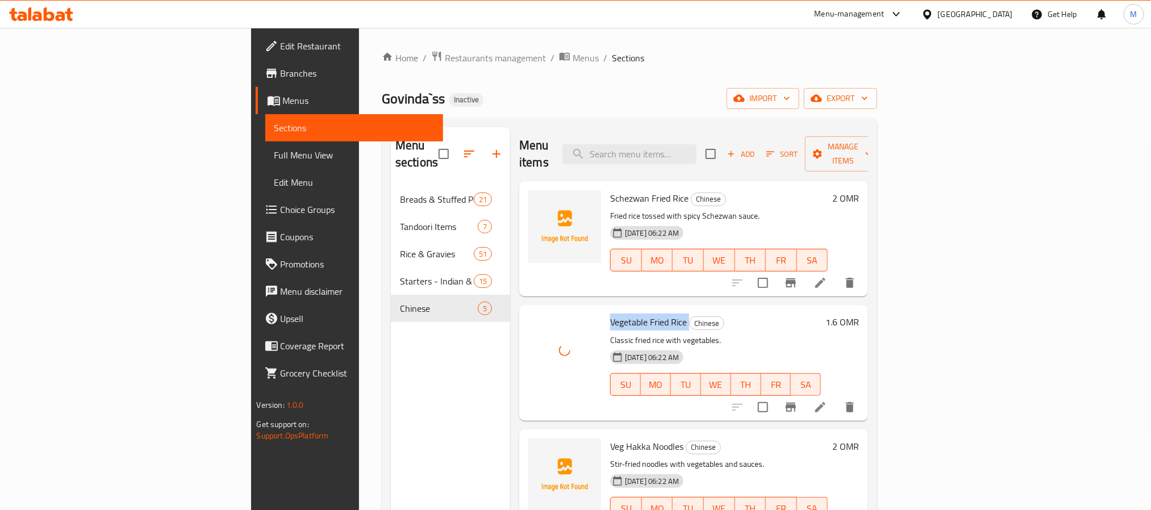
click at [610, 314] on span "Vegetable Fried Rice" at bounding box center [648, 322] width 77 height 17
copy h6 "Vegetable Fried Rice"
click at [627, 265] on div "18-09-2025 06:22 AM SU MO TU WE TH FR SA" at bounding box center [719, 252] width 227 height 61
click at [610, 190] on span "Schezwan Fried Rice" at bounding box center [649, 198] width 78 height 17
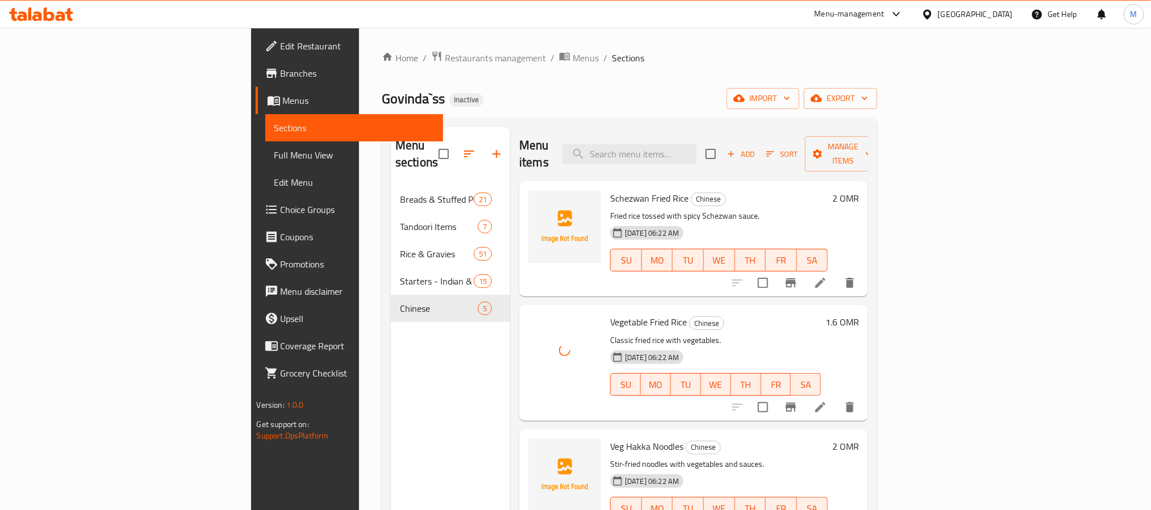
click at [610, 190] on span "Schezwan Fried Rice" at bounding box center [649, 198] width 78 height 17
copy h6 "Schezwan Fried Rice"
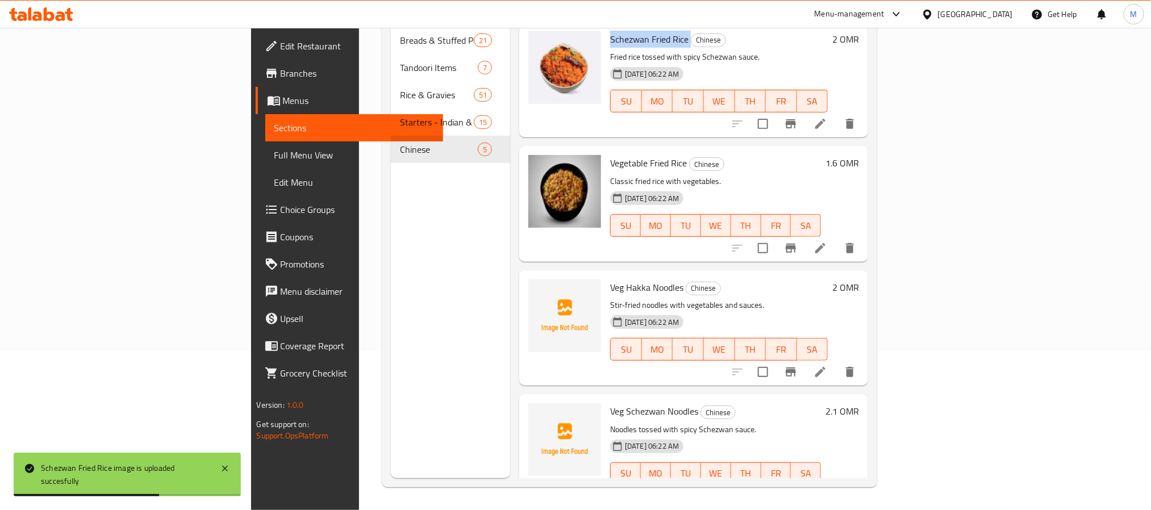
click at [610, 403] on span "Veg Schezwan Noodles" at bounding box center [654, 411] width 88 height 17
copy h6 "Veg Schezwan Noodles"
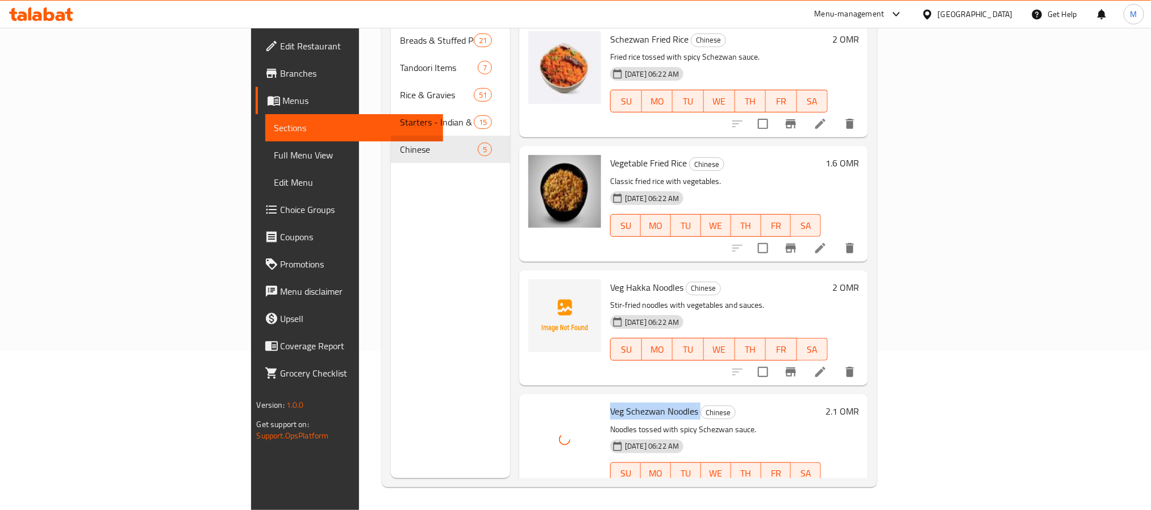
copy h6 "Veg Schezwan Noodles"
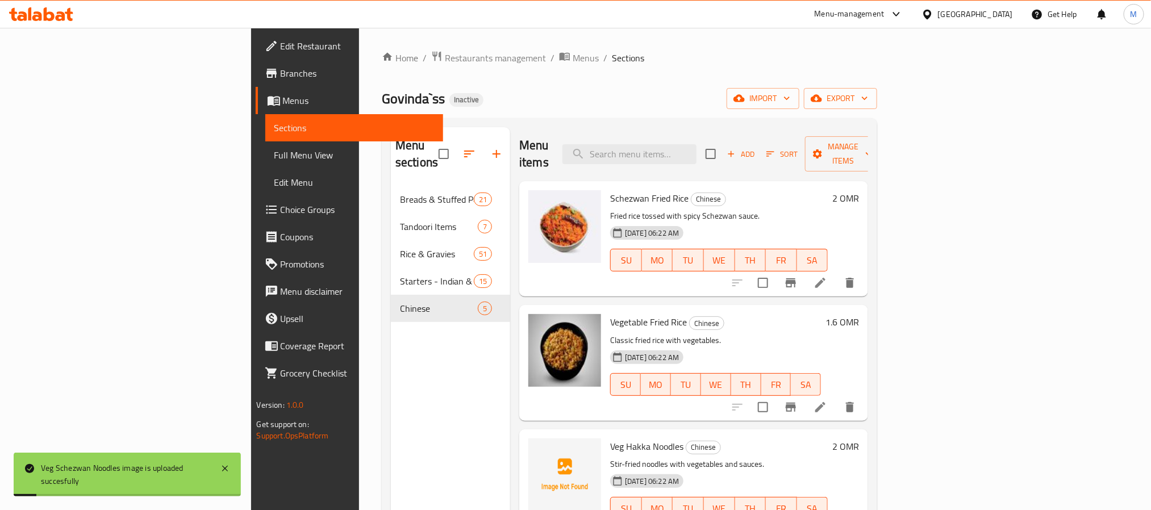
click at [610, 190] on span "Schezwan Fried Rice" at bounding box center [649, 198] width 78 height 17
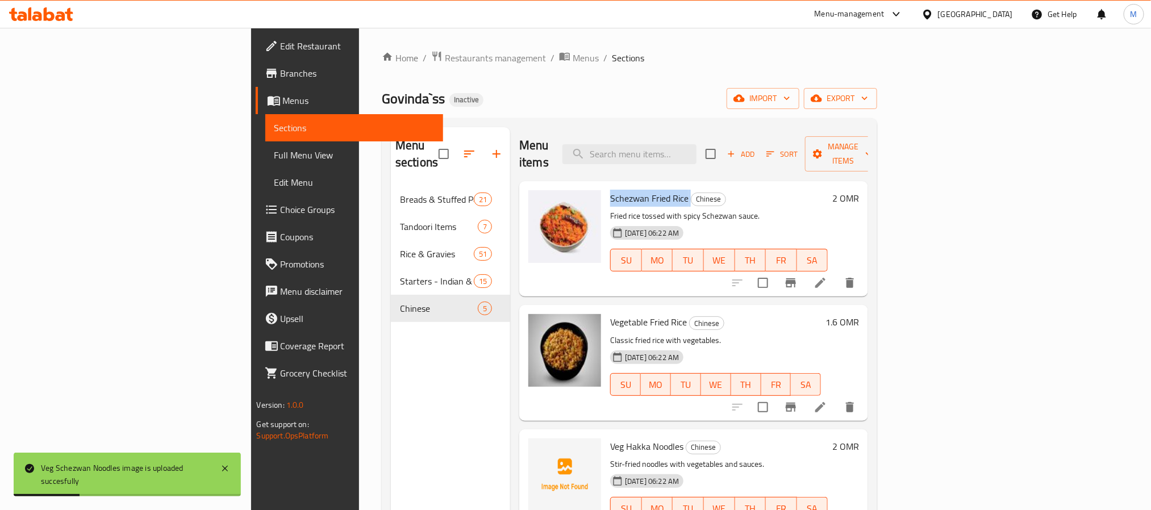
copy h6 "Schezwan Fried Rice"
click at [877, 87] on div "Home / Restaurants management / Menus / Sections Govinda`ss Inactive import exp…" at bounding box center [629, 349] width 495 height 596
click at [868, 105] on span "export" at bounding box center [840, 98] width 55 height 14
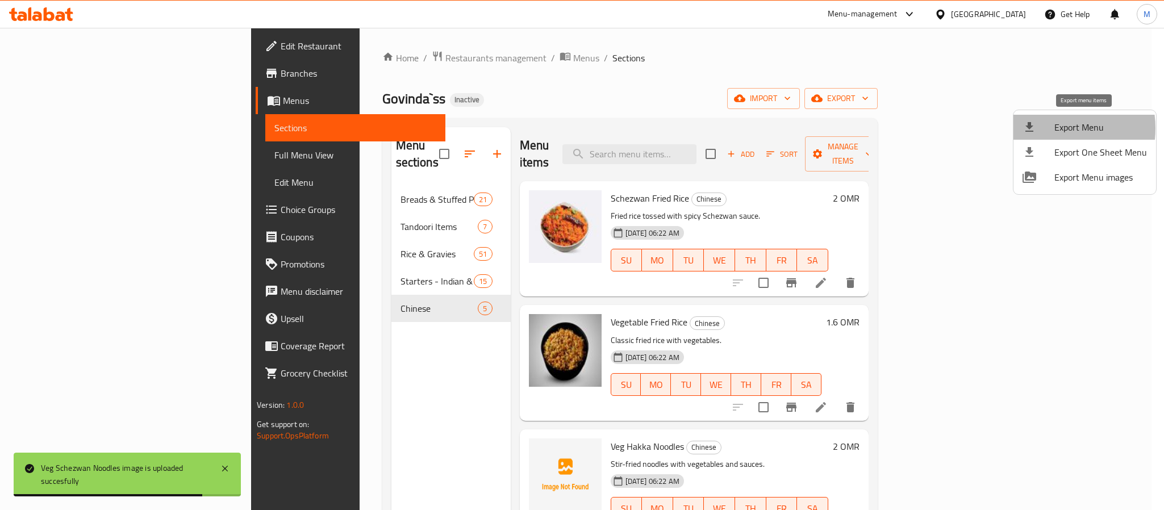
click at [1050, 128] on div at bounding box center [1039, 127] width 32 height 14
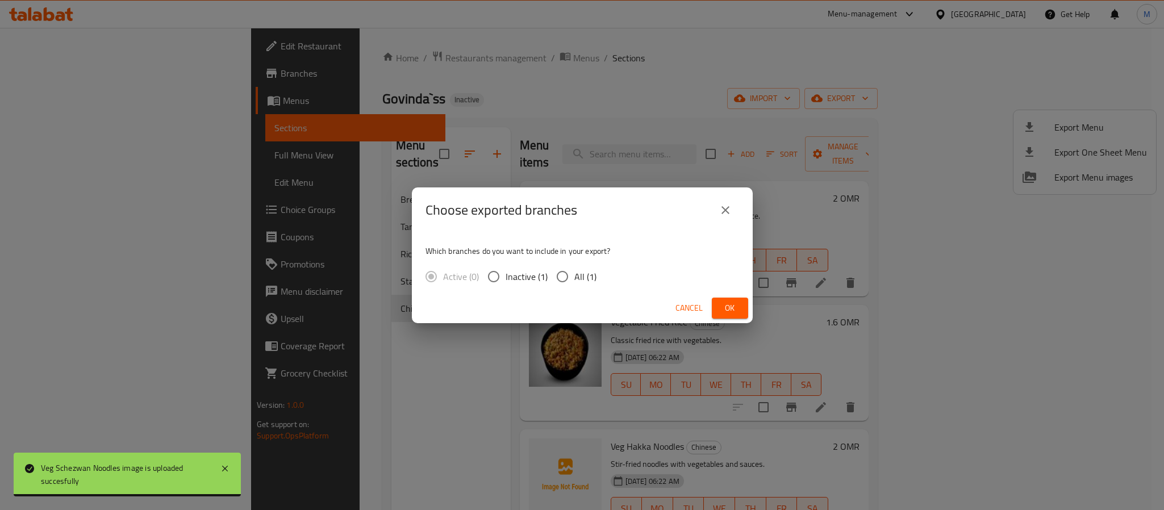
click at [593, 276] on span "All (1)" at bounding box center [585, 277] width 22 height 14
click at [574, 276] on input "All (1)" at bounding box center [563, 277] width 24 height 24
radio input "true"
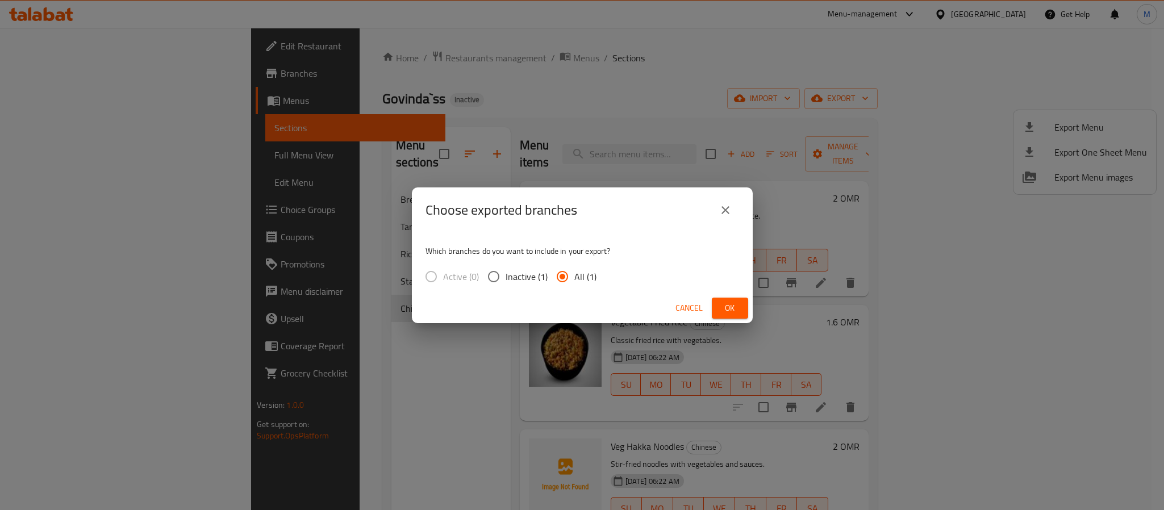
click at [737, 305] on span "Ok" at bounding box center [730, 308] width 18 height 14
